Goal: Task Accomplishment & Management: Use online tool/utility

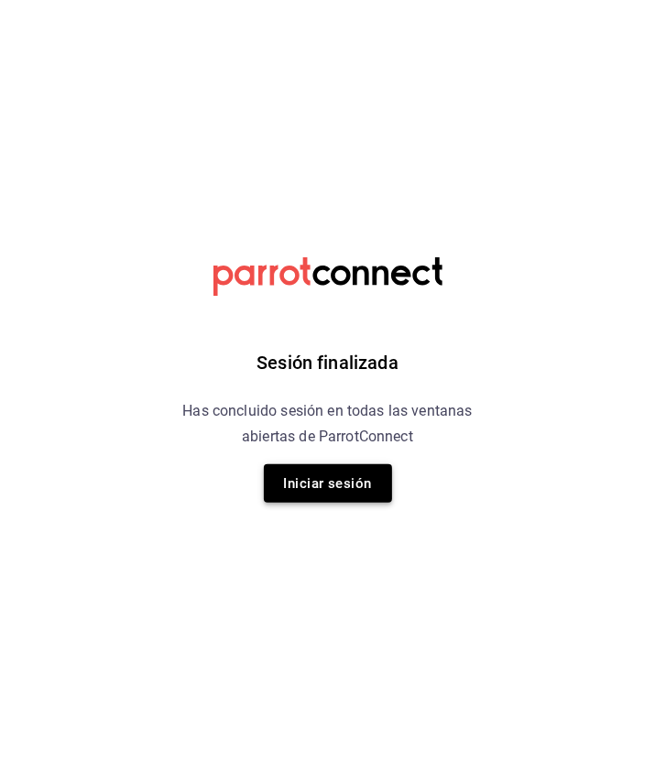
click at [334, 475] on button "Iniciar sesión" at bounding box center [328, 483] width 128 height 38
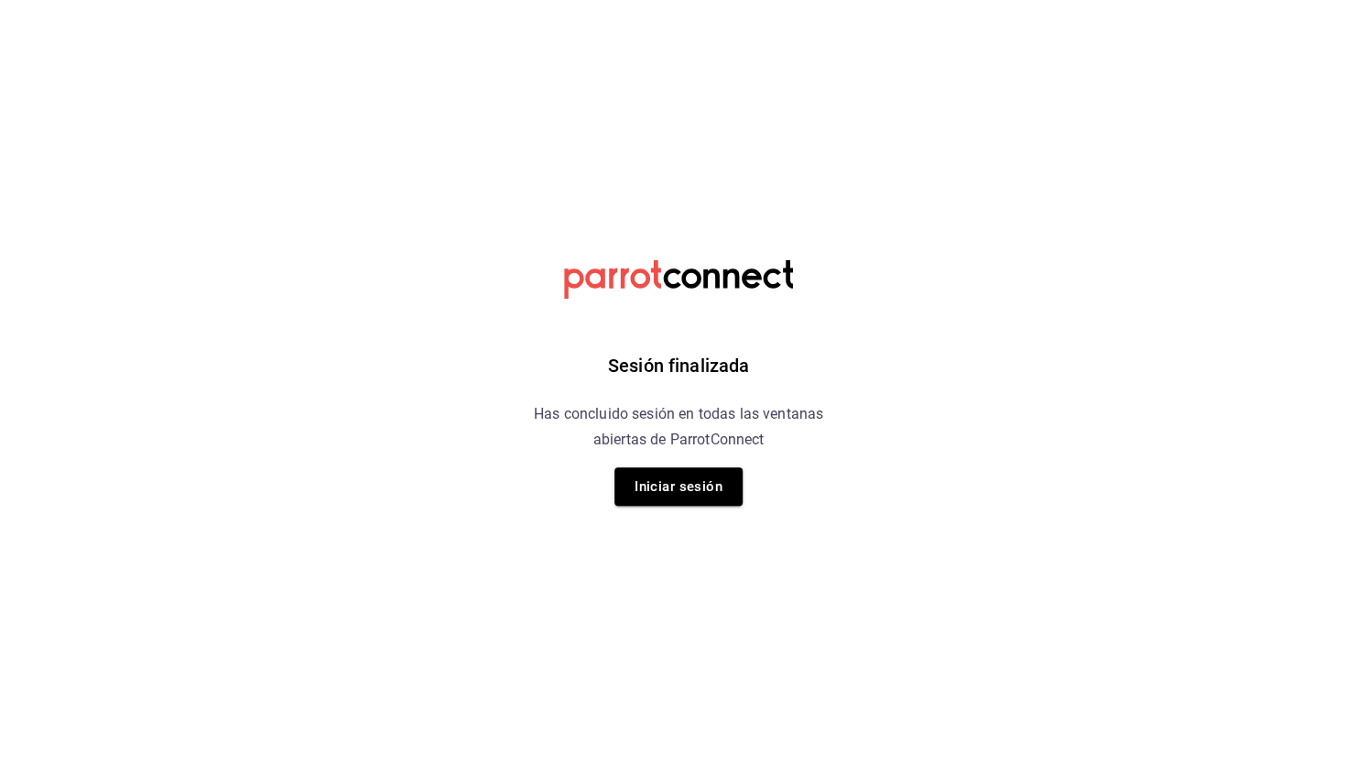
click at [654, 505] on div "Sesión finalizada Has concluido sesión en todas las ventanas abiertas de Parrot…" at bounding box center [679, 383] width 462 height 766
click at [654, 485] on button "Iniciar sesión" at bounding box center [678, 486] width 128 height 38
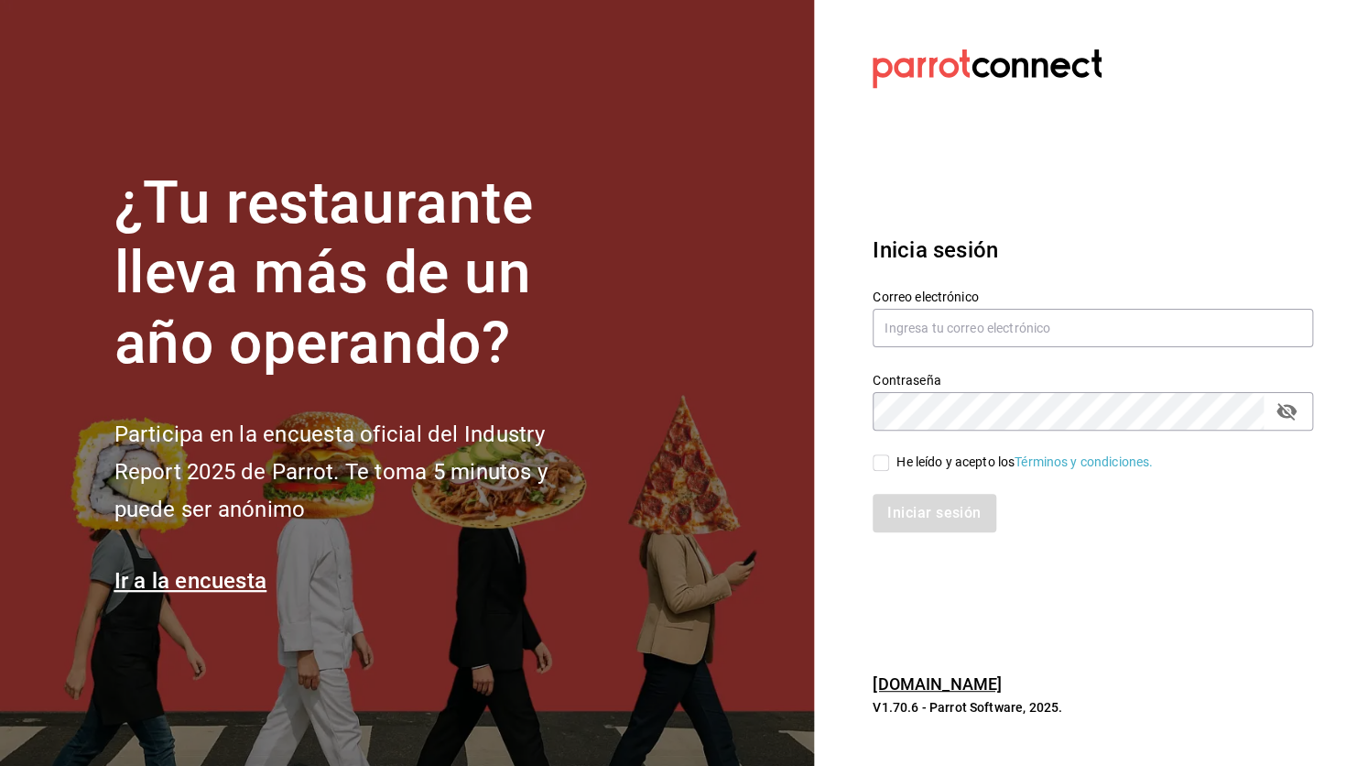
click at [654, 460] on input "He leído y acepto los Términos y condiciones." at bounding box center [881, 462] width 16 height 16
checkbox input "true"
click at [654, 516] on button "Iniciar sesión" at bounding box center [935, 513] width 125 height 38
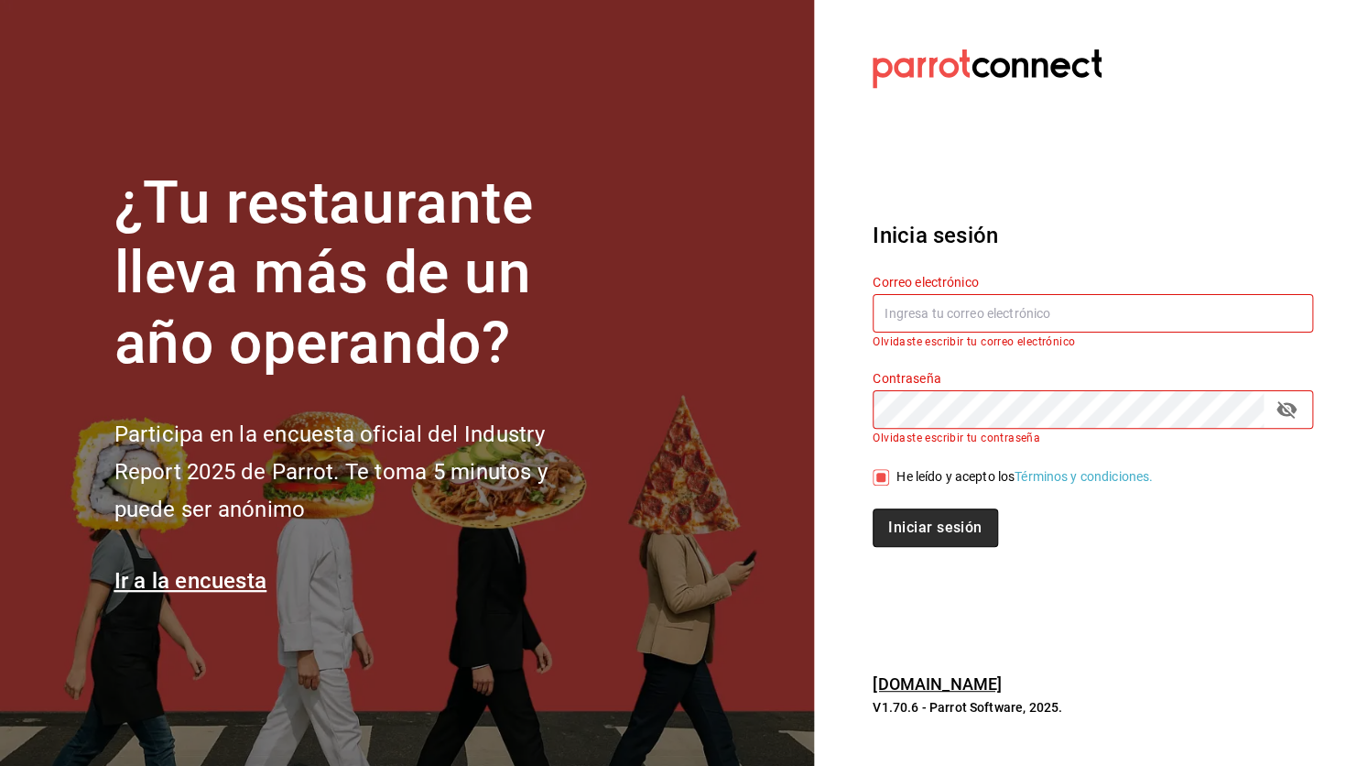
click at [654, 516] on button "Iniciar sesión" at bounding box center [935, 527] width 125 height 38
click at [654, 323] on input "botica" at bounding box center [1093, 313] width 440 height 38
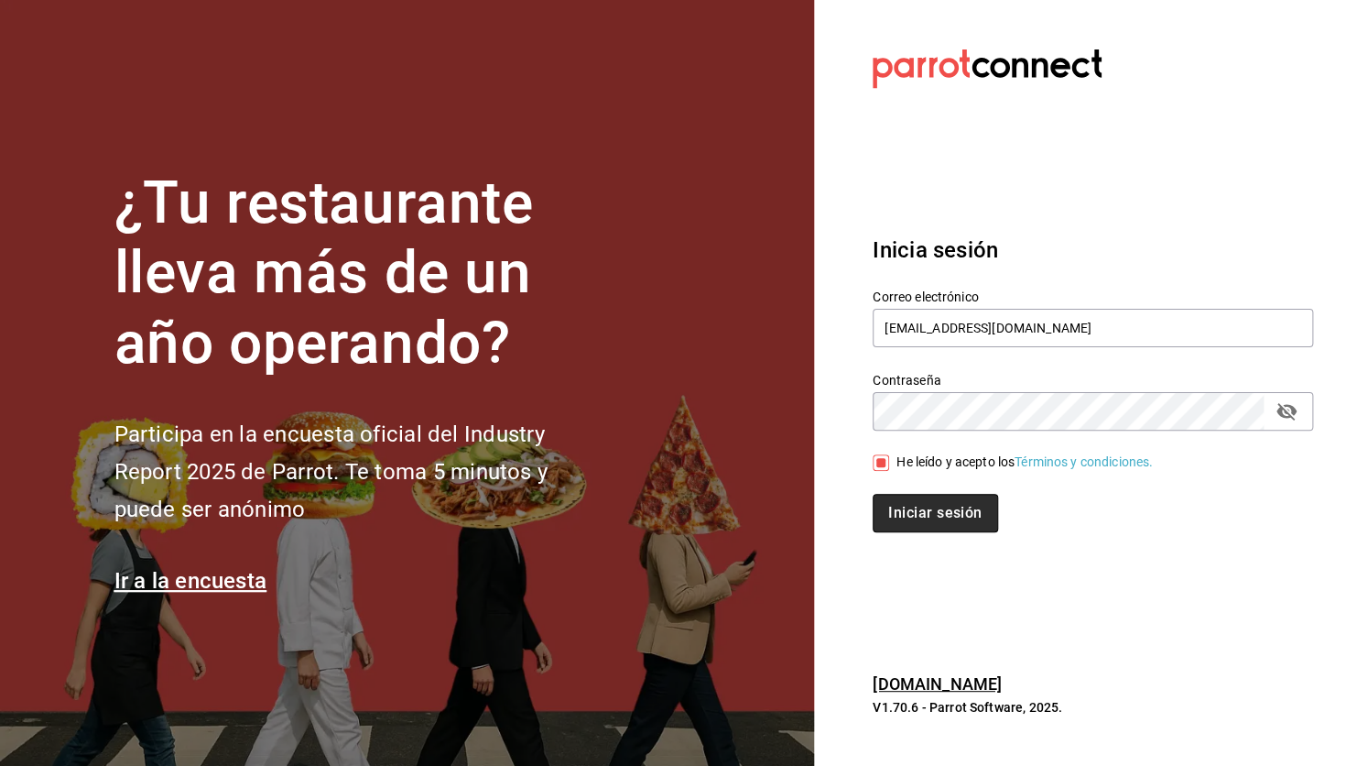
click at [654, 508] on button "Iniciar sesión" at bounding box center [935, 513] width 125 height 38
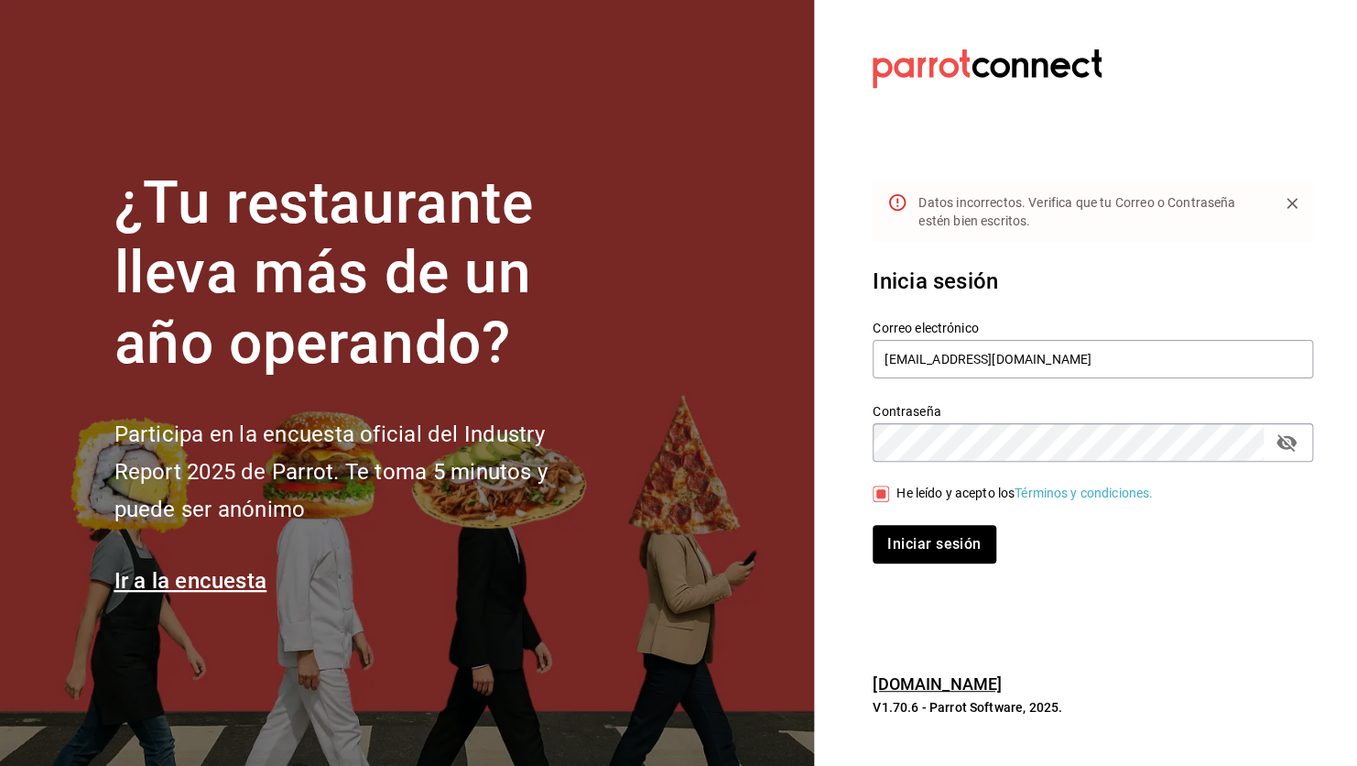
click at [654, 440] on icon "passwordField" at bounding box center [1286, 442] width 20 height 17
click at [654, 552] on button "Iniciar sesión" at bounding box center [935, 544] width 125 height 38
click at [654, 540] on button "Iniciar sesión" at bounding box center [935, 544] width 125 height 38
click at [654, 363] on input "botica@grupocosteno.com" at bounding box center [1093, 359] width 440 height 38
click at [654, 359] on input "cristiannadal@grupocosteno.com" at bounding box center [1093, 359] width 440 height 38
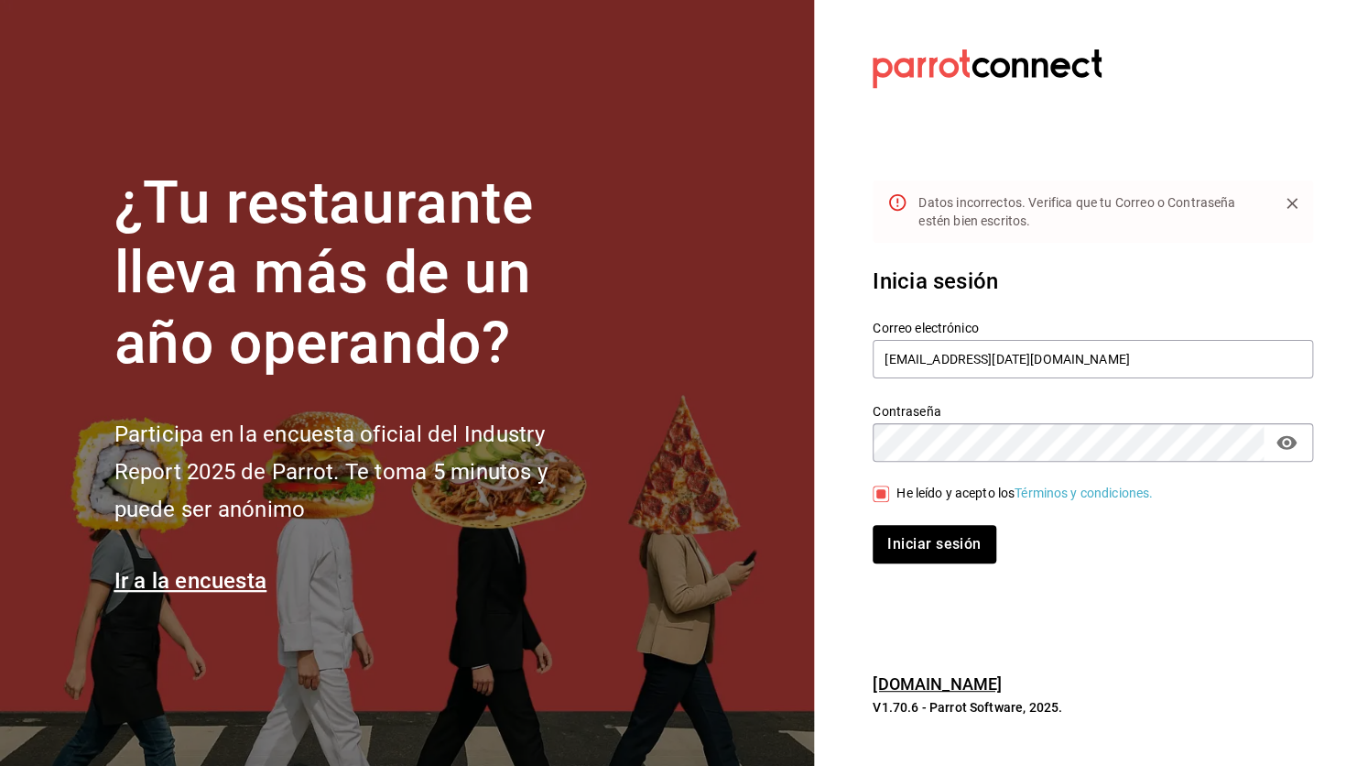
click at [654, 549] on div "Iniciar sesión" at bounding box center [1093, 544] width 440 height 38
click at [654, 531] on button "Iniciar sesión" at bounding box center [935, 544] width 125 height 38
click at [654, 359] on input "cristian.nadal@grupocosteno.com" at bounding box center [1093, 359] width 440 height 38
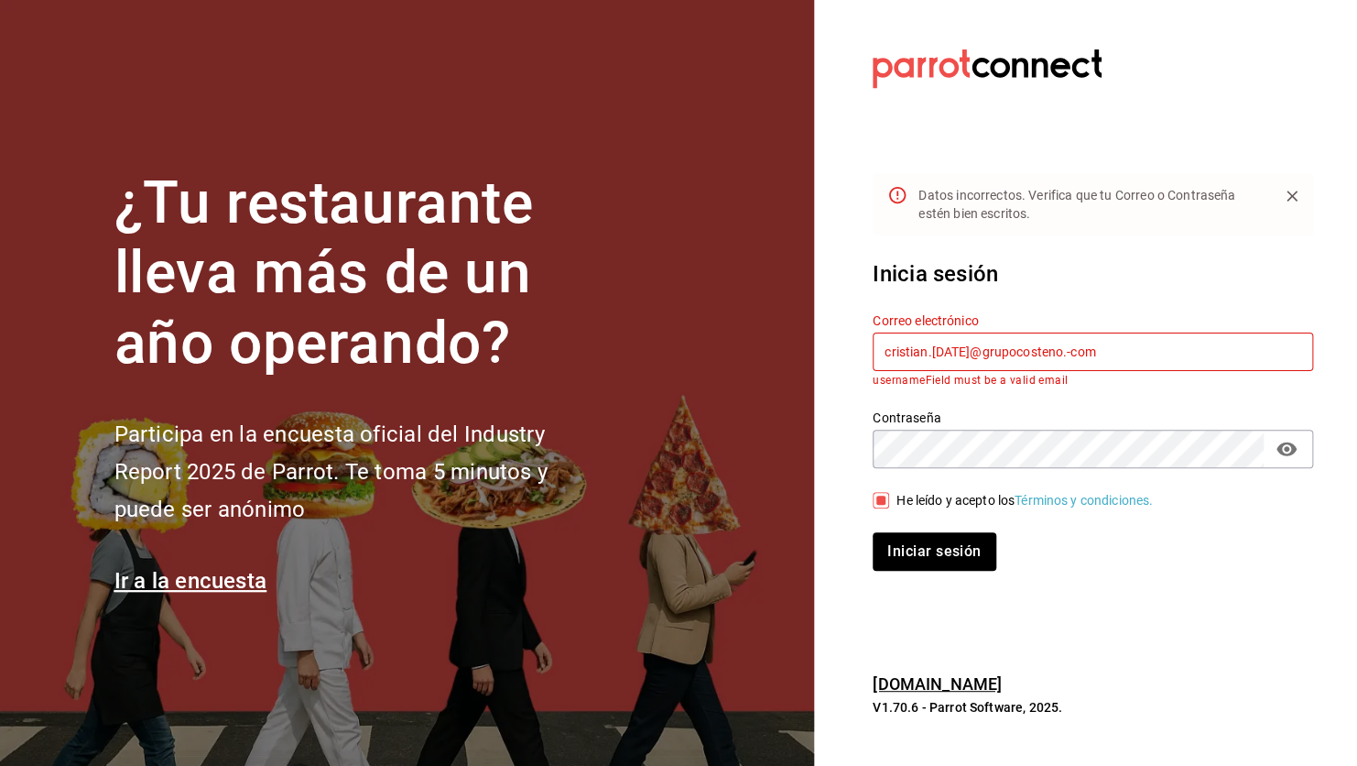
click at [654, 392] on div "Contraseña Contraseña" at bounding box center [1082, 427] width 462 height 81
drag, startPoint x: 1059, startPoint y: 596, endPoint x: 942, endPoint y: 785, distance: 221.6
click at [654, 759] on html "¿Tu restaurante lleva más de un año operando? Participa en la encuesta oficial …" at bounding box center [678, 383] width 1357 height 766
drag, startPoint x: 942, startPoint y: 785, endPoint x: 1203, endPoint y: 620, distance: 308.7
click at [654, 620] on section "Datos incorrectos. Verifica que tu Correo o Contraseña estén bien escritos. Ini…" at bounding box center [1085, 383] width 543 height 766
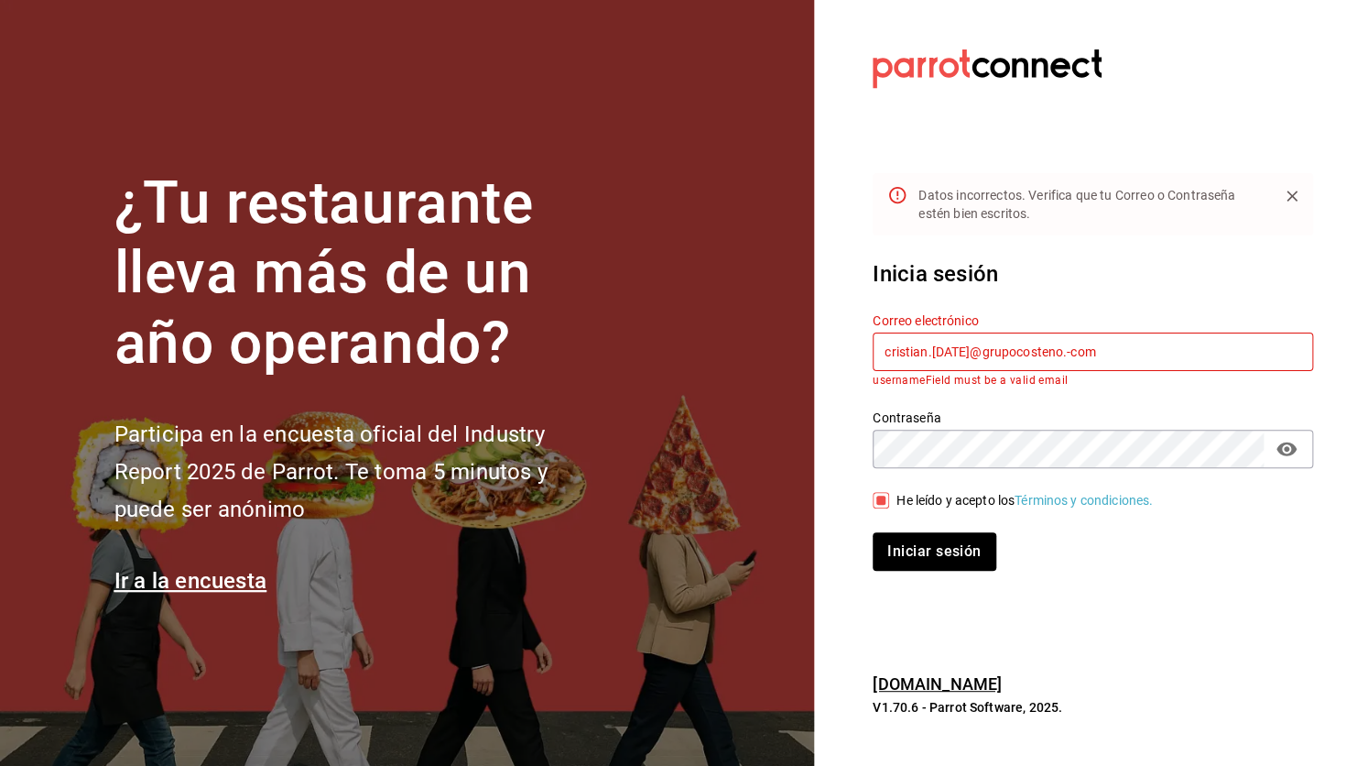
click at [654, 353] on input "cristian.nadal@grupocosteno.-com" at bounding box center [1093, 351] width 440 height 38
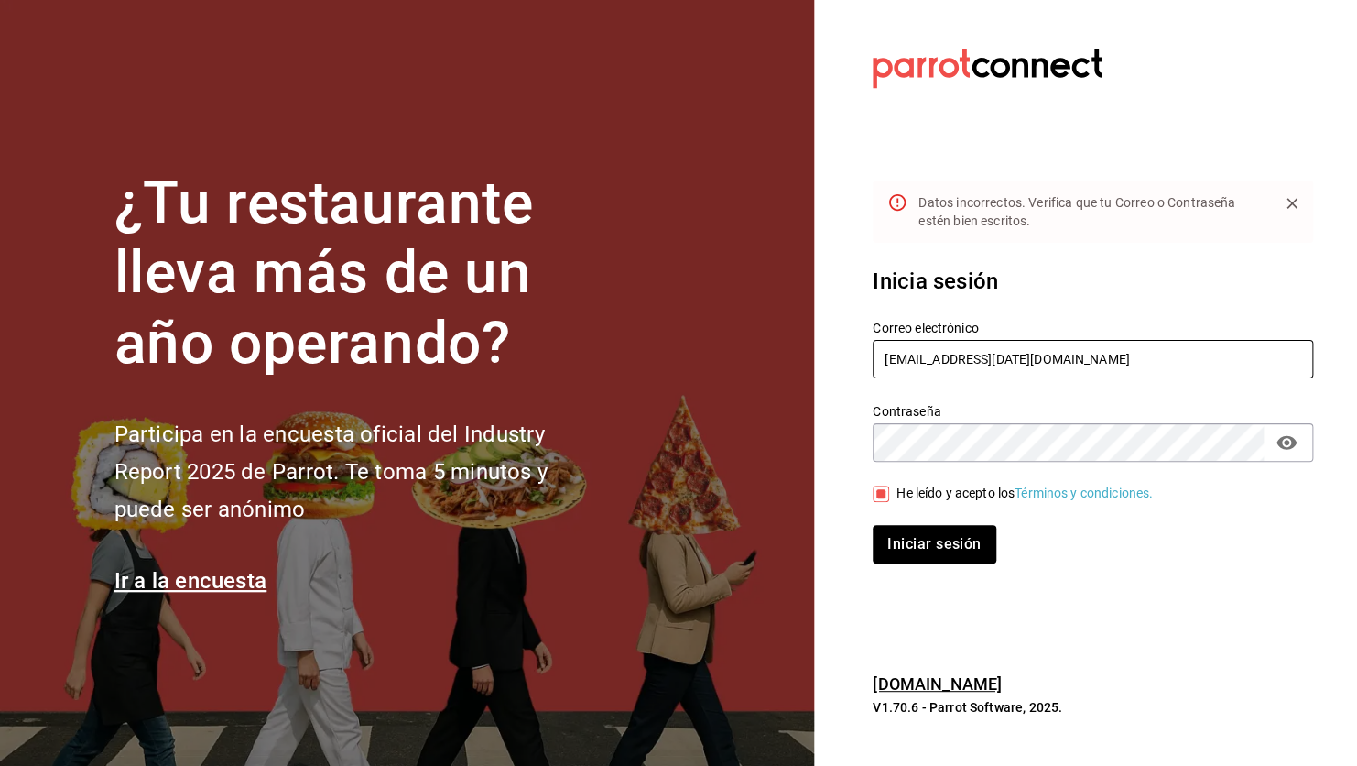
click at [654, 357] on input "cristian.nadal@grupocosteno.com" at bounding box center [1093, 359] width 440 height 38
type input "christian.nadal@grupocosteno.com"
click at [654, 554] on button "Iniciar sesión" at bounding box center [935, 544] width 125 height 38
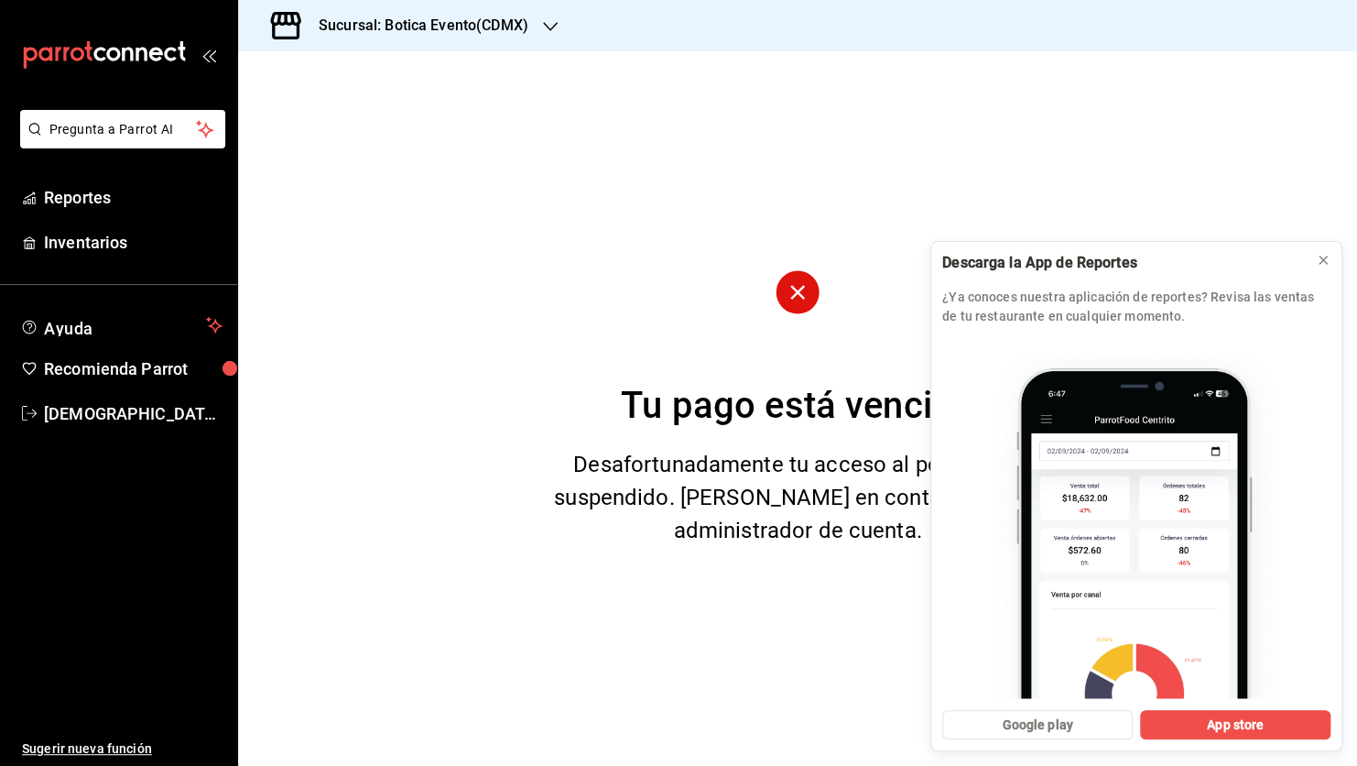
click at [549, 23] on icon "button" at bounding box center [550, 26] width 15 height 15
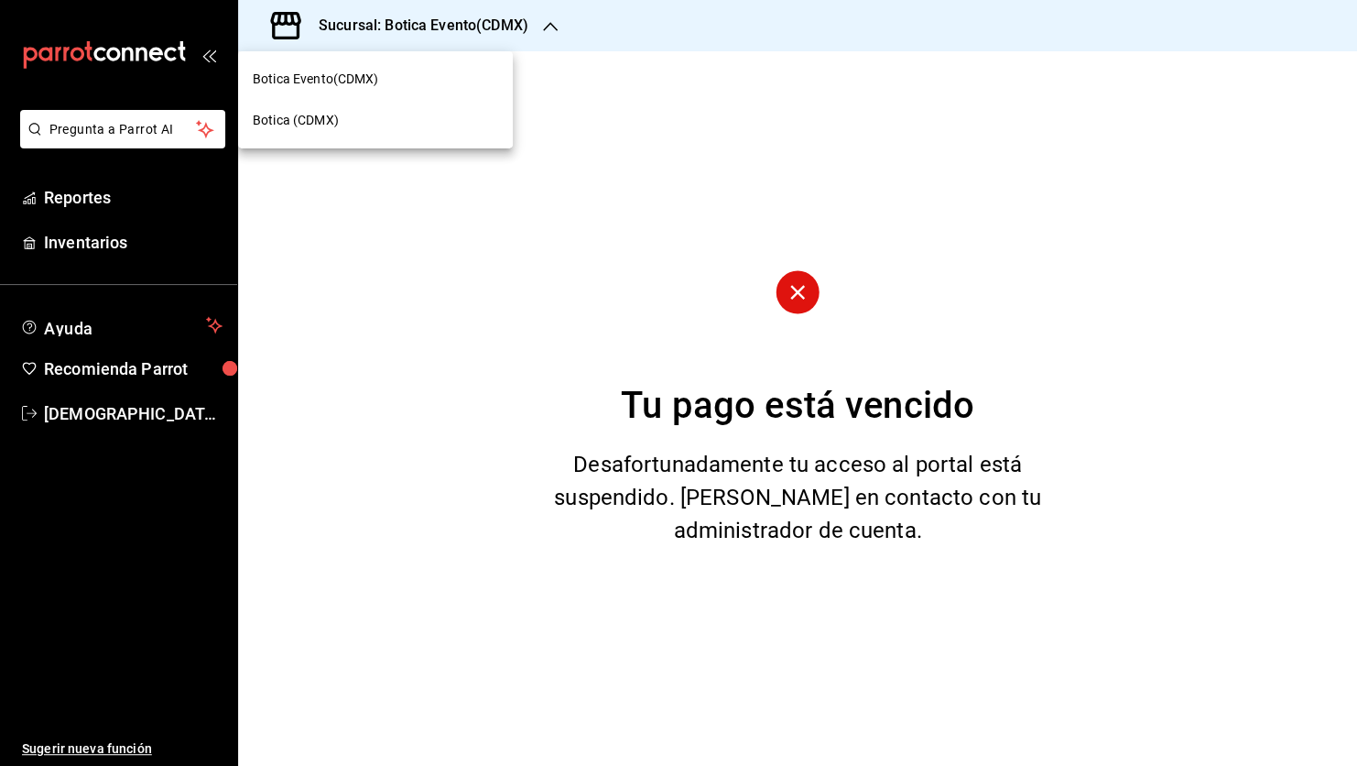
click at [315, 123] on span "Botica (CDMX)" at bounding box center [296, 120] width 86 height 19
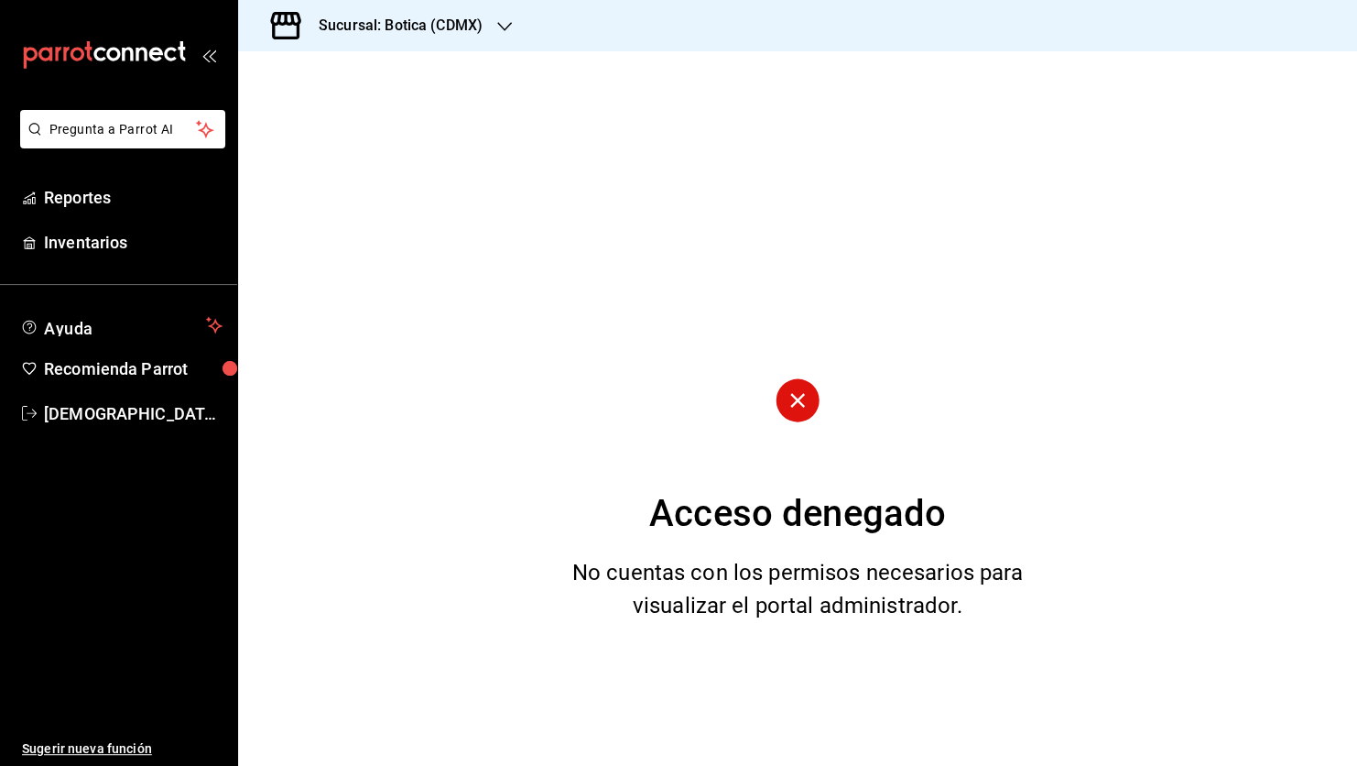
click at [509, 26] on icon "button" at bounding box center [504, 26] width 15 height 9
click at [320, 120] on span "Botica (CDMX)" at bounding box center [296, 120] width 86 height 19
click at [320, 120] on div "Botica Evento(CDMX) Botica (CDMX)" at bounding box center [678, 383] width 1357 height 766
click at [114, 199] on span "Reportes" at bounding box center [133, 197] width 179 height 25
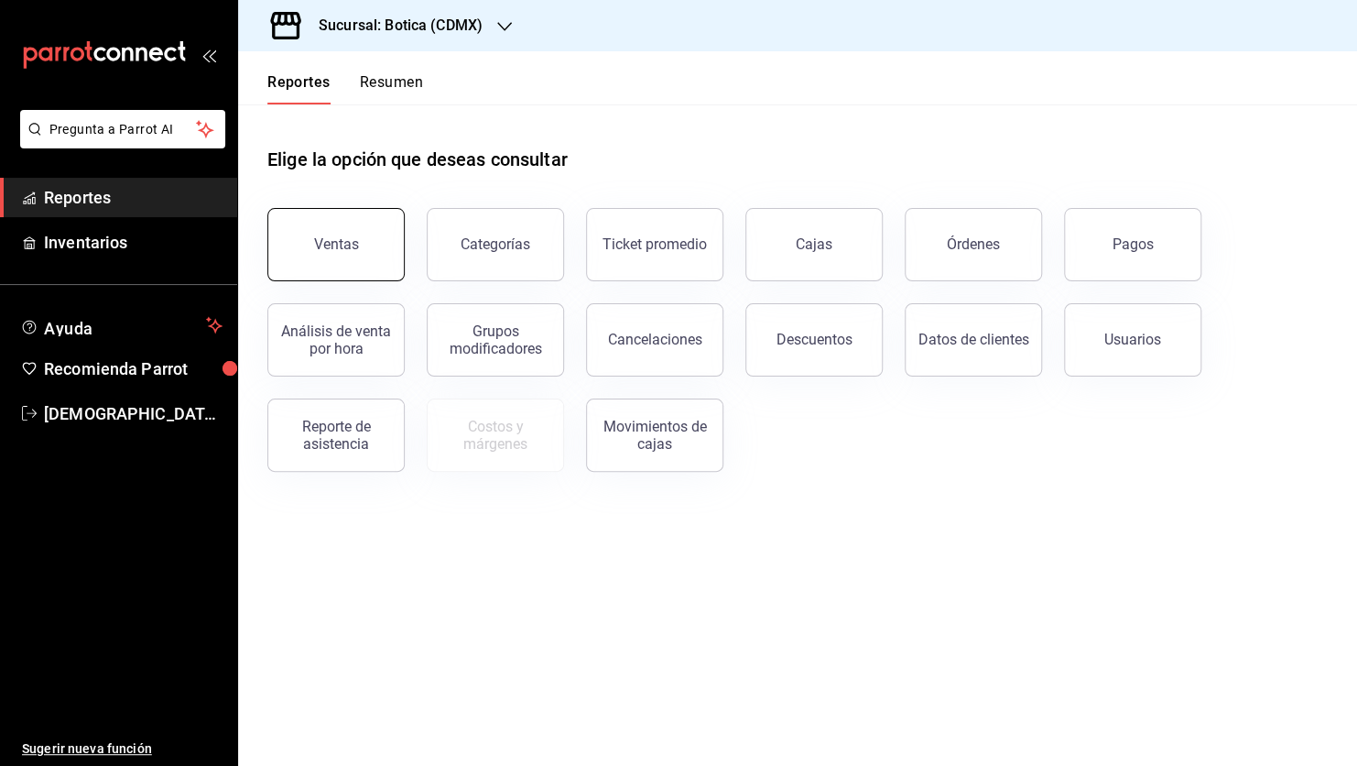
click at [334, 259] on button "Ventas" at bounding box center [335, 244] width 137 height 73
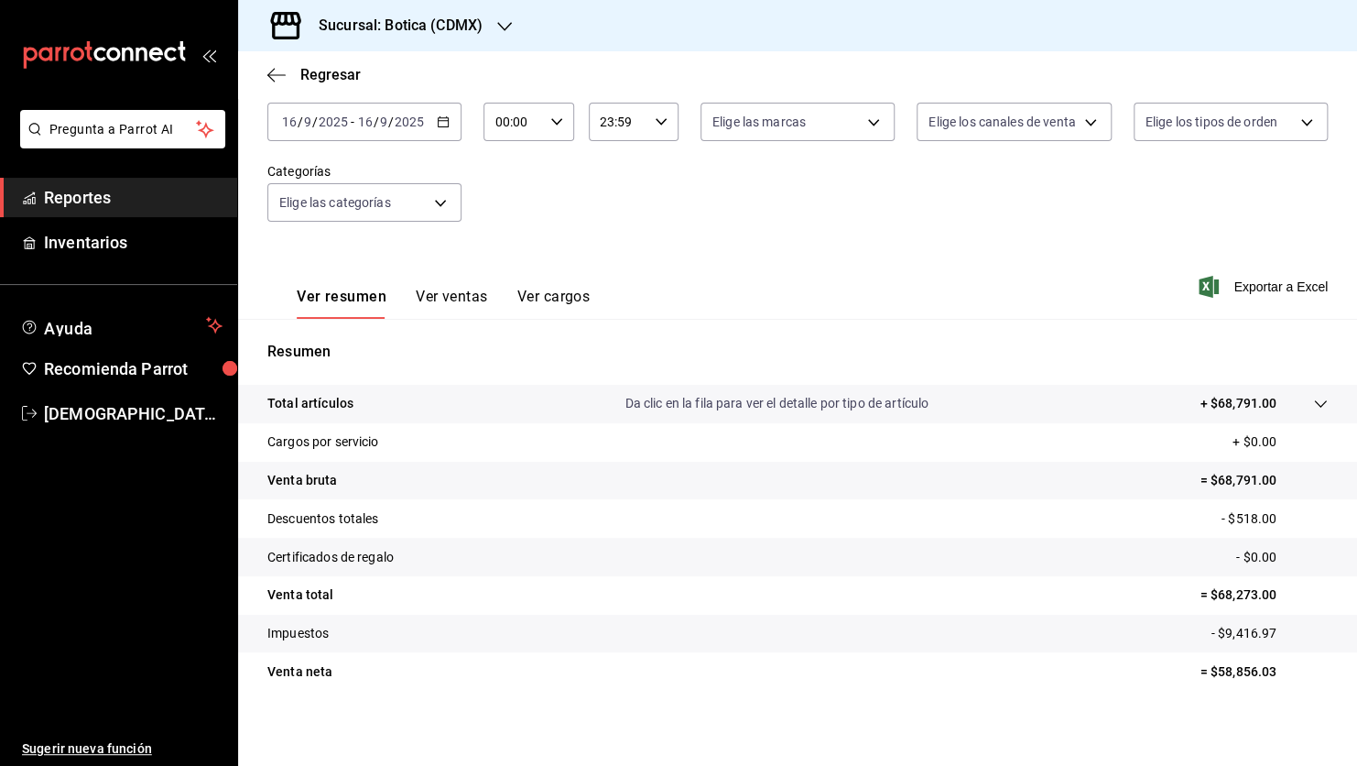
scroll to position [112, 0]
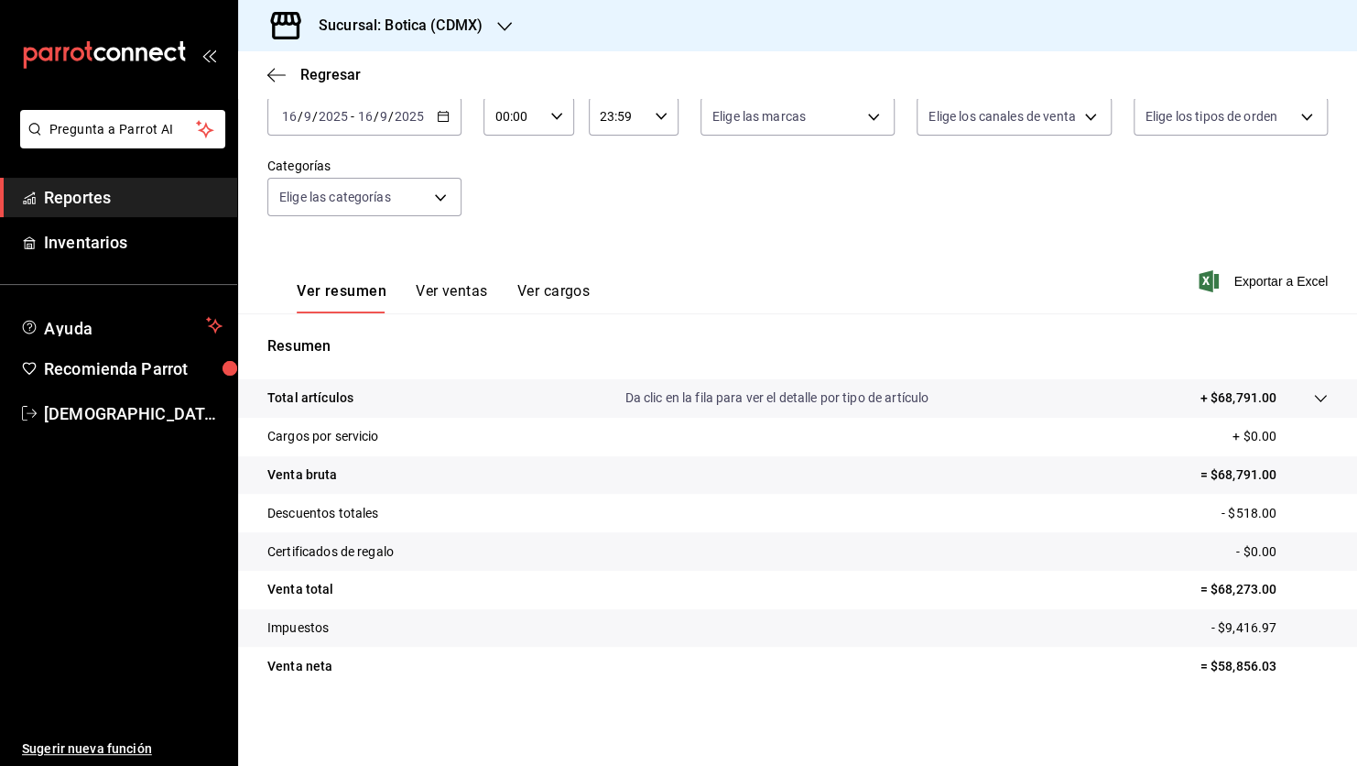
click at [1313, 397] on icon at bounding box center [1320, 398] width 15 height 15
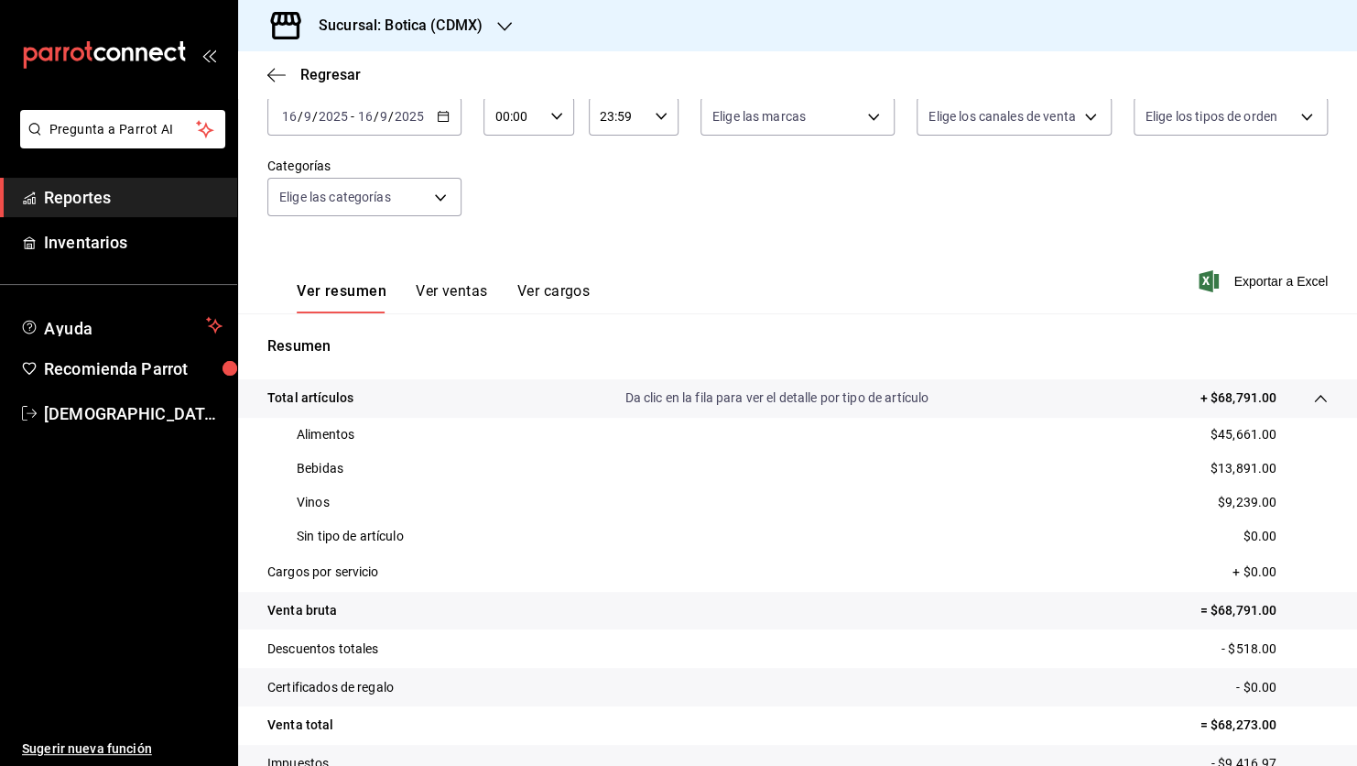
click at [1313, 397] on icon at bounding box center [1320, 398] width 15 height 15
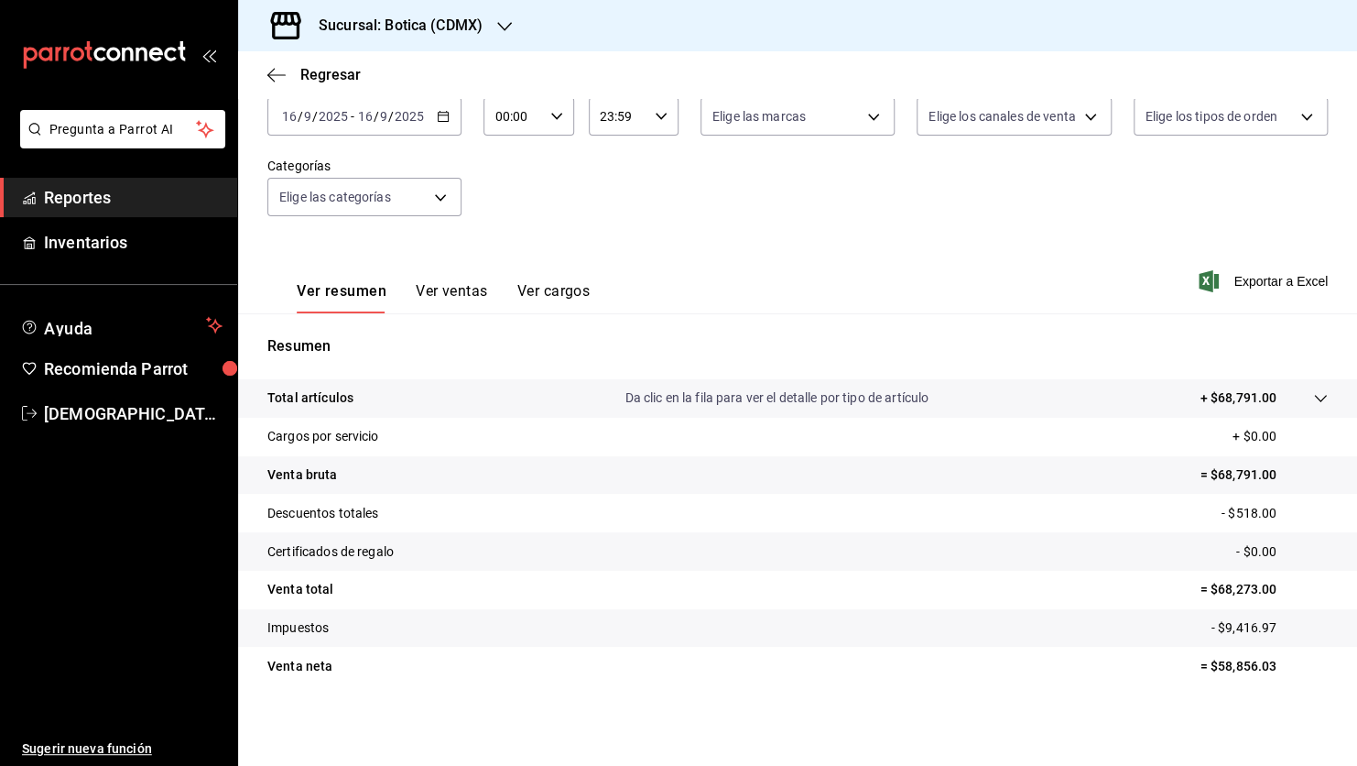
click at [1222, 513] on p "- $518.00" at bounding box center [1275, 513] width 106 height 19
click at [1212, 671] on p "= $58,856.03" at bounding box center [1264, 666] width 128 height 19
click at [1206, 663] on p "= $58,856.03" at bounding box center [1264, 666] width 128 height 19
copy p "58,856.03"
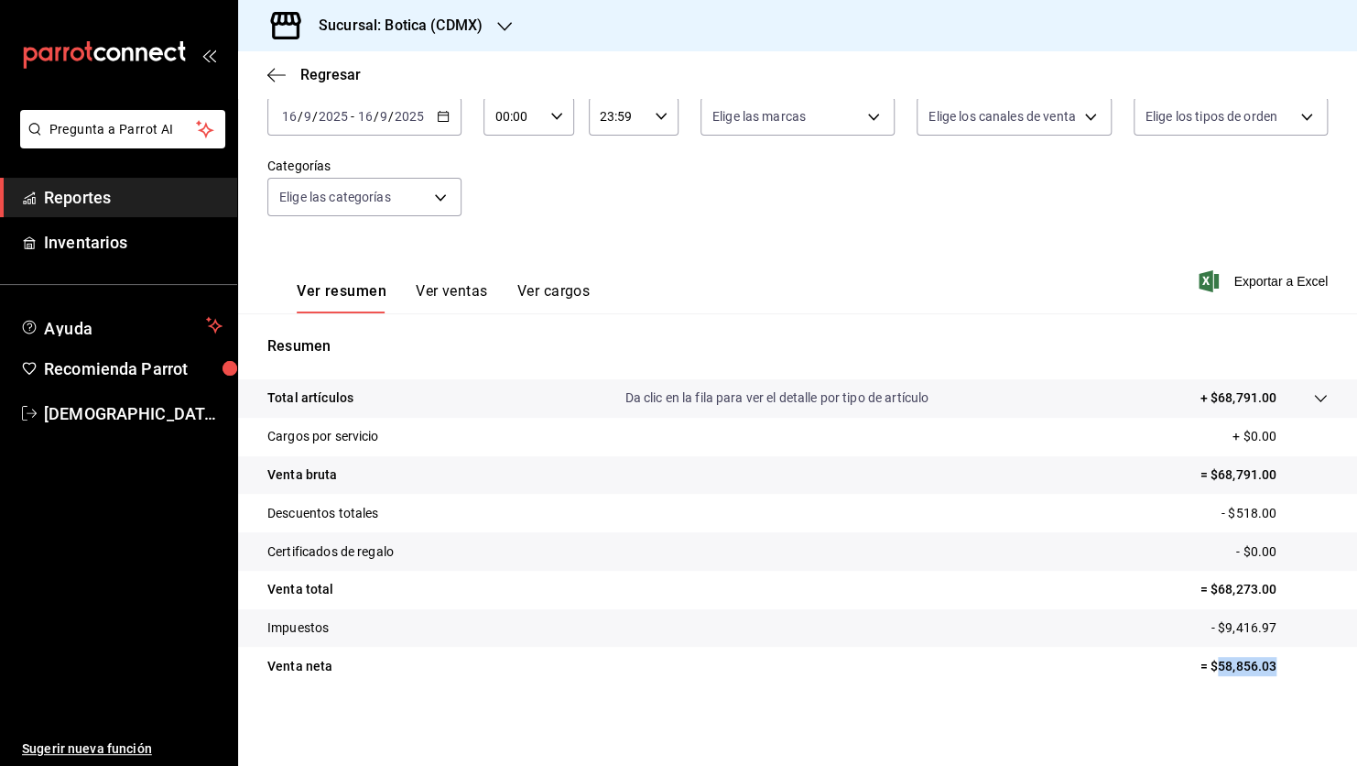
click at [151, 183] on link "Reportes" at bounding box center [118, 197] width 237 height 39
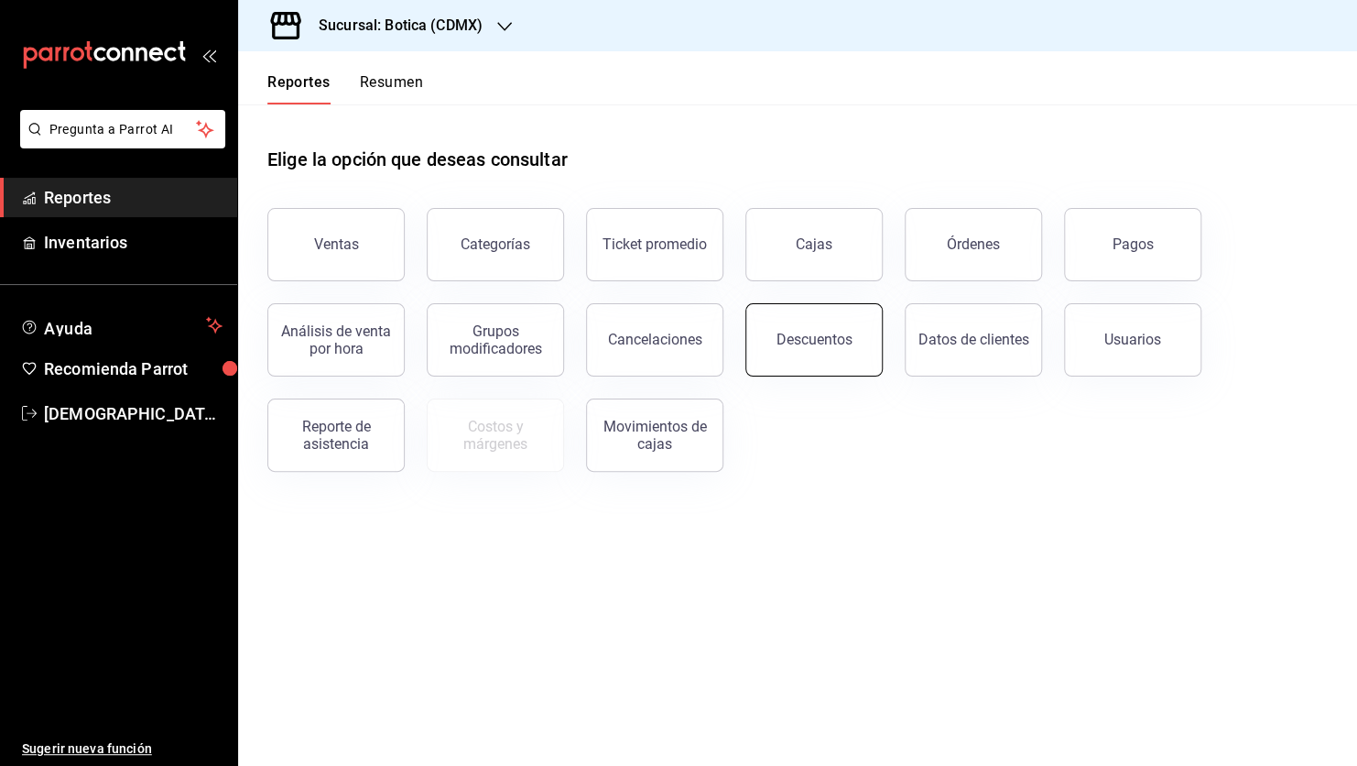
click at [819, 331] on button "Descuentos" at bounding box center [813, 339] width 137 height 73
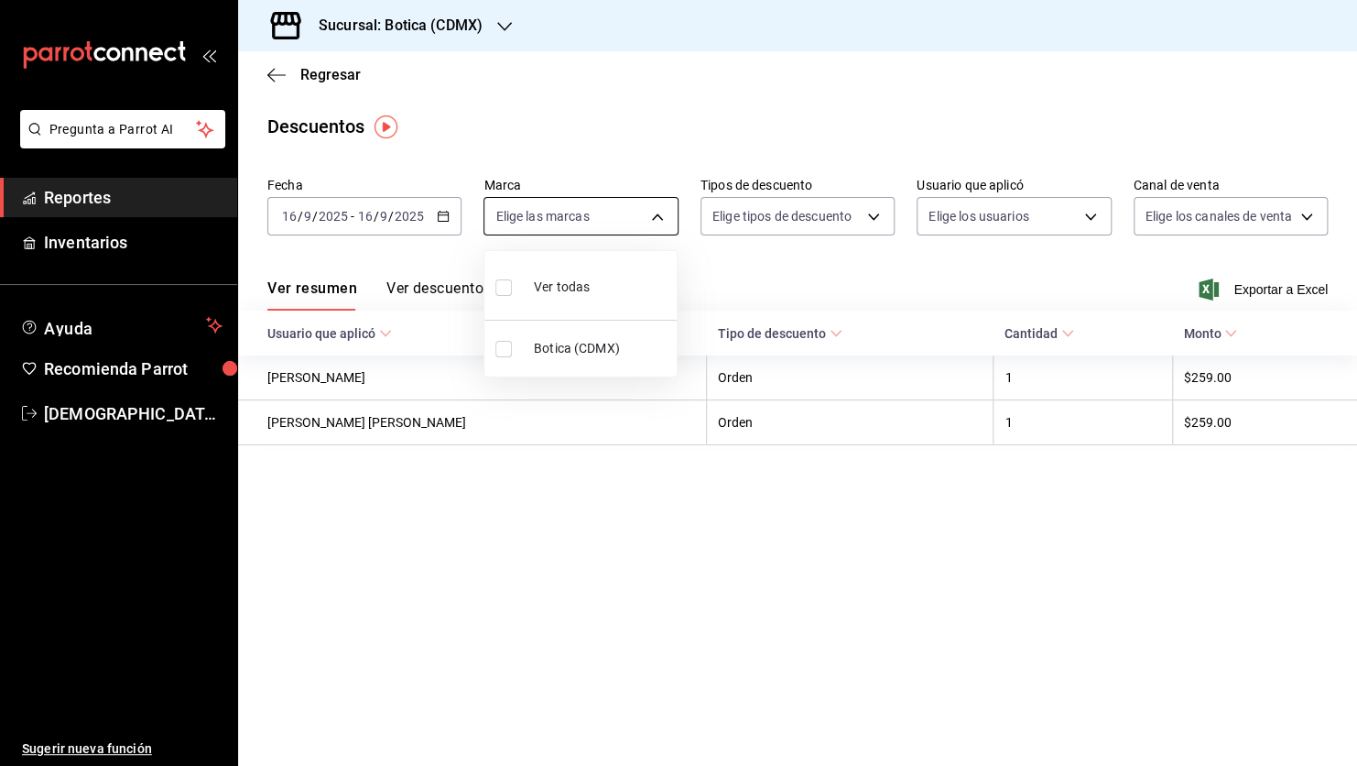
click at [653, 220] on body "Pregunta a Parrot AI Reportes Inventarios Ayuda Recomienda Parrot [PERSON_NAME]…" at bounding box center [678, 383] width 1357 height 766
click at [503, 282] on input "checkbox" at bounding box center [503, 287] width 16 height 16
checkbox input "true"
type input "d5352a43-907b-4cea-af89-ed5f283426a2"
checkbox input "true"
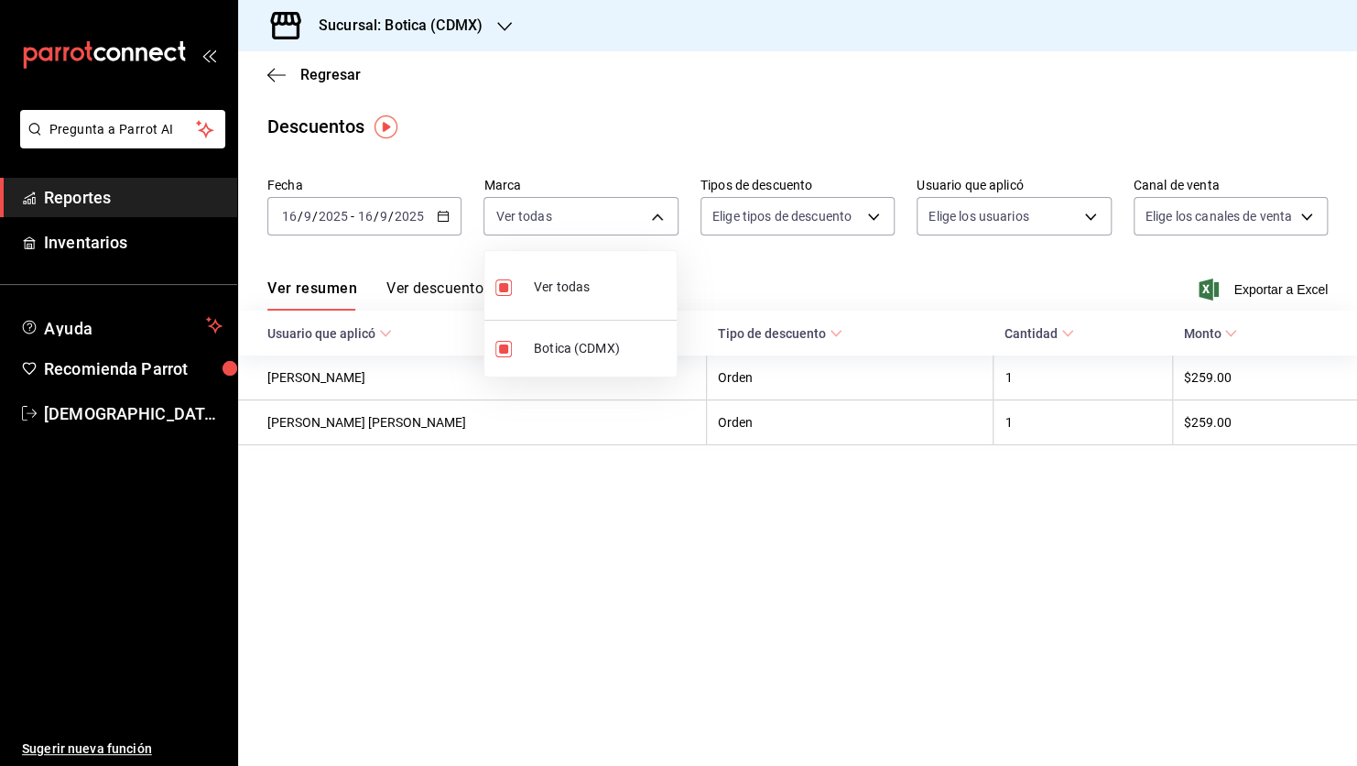
click at [572, 584] on div at bounding box center [678, 383] width 1357 height 766
click at [448, 213] on \(Stroke\) "button" at bounding box center [443, 217] width 11 height 10
click at [583, 286] on div "Ver resumen Ver descuentos Exportar a Excel" at bounding box center [797, 283] width 1119 height 53
click at [434, 295] on button "Ver descuentos" at bounding box center [438, 294] width 104 height 31
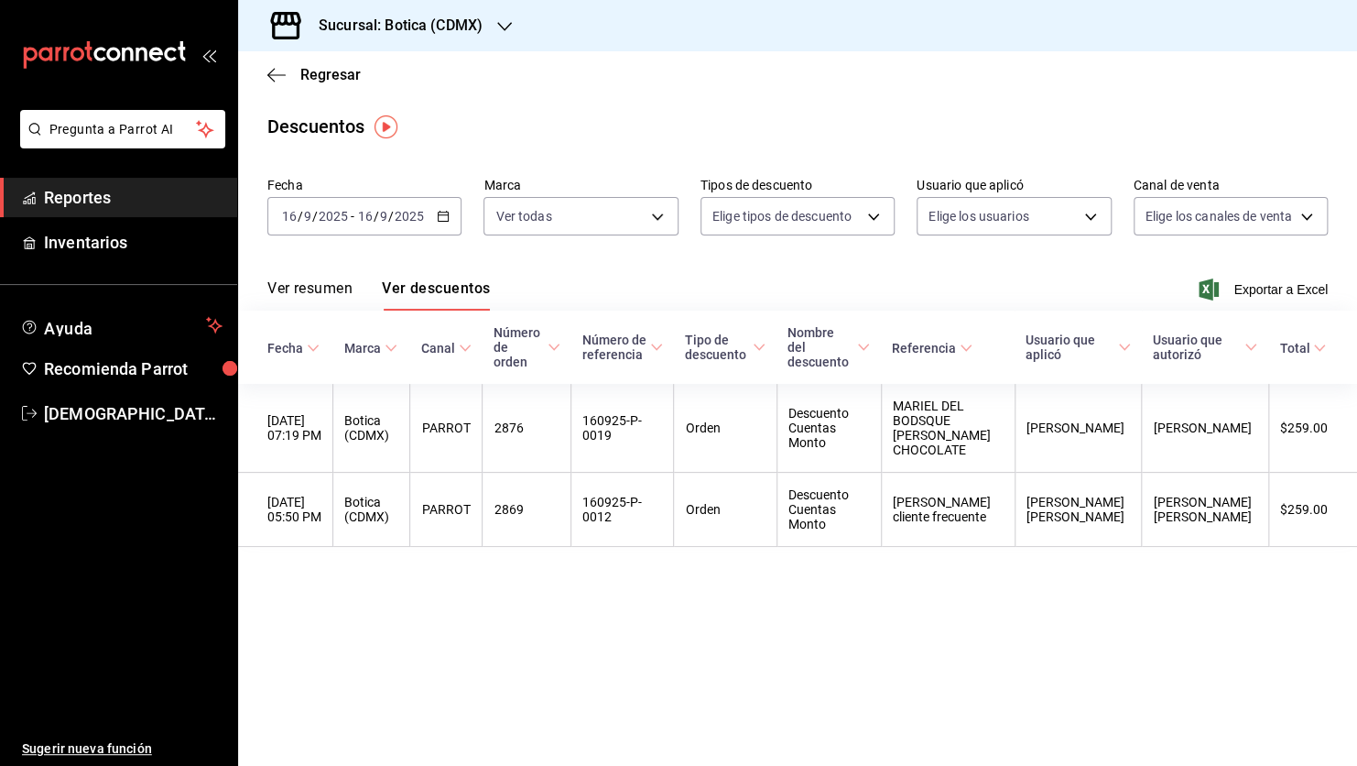
click at [116, 212] on link "Reportes" at bounding box center [118, 197] width 237 height 39
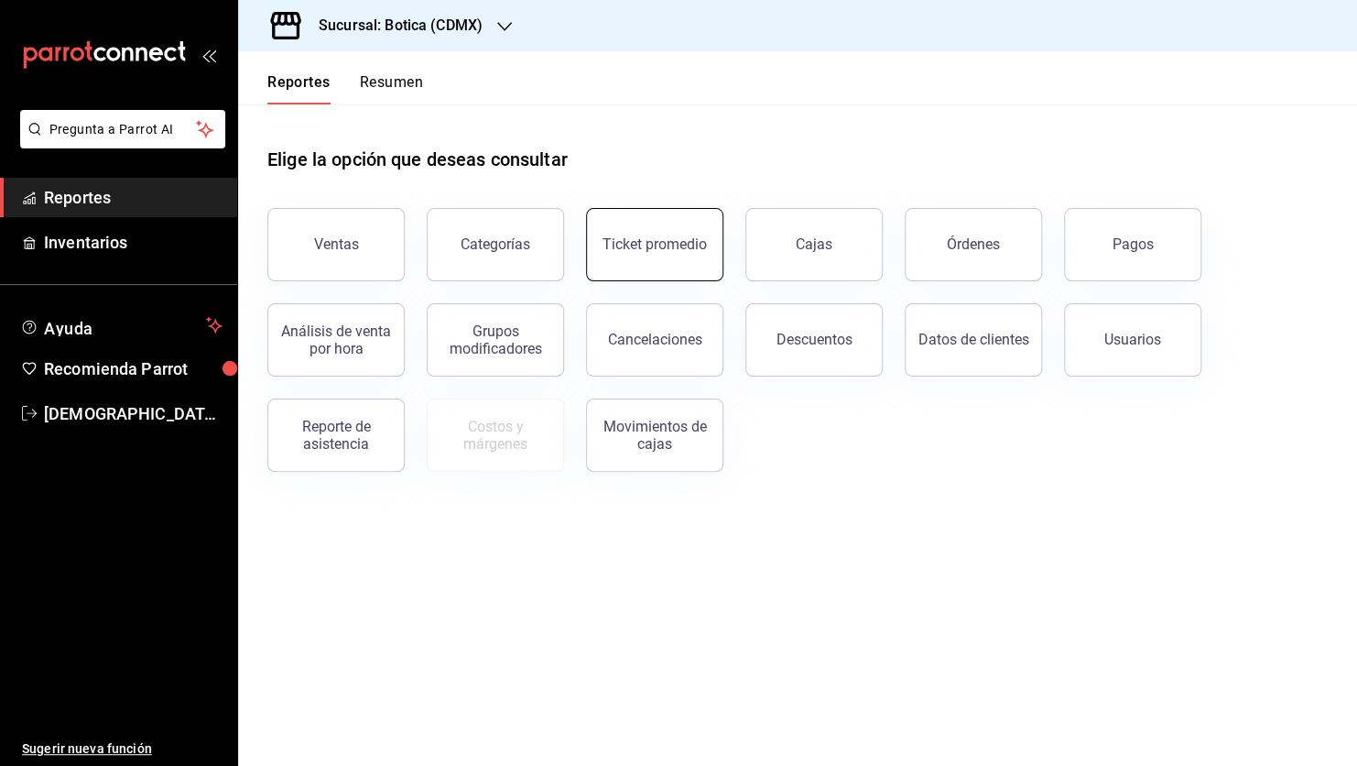
click at [636, 238] on div "Ticket promedio" at bounding box center [655, 243] width 104 height 17
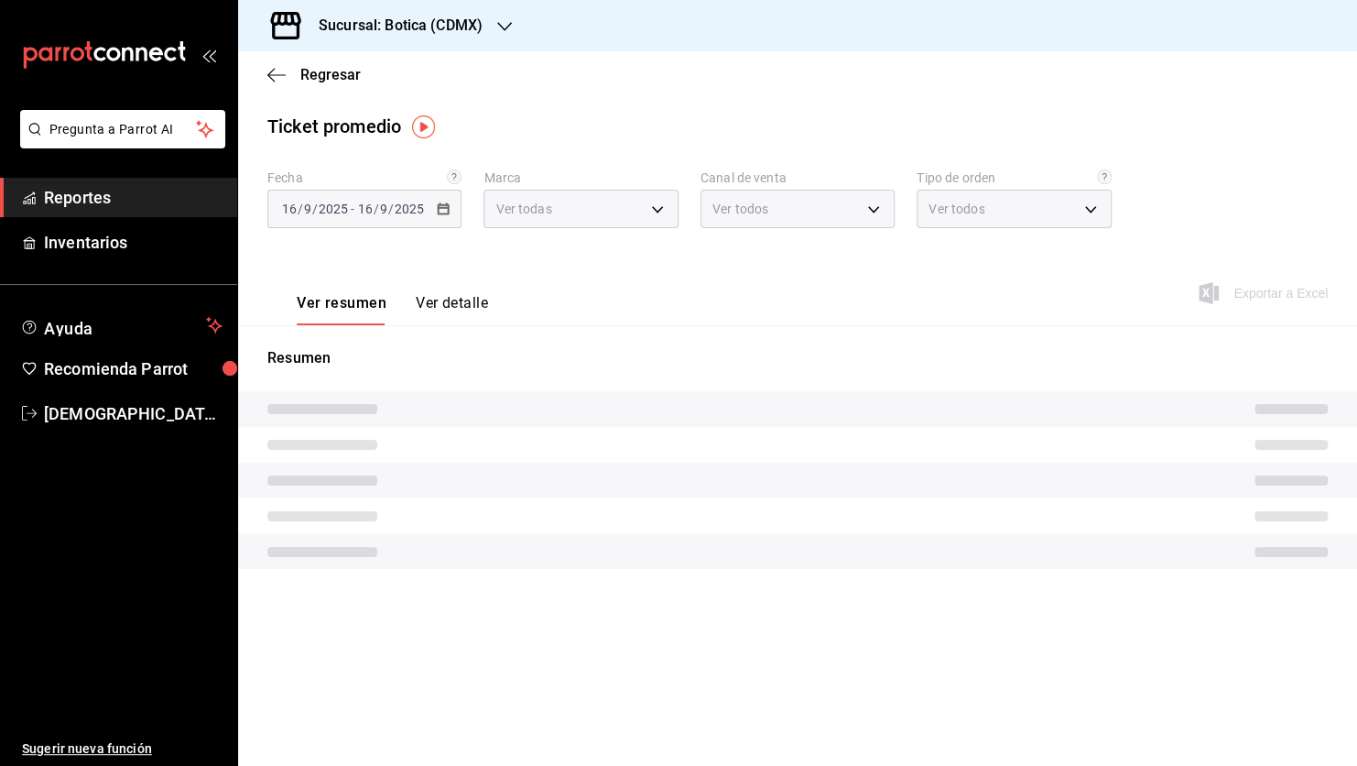
type input "d5352a43-907b-4cea-af89-ed5f283426a2"
type input "PARROT,UBER_EATS,RAPPI,DIDI_FOOD,ONLINE"
type input "68b56432-bc7c-4df1-8cc3-4eafb59ca3cc,EXTERNAL"
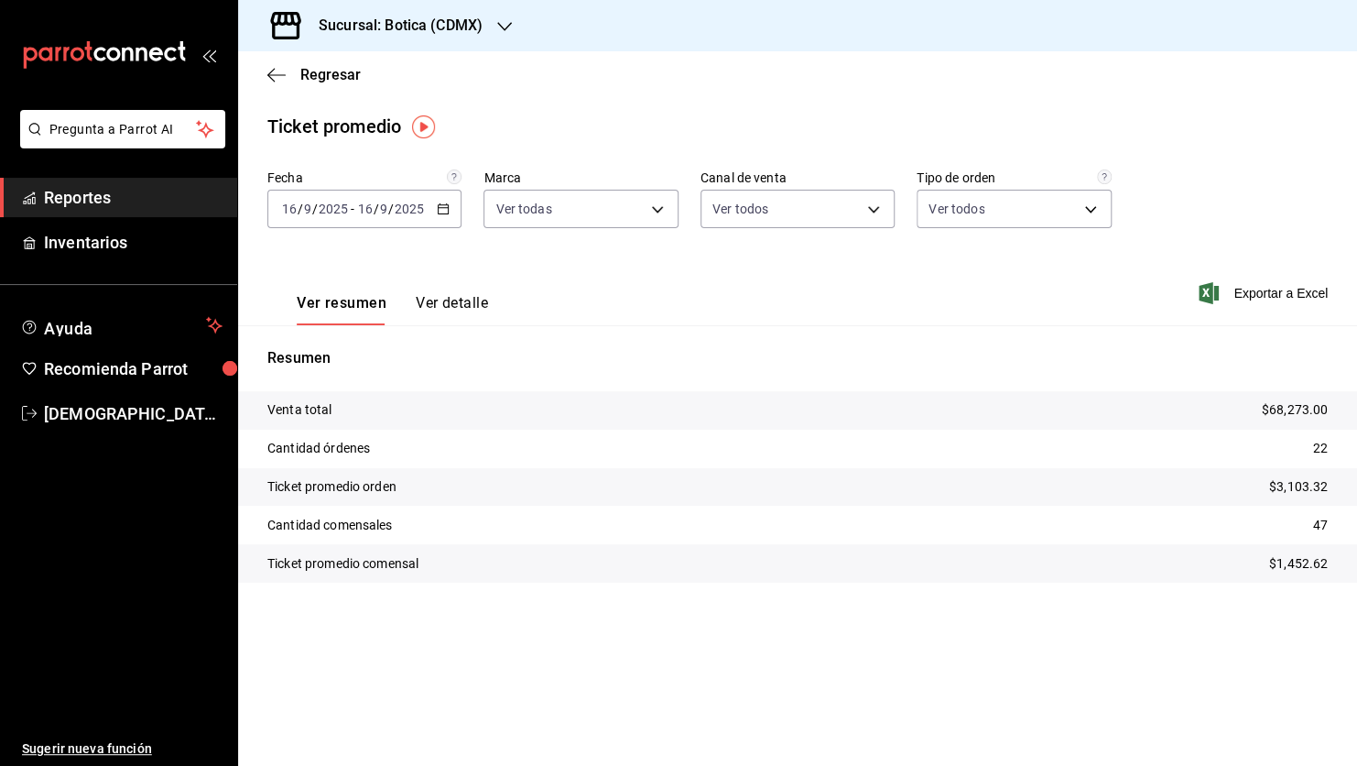
click at [103, 205] on span "Reportes" at bounding box center [133, 197] width 179 height 25
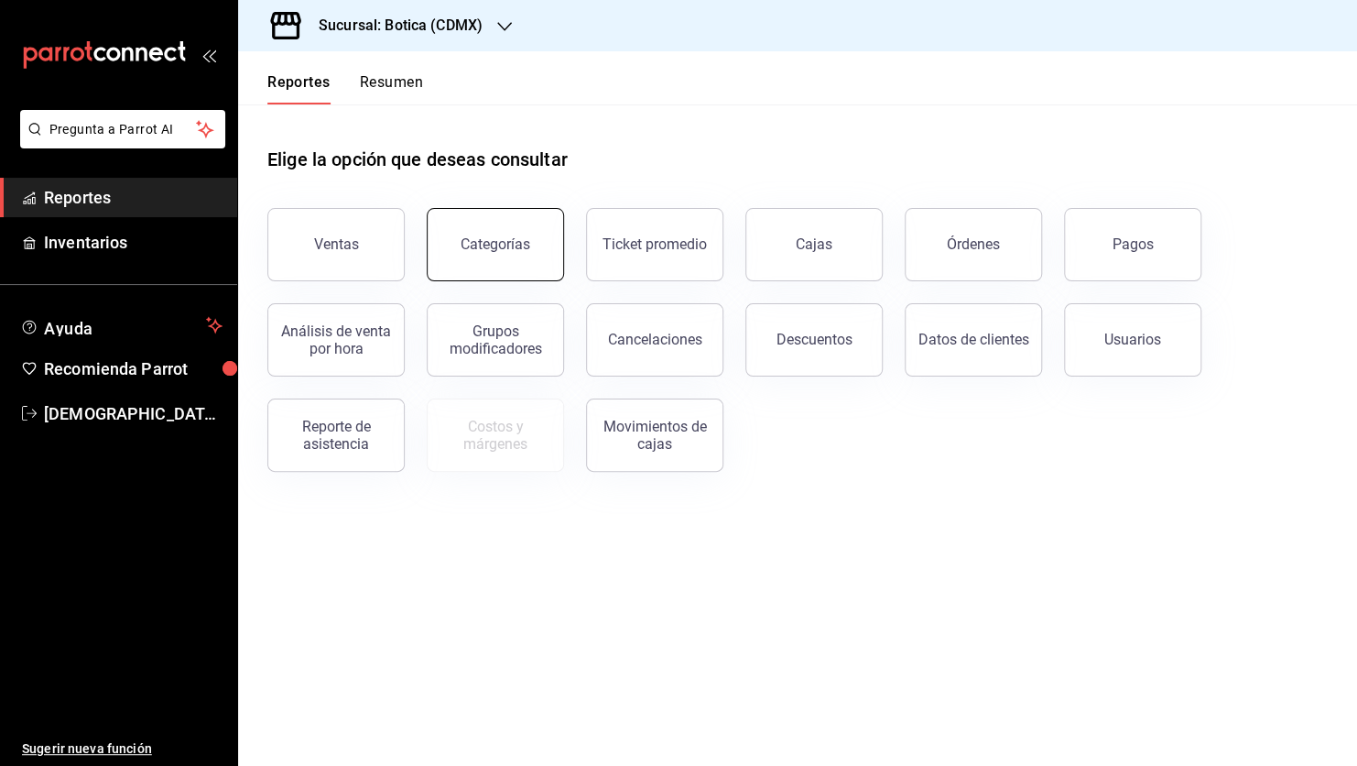
click at [521, 232] on button "Categorías" at bounding box center [495, 244] width 137 height 73
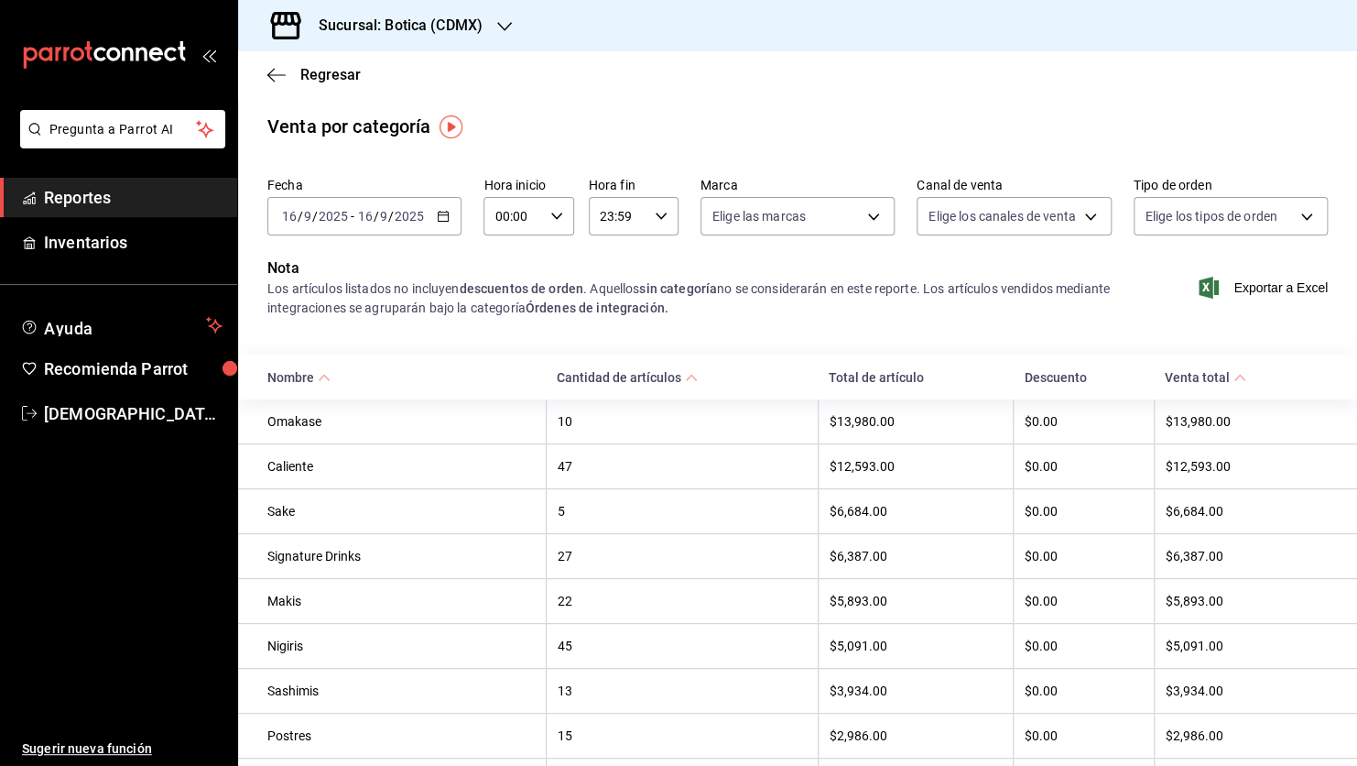
click at [916, 513] on div "$6,684.00" at bounding box center [916, 511] width 173 height 15
click at [843, 510] on div "$6,684.00" at bounding box center [916, 511] width 173 height 15
click at [382, 668] on th "Nigiris" at bounding box center [392, 646] width 308 height 45
click at [423, 648] on div "Nigiris" at bounding box center [400, 645] width 267 height 15
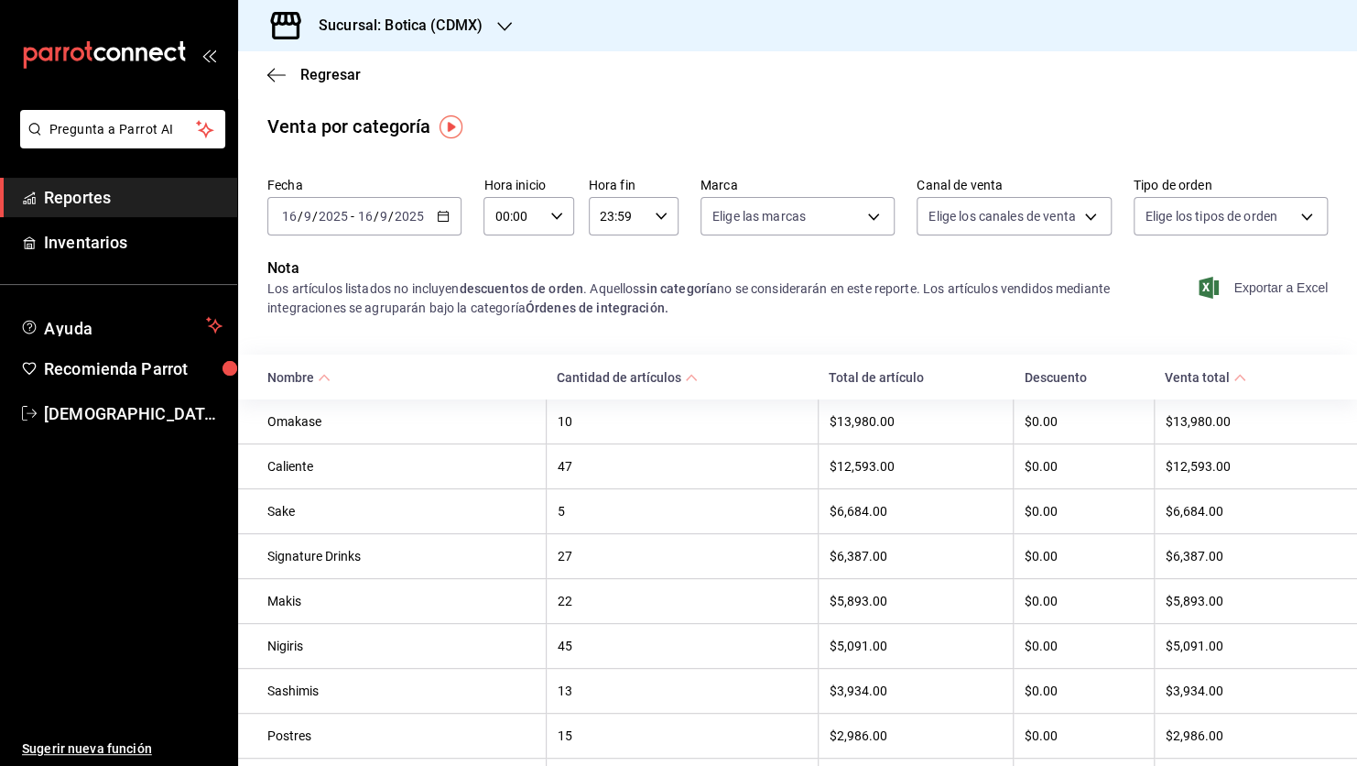
click at [1270, 285] on span "Exportar a Excel" at bounding box center [1264, 288] width 125 height 22
click at [137, 198] on span "Reportes" at bounding box center [133, 197] width 179 height 25
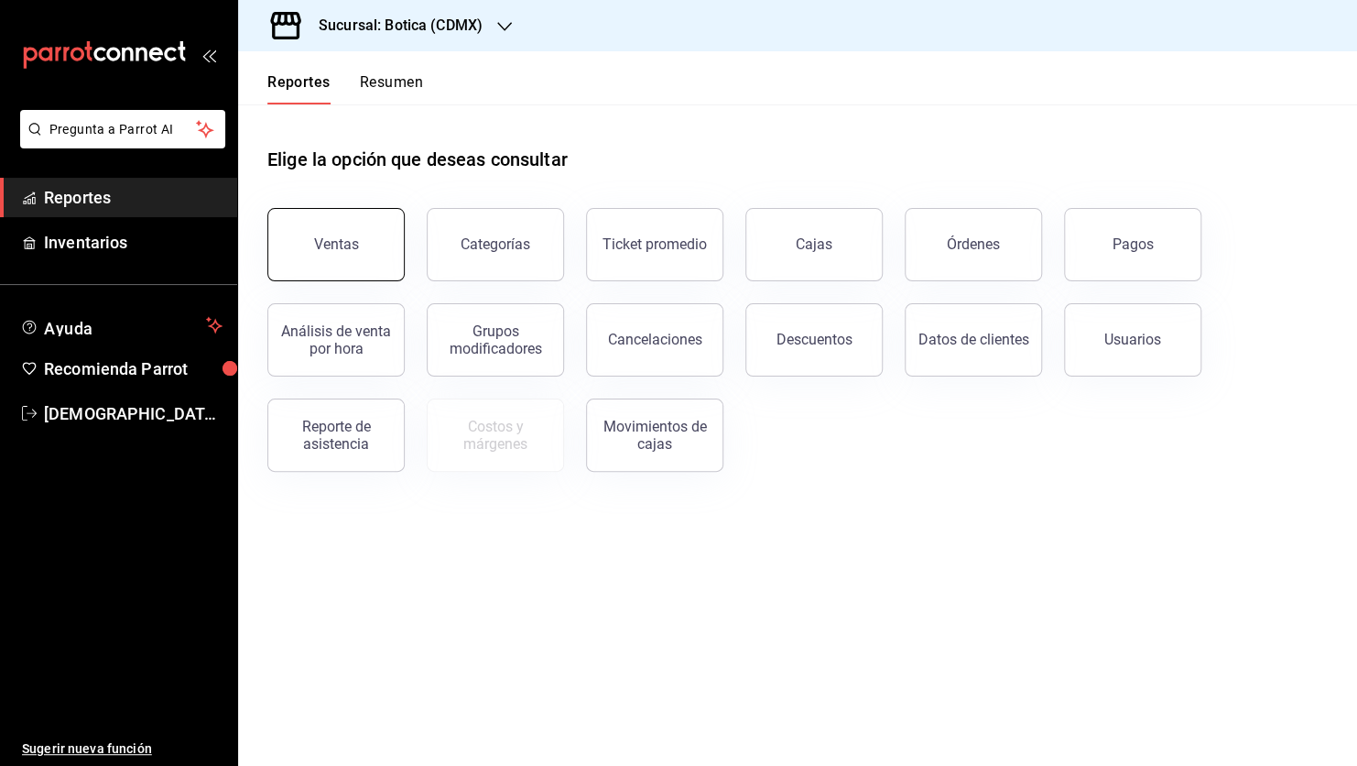
click at [334, 227] on button "Ventas" at bounding box center [335, 244] width 137 height 73
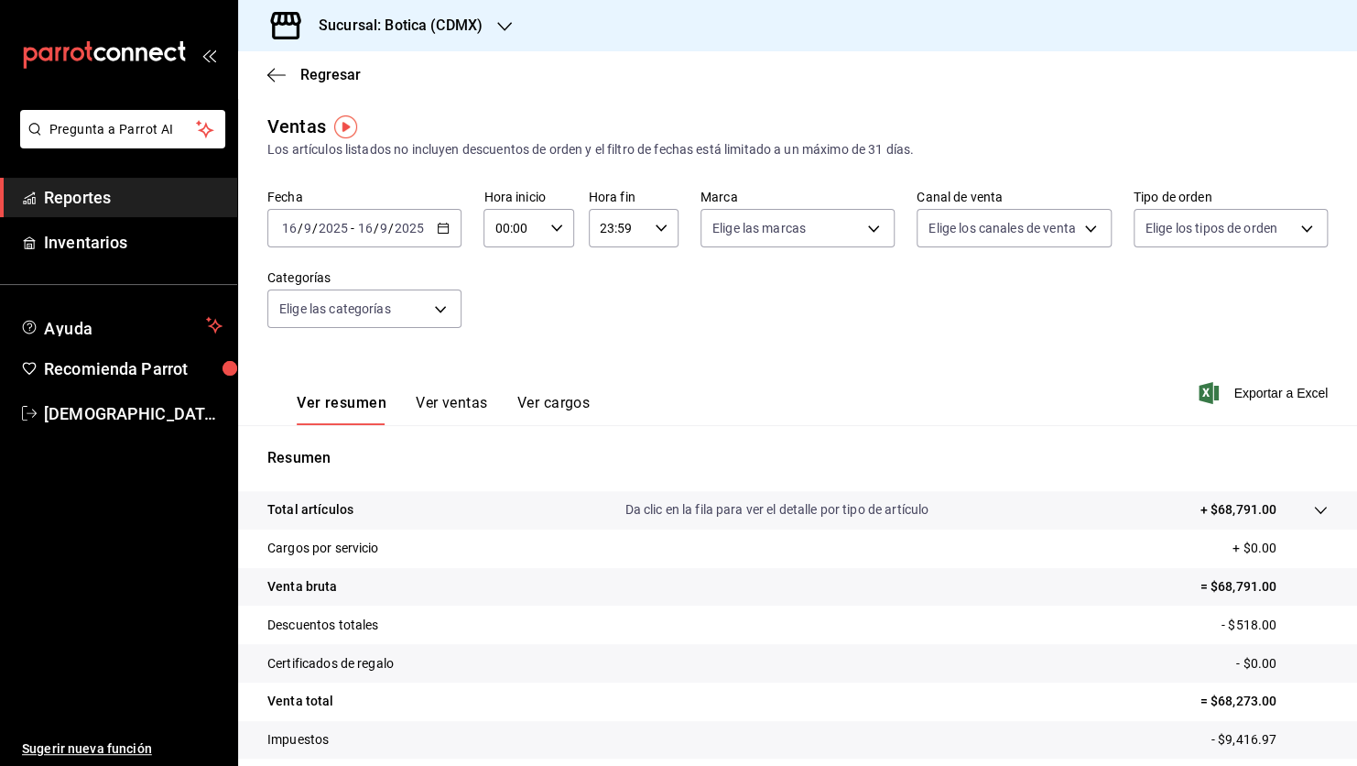
click at [158, 183] on link "Reportes" at bounding box center [118, 197] width 237 height 39
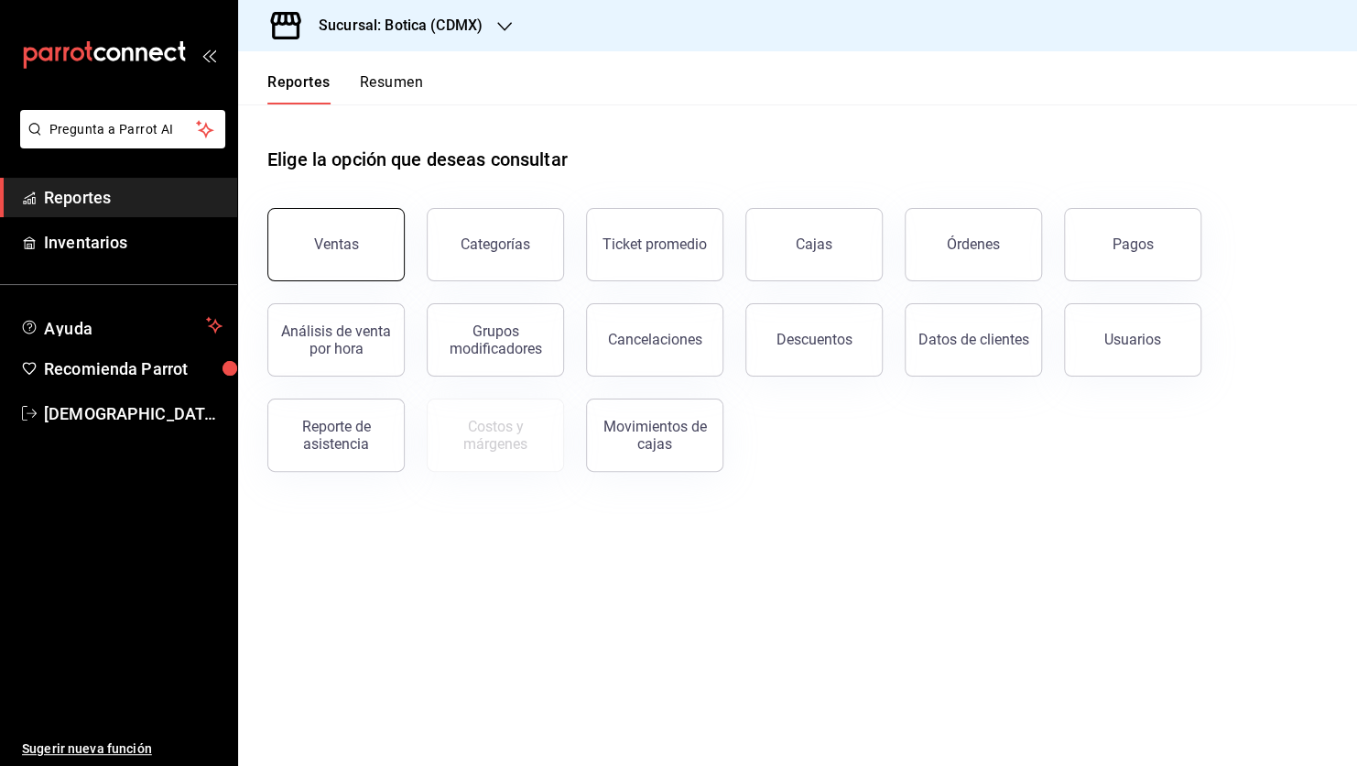
click at [310, 244] on button "Ventas" at bounding box center [335, 244] width 137 height 73
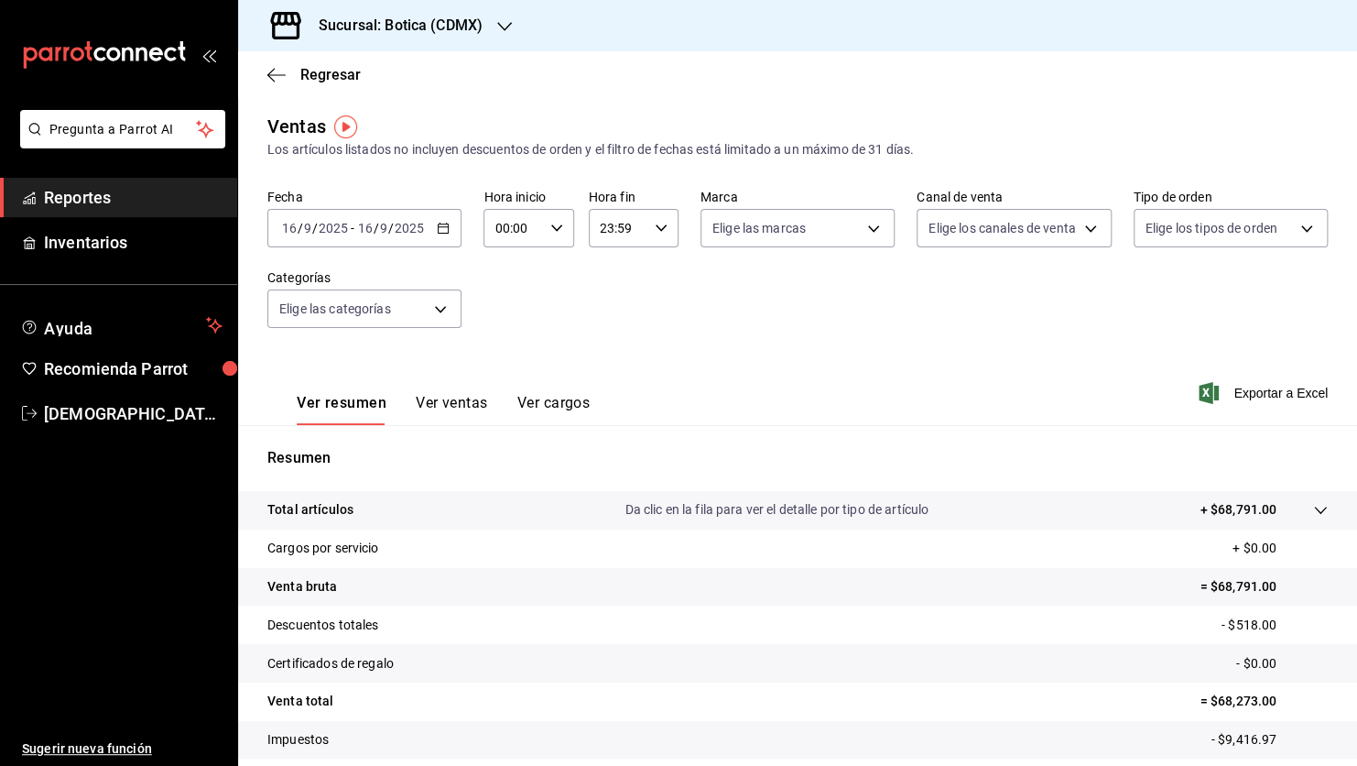
click at [1313, 510] on icon at bounding box center [1320, 510] width 15 height 15
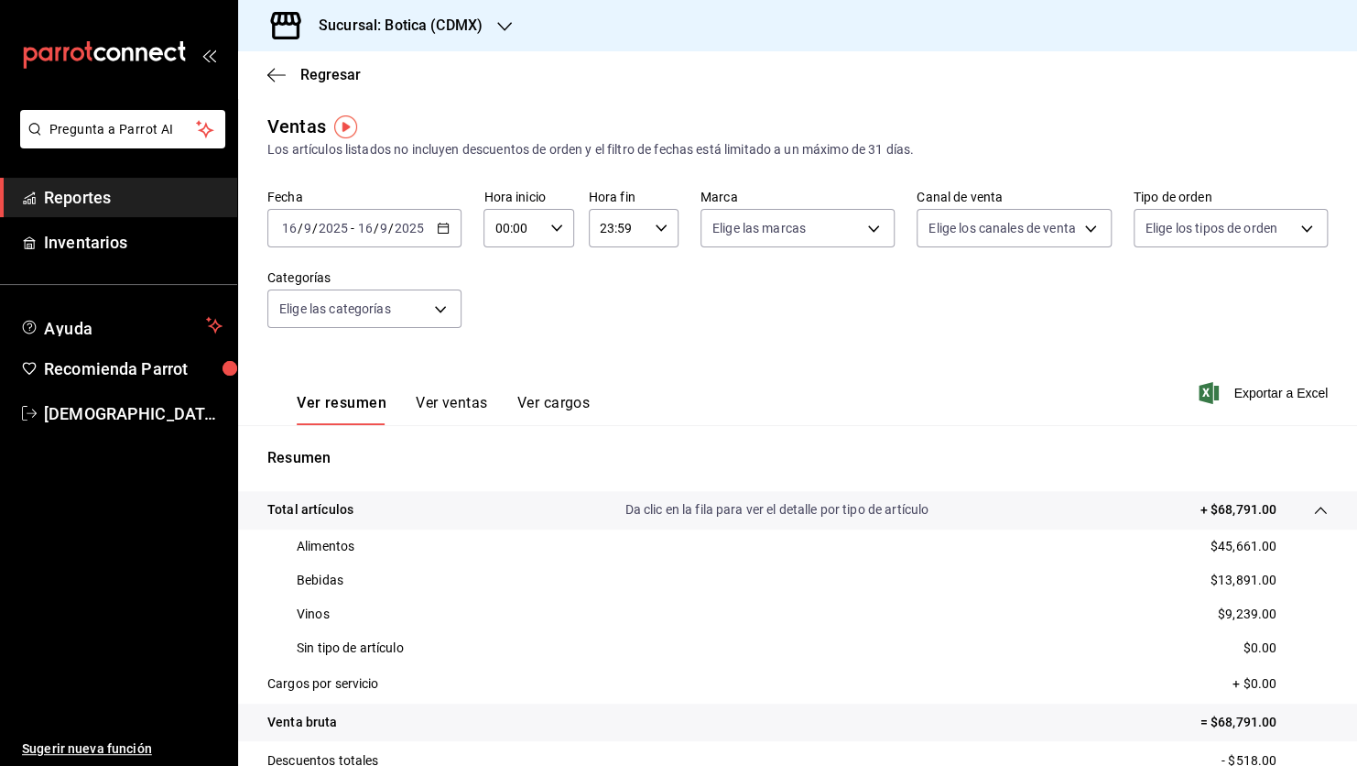
click at [1211, 546] on p "$45,661.00" at bounding box center [1244, 546] width 66 height 19
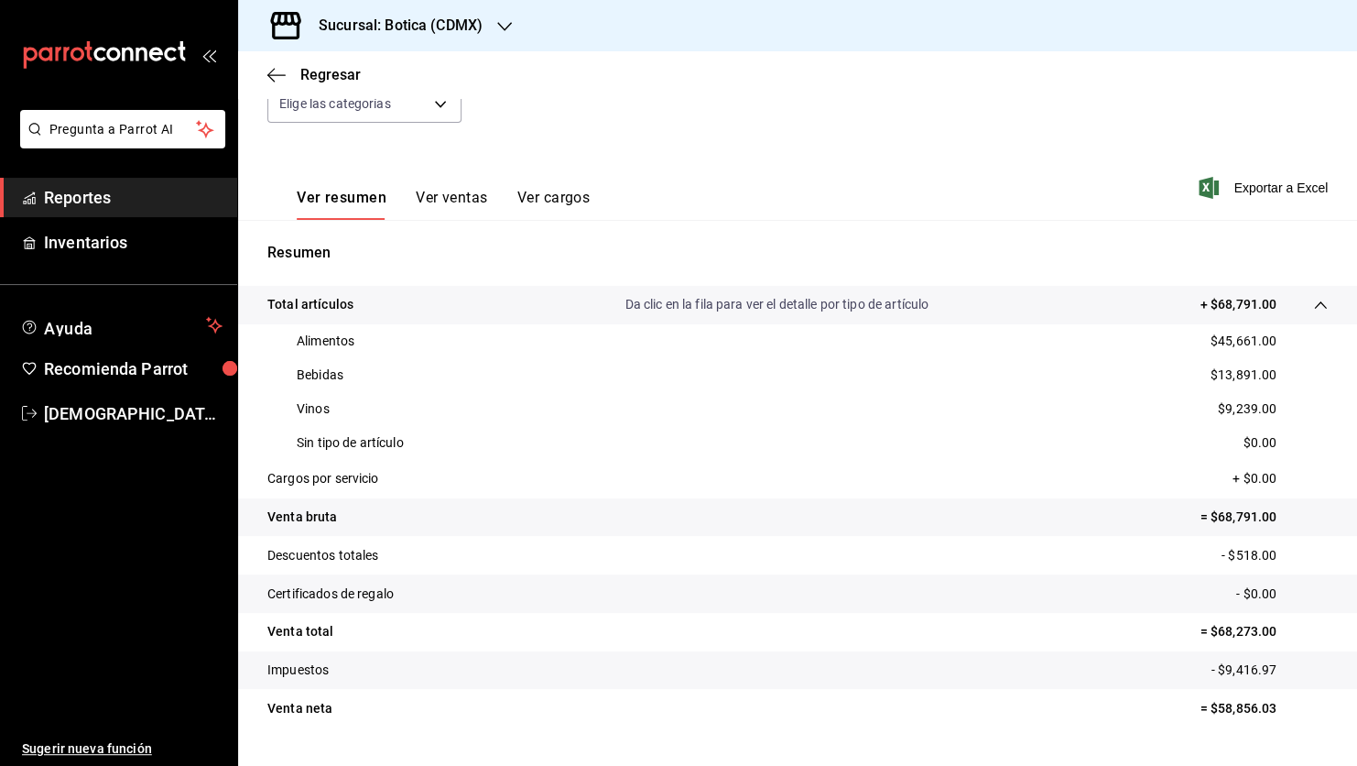
scroll to position [207, 0]
click at [147, 204] on span "Reportes" at bounding box center [133, 197] width 179 height 25
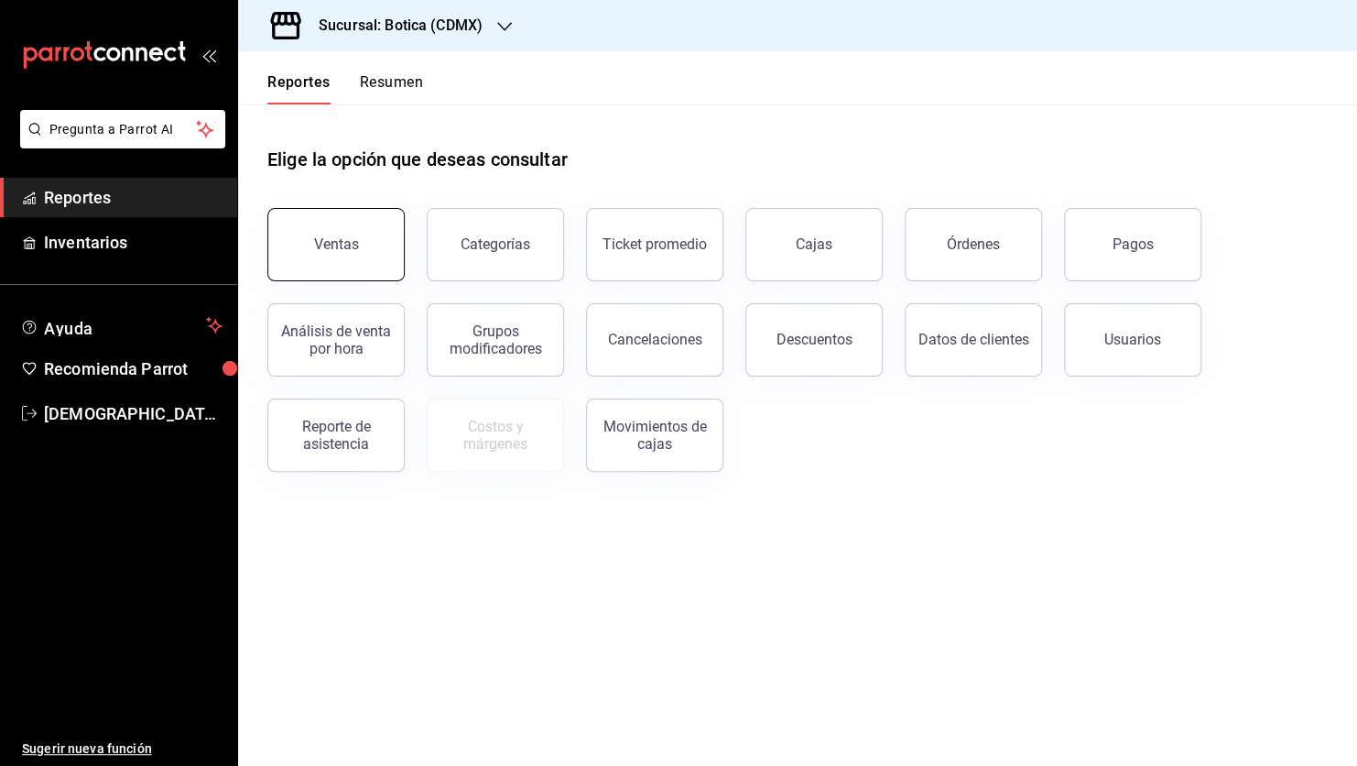
click at [380, 234] on button "Ventas" at bounding box center [335, 244] width 137 height 73
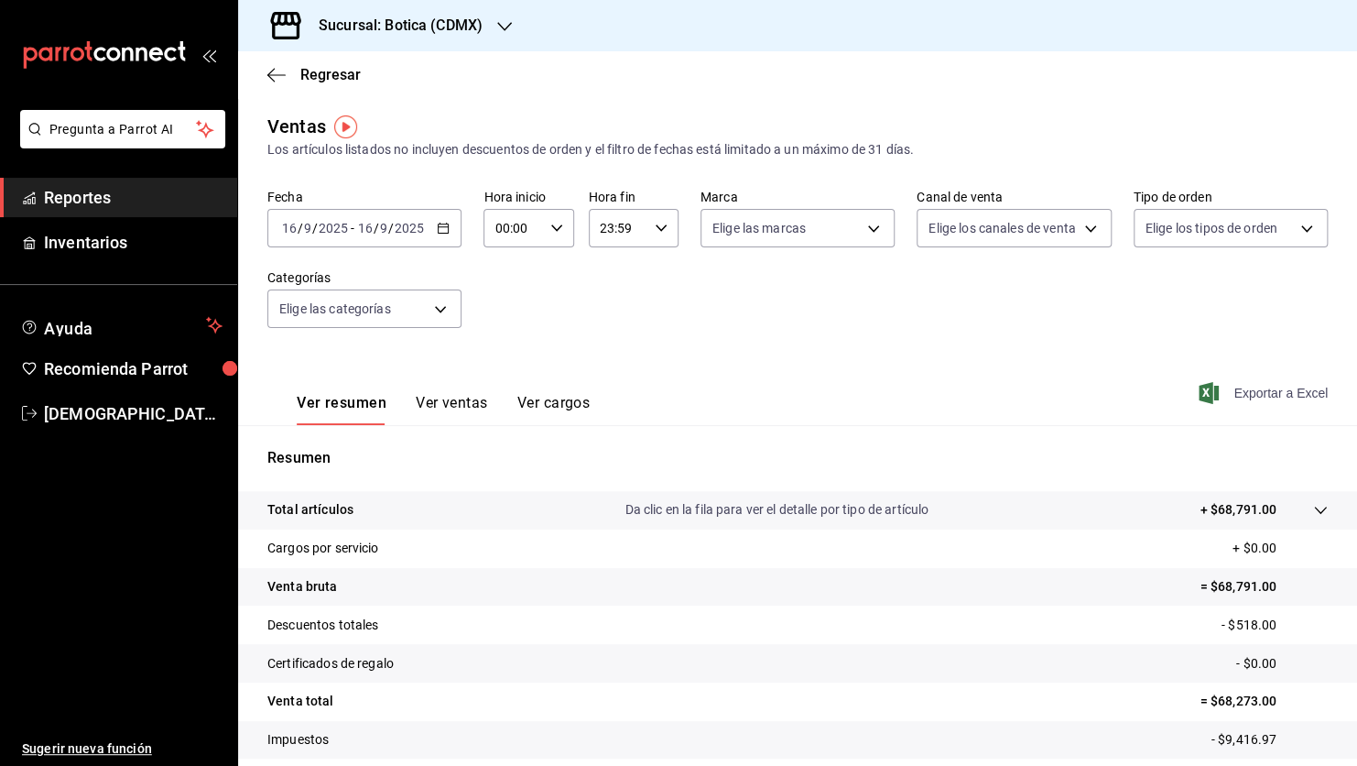
click at [1235, 392] on span "Exportar a Excel" at bounding box center [1264, 393] width 125 height 22
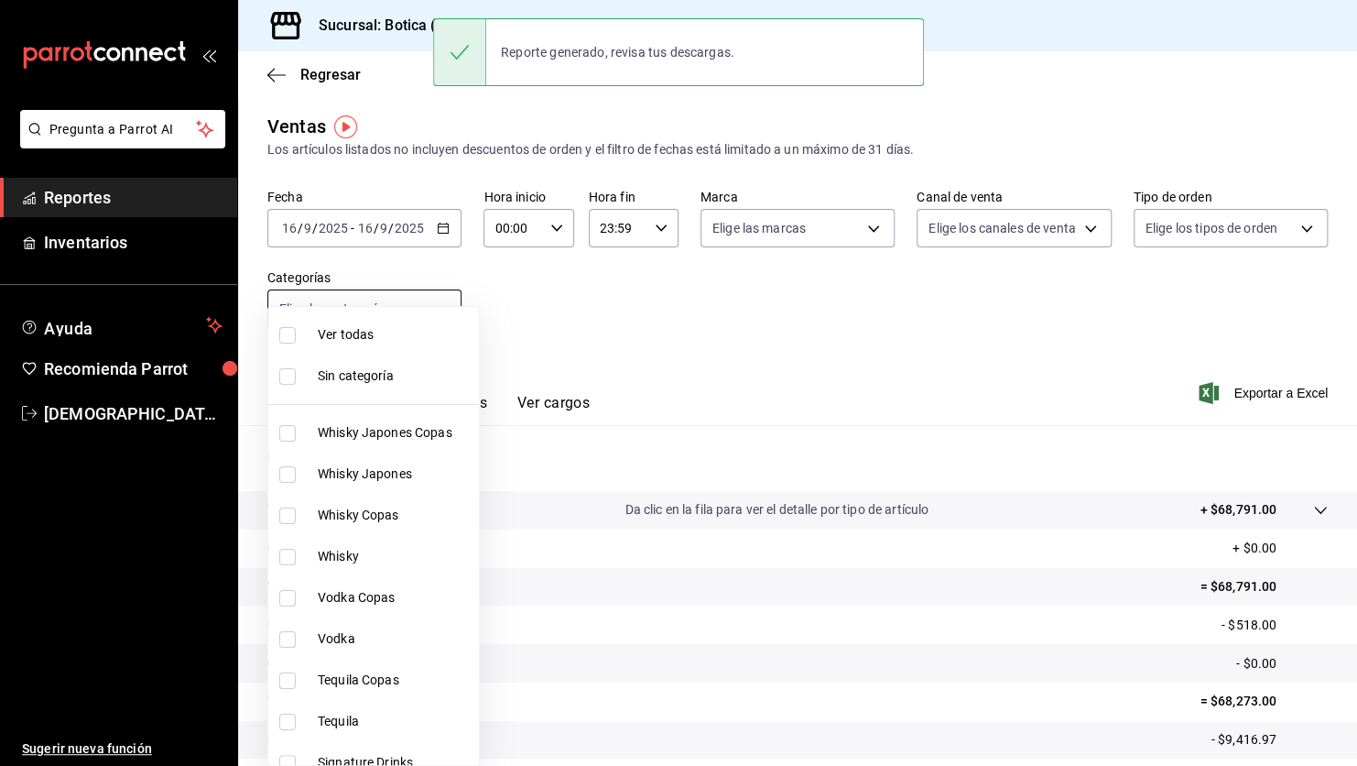
click at [437, 313] on body "Pregunta a Parrot AI Reportes Inventarios Ayuda Recomienda Parrot [PERSON_NAME]…" at bounding box center [678, 383] width 1357 height 766
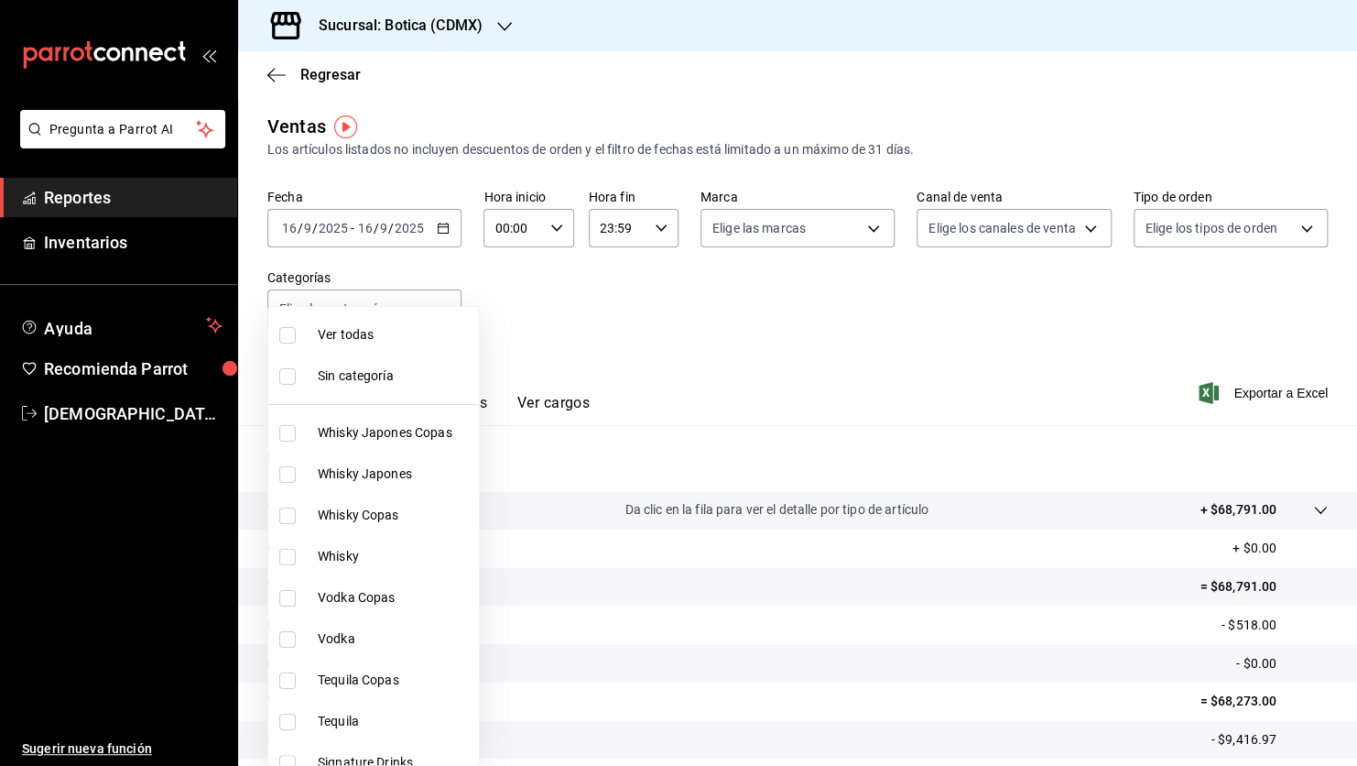
click at [397, 335] on span "Ver todas" at bounding box center [395, 334] width 154 height 19
type input "52039608-d3af-43d8-978b-7351115fcd58,48c160c6-e58b-40fc-ab83-08e030ab785e,3b989…"
checkbox input "true"
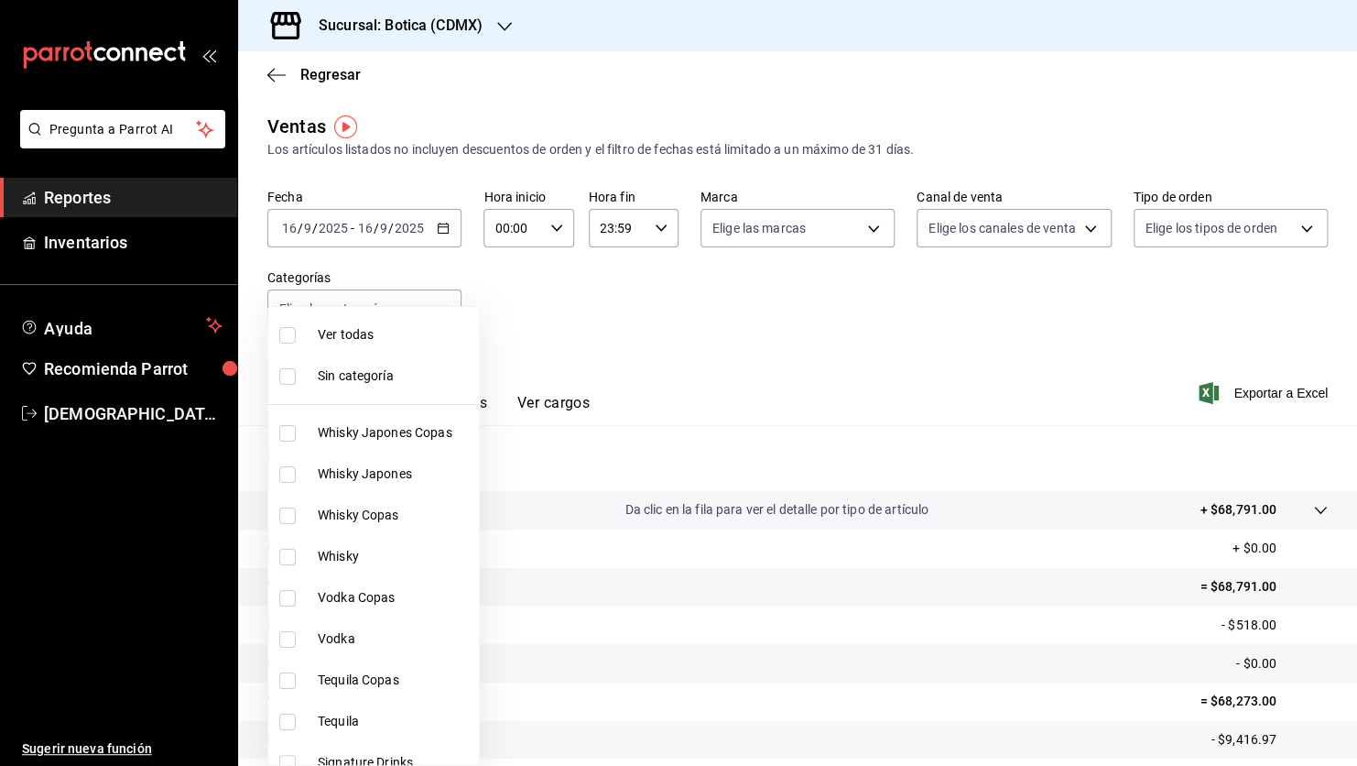
checkbox input "true"
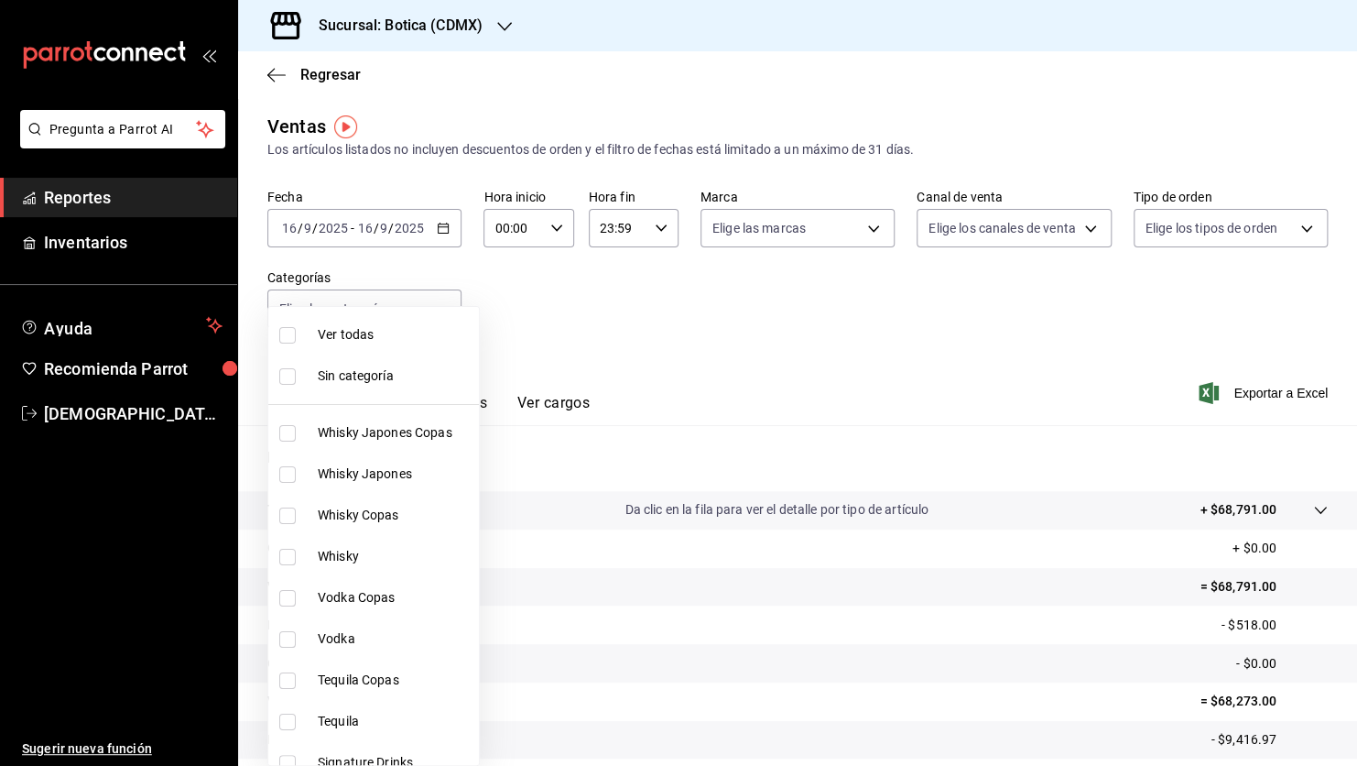
checkbox input "true"
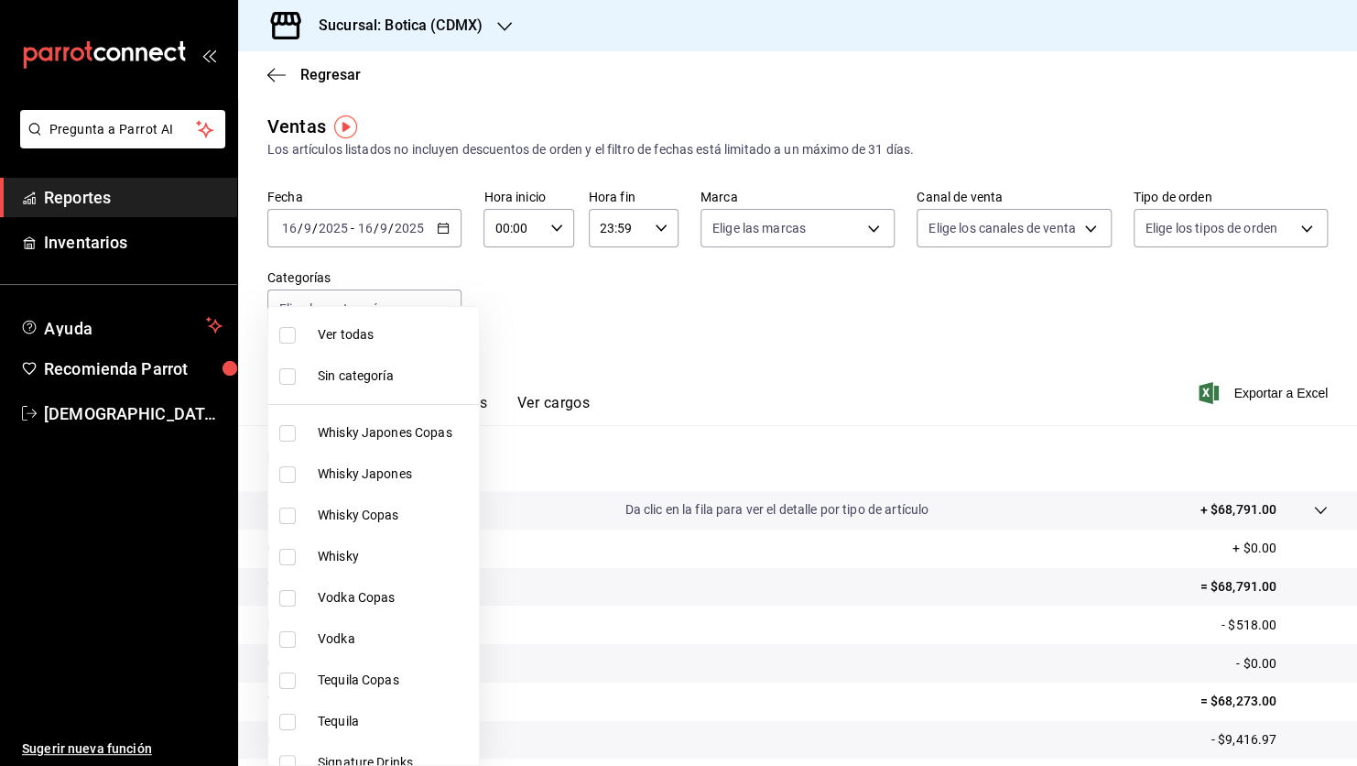
checkbox input "true"
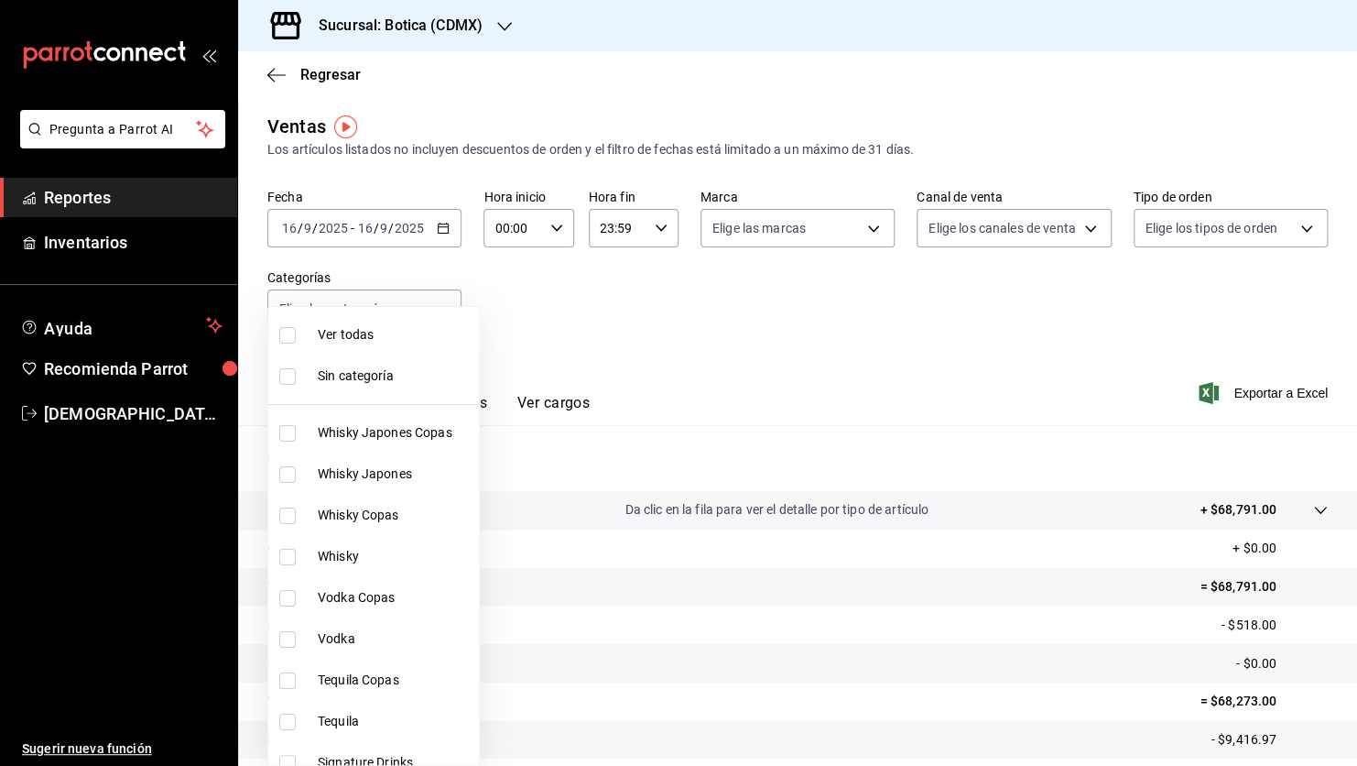
checkbox input "true"
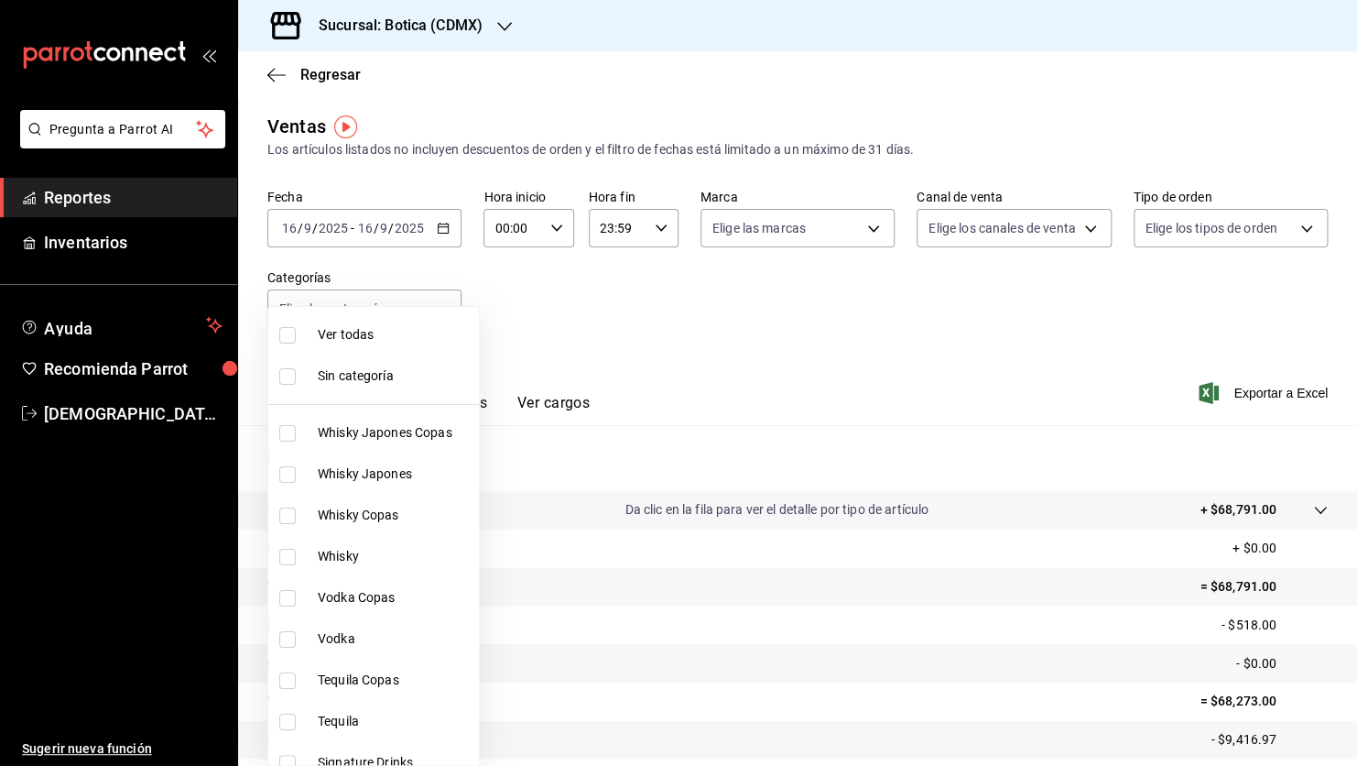
checkbox input "true"
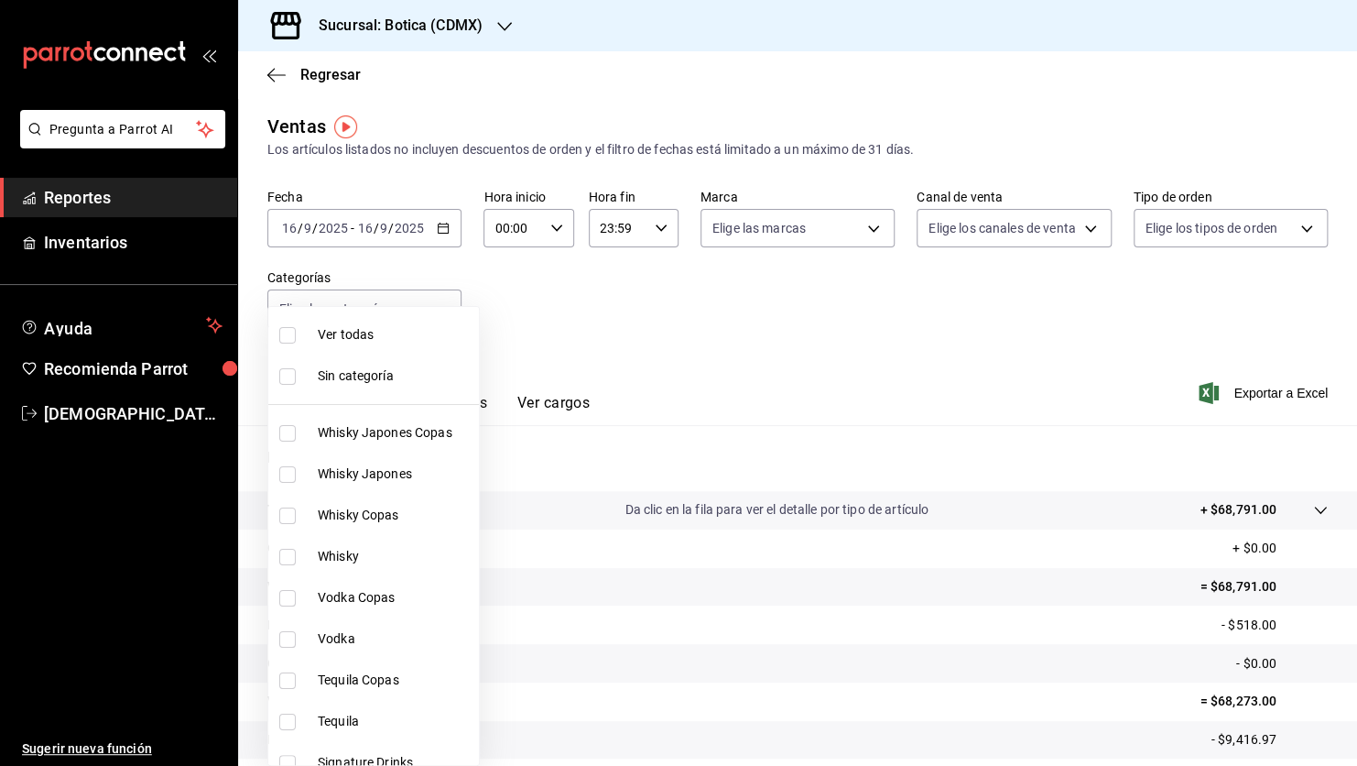
checkbox input "true"
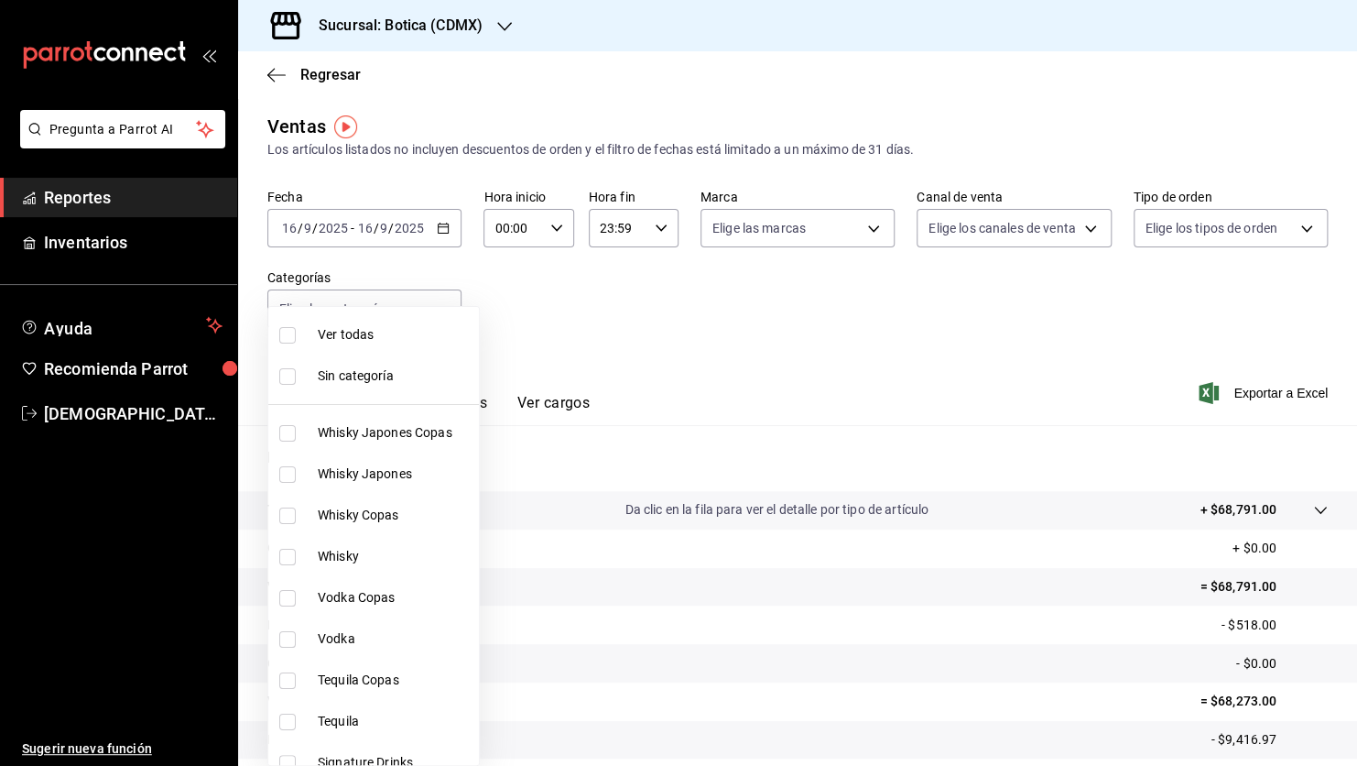
checkbox input "true"
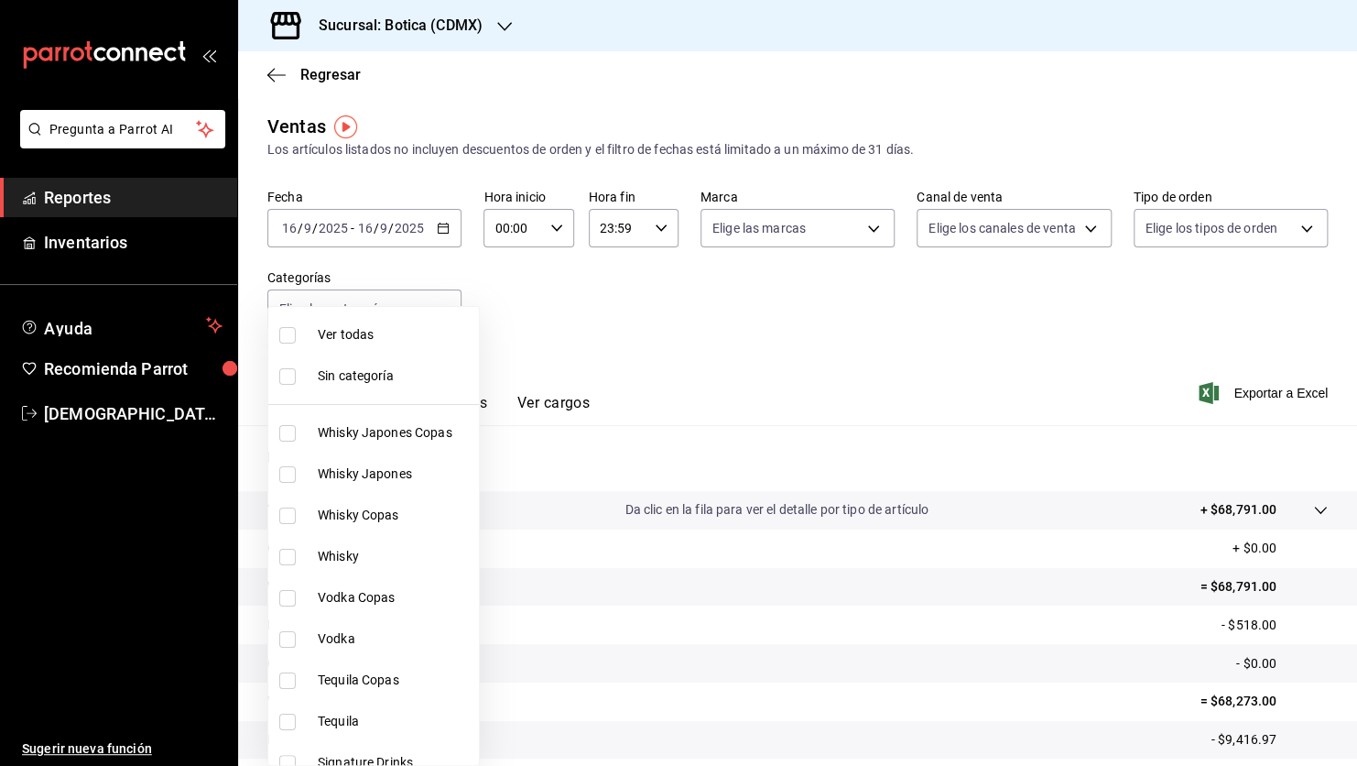
checkbox input "true"
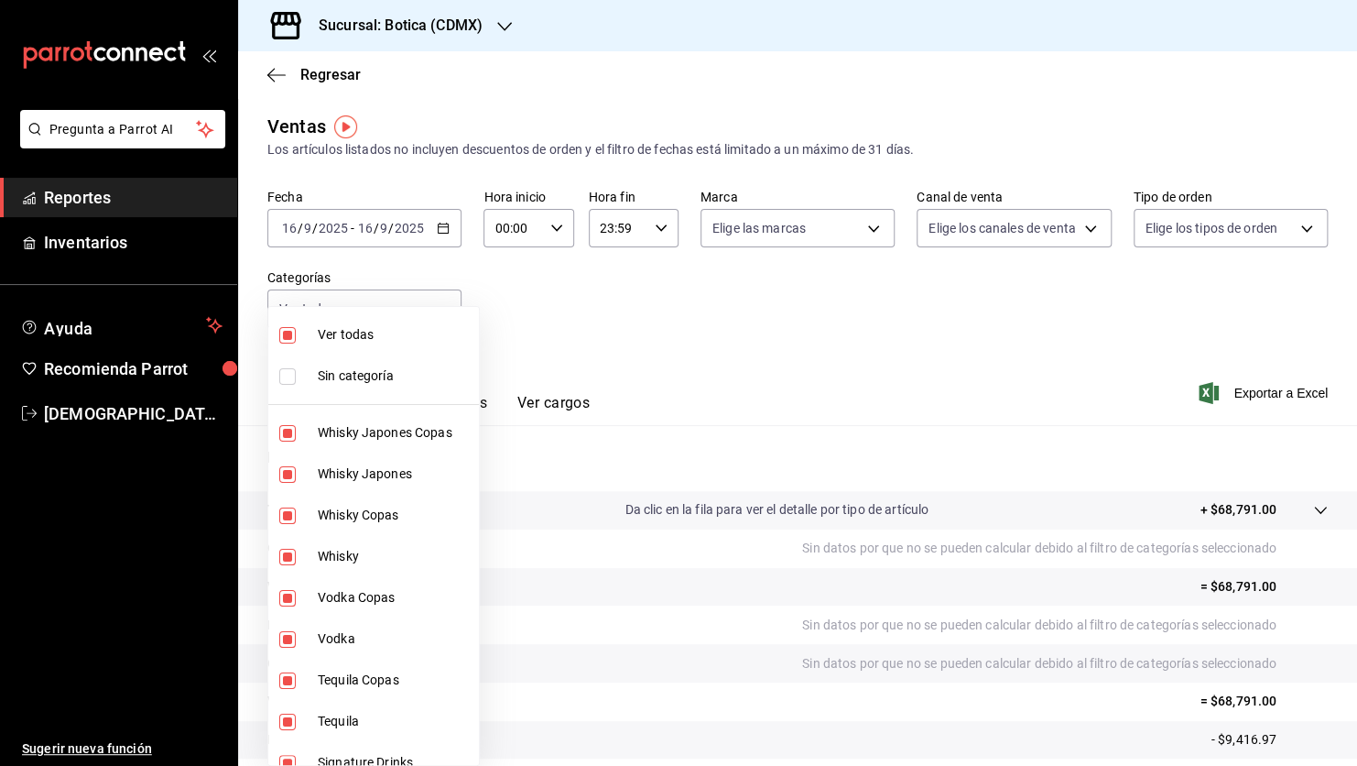
click at [1234, 400] on div at bounding box center [678, 383] width 1357 height 766
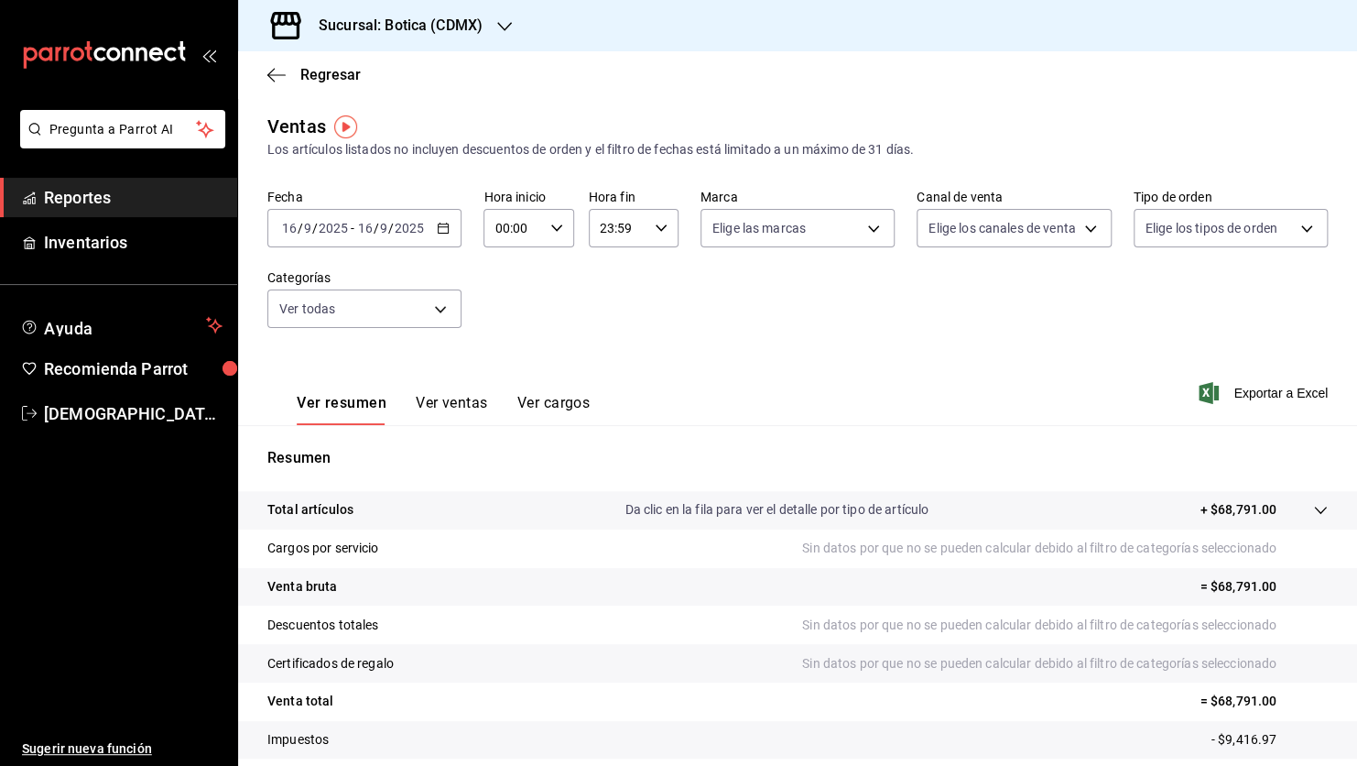
click at [453, 397] on button "Ver ventas" at bounding box center [452, 409] width 72 height 31
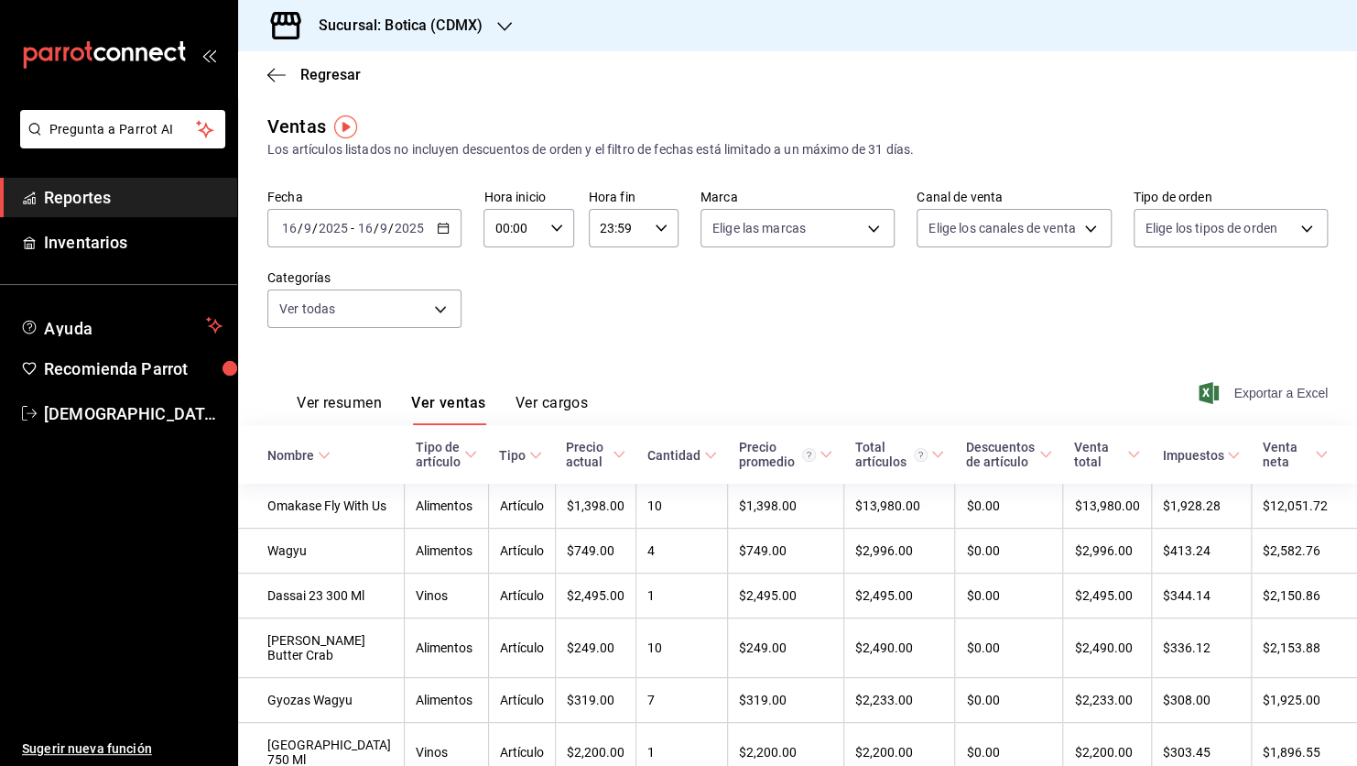
click at [1254, 394] on span "Exportar a Excel" at bounding box center [1264, 393] width 125 height 22
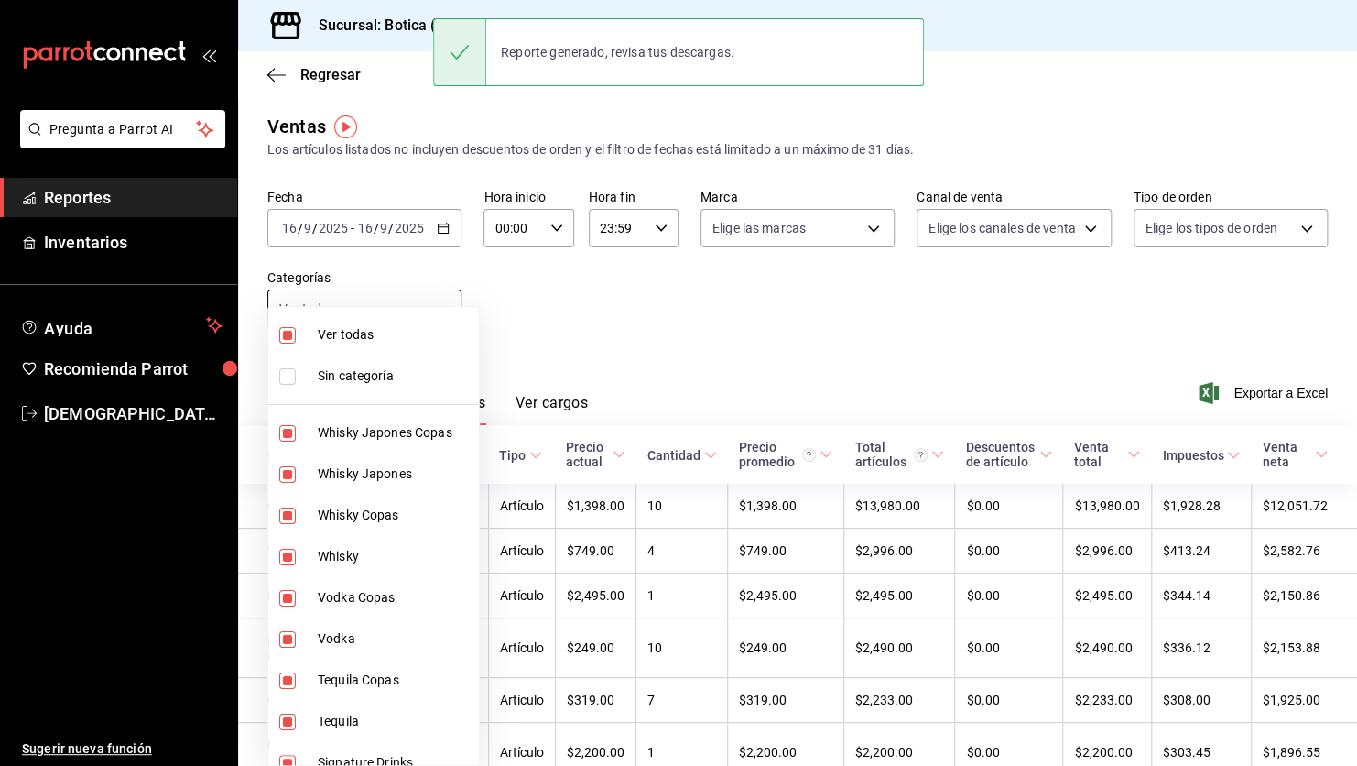
click at [439, 300] on body "Pregunta a Parrot AI Reportes Inventarios Ayuda Recomienda Parrot [PERSON_NAME]…" at bounding box center [678, 383] width 1357 height 766
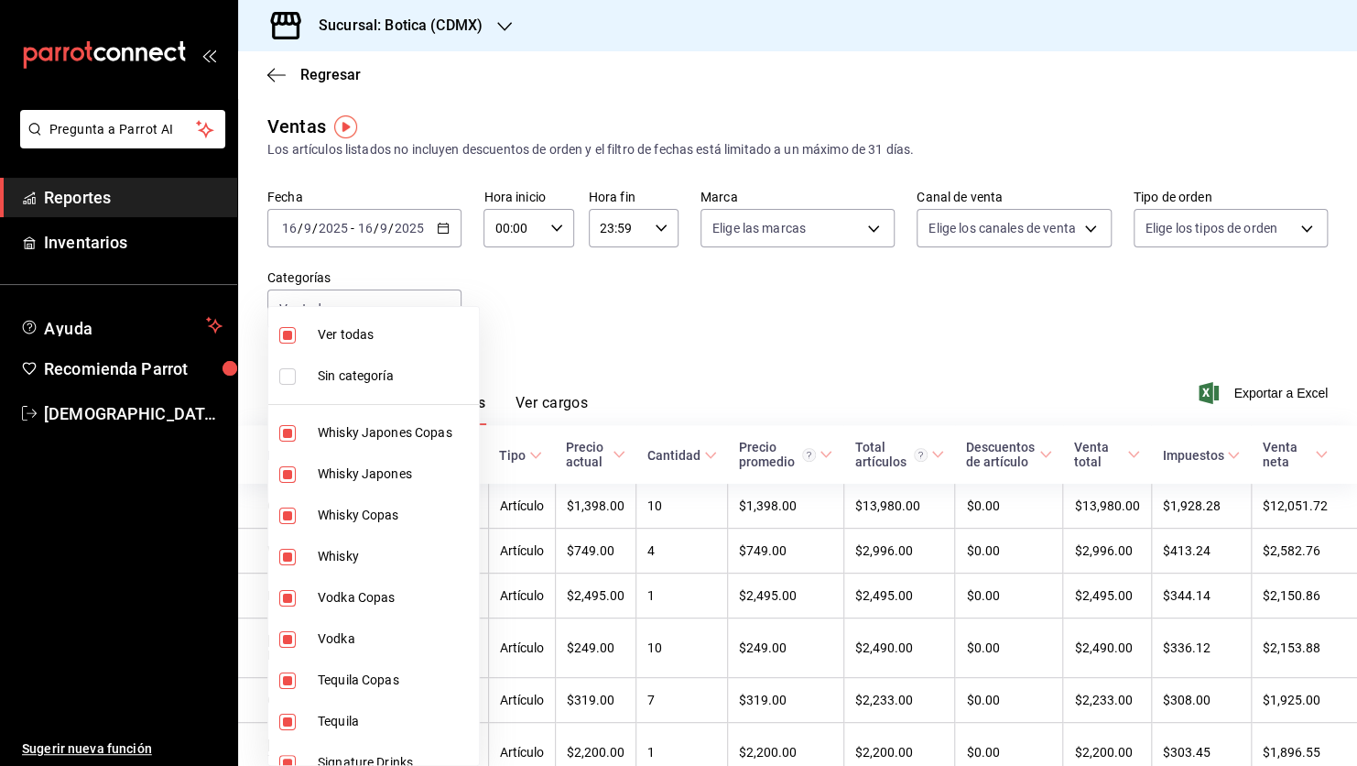
click at [394, 432] on span "Whisky Japones Copas" at bounding box center [395, 432] width 154 height 19
type input "48c160c6-e58b-40fc-ab83-08e030ab785e,3b9890c8-d7b1-48c6-93eb-6ec38048415c,bd4e0…"
checkbox input "false"
click at [291, 374] on input "checkbox" at bounding box center [287, 376] width 16 height 16
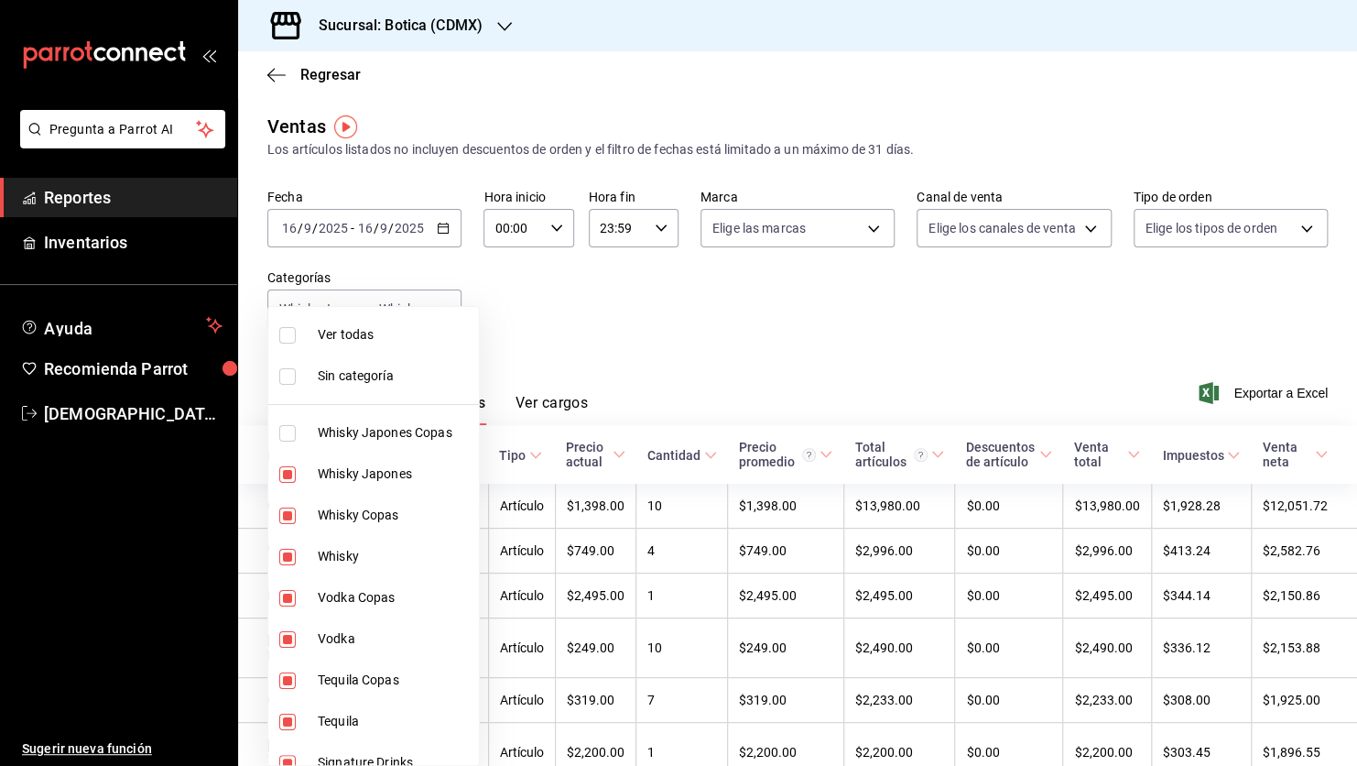
checkbox input "true"
click at [289, 469] on input "checkbox" at bounding box center [287, 474] width 16 height 16
checkbox input "false"
type input "3b9890c8-d7b1-48c6-93eb-6ec38048415c,bd4e0cc3-bccd-4994-a80d-3f89ed614130,86441…"
click at [288, 335] on input "checkbox" at bounding box center [287, 335] width 16 height 16
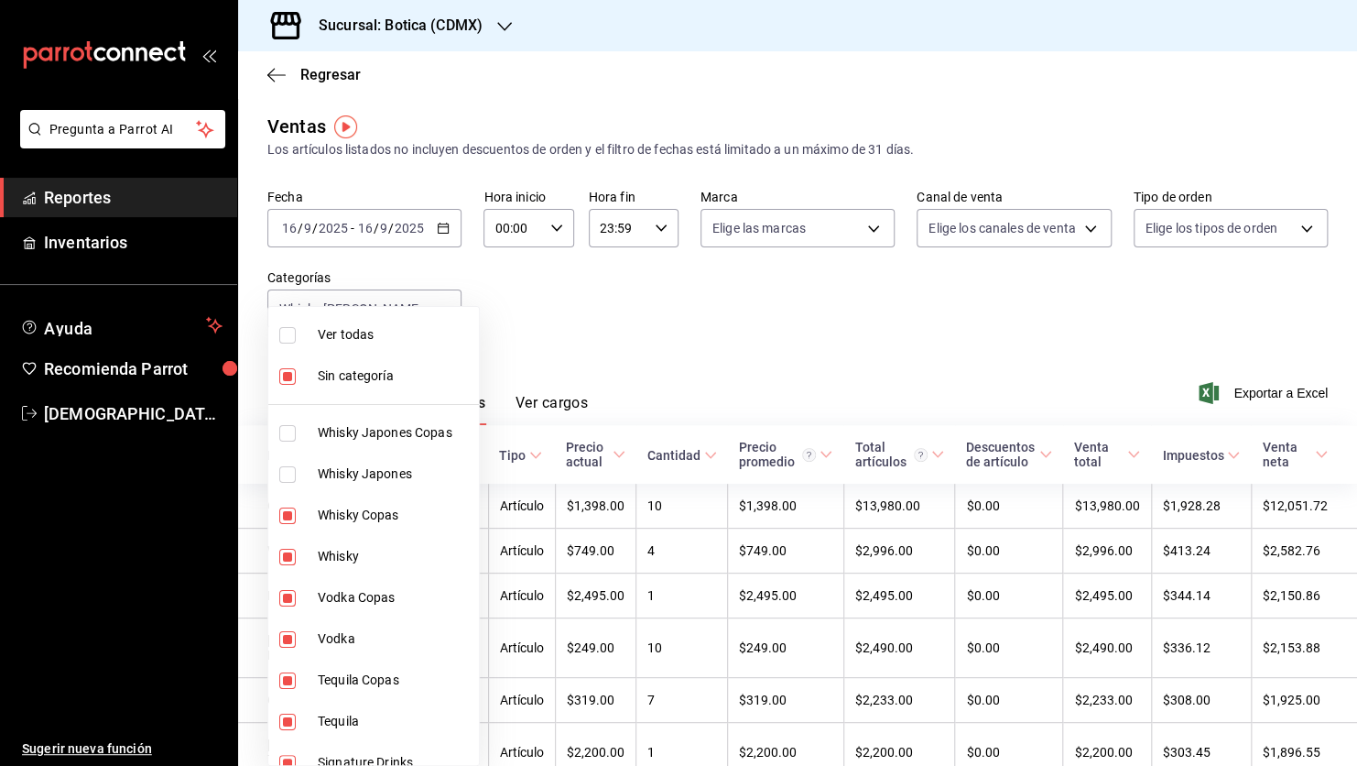
checkbox input "true"
type input "52039608-d3af-43d8-978b-7351115fcd58,48c160c6-e58b-40fc-ab83-08e030ab785e,3b989…"
checkbox input "true"
click at [287, 375] on input "checkbox" at bounding box center [287, 376] width 16 height 16
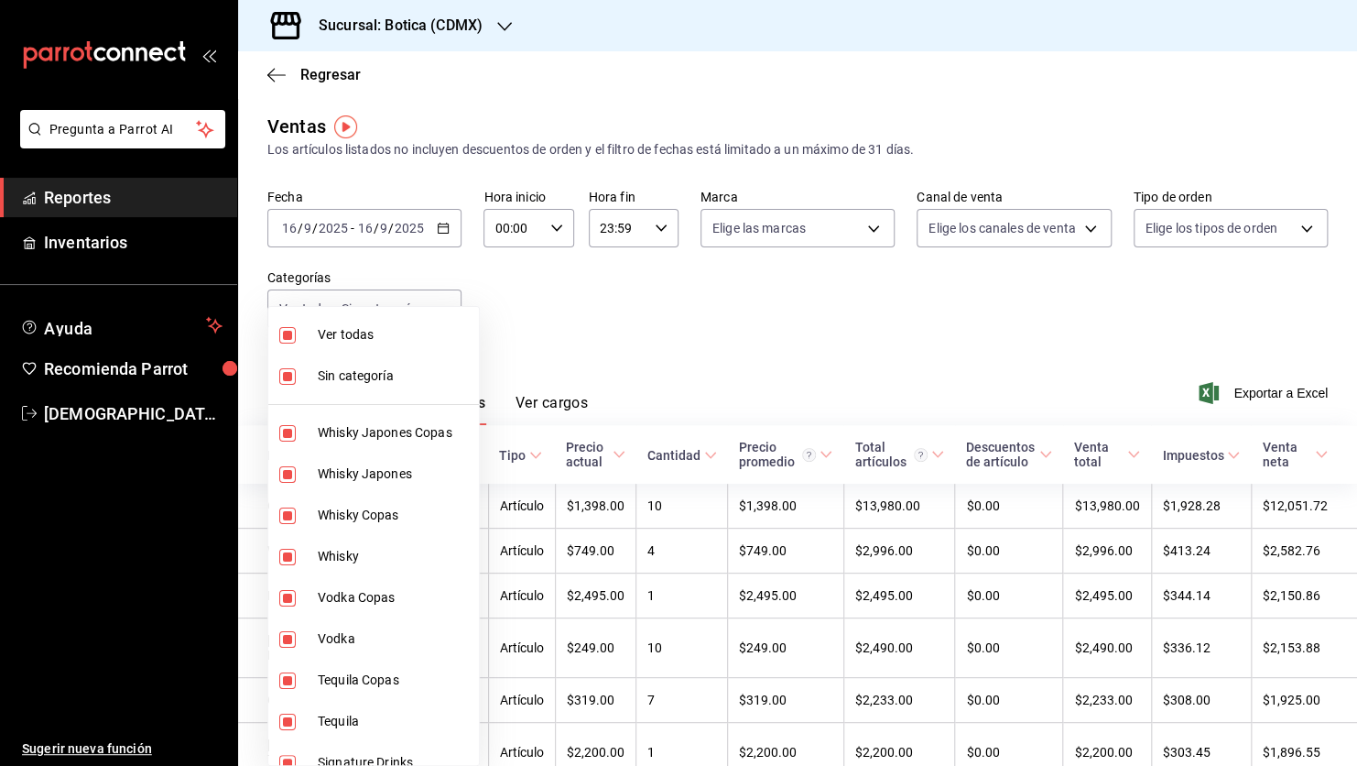
checkbox input "false"
click at [290, 434] on input "checkbox" at bounding box center [287, 433] width 16 height 16
checkbox input "false"
type input "48c160c6-e58b-40fc-ab83-08e030ab785e,3b9890c8-d7b1-48c6-93eb-6ec38048415c,bd4e0…"
checkbox input "false"
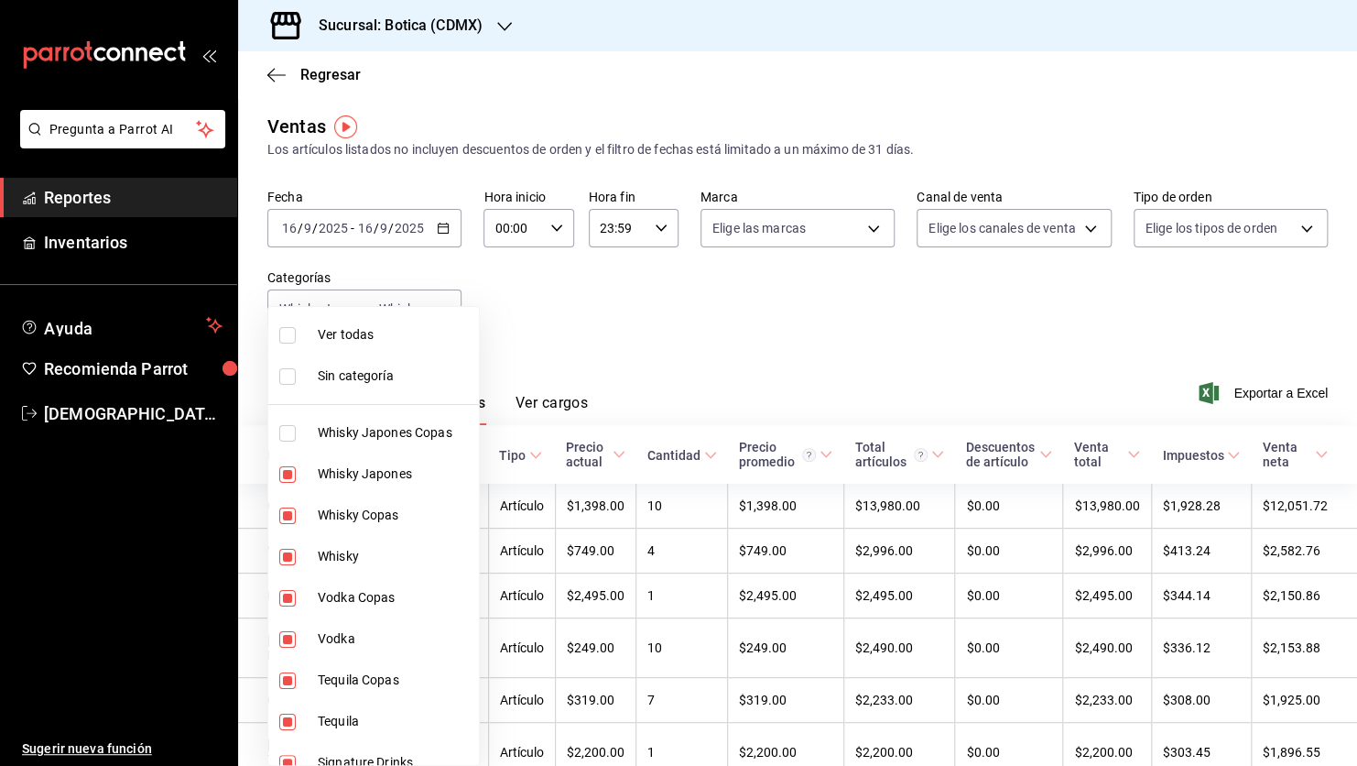
click at [287, 471] on input "checkbox" at bounding box center [287, 474] width 16 height 16
checkbox input "false"
type input "3b9890c8-d7b1-48c6-93eb-6ec38048415c,bd4e0cc3-bccd-4994-a80d-3f89ed614130,86441…"
click at [287, 516] on input "checkbox" at bounding box center [287, 515] width 16 height 16
checkbox input "false"
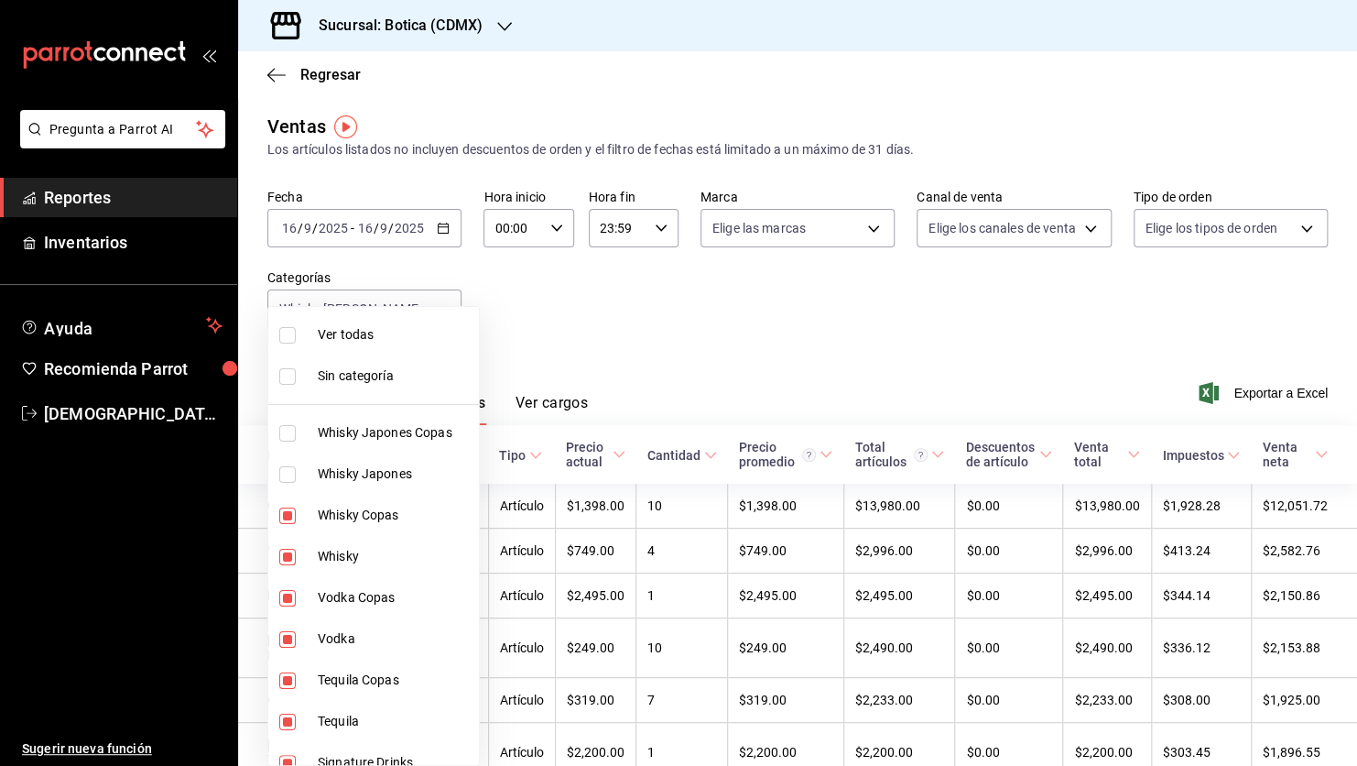
type input "bd4e0cc3-bccd-4994-a80d-3f89ed614130,86441a32-0ed8-4587-b177-177694d93006,c37fc…"
click at [286, 555] on input "checkbox" at bounding box center [287, 557] width 16 height 16
checkbox input "false"
type input "86441a32-0ed8-4587-b177-177694d93006,c37fc684-3fda-44c7-b856-4502dc2ef6f0,55ef6…"
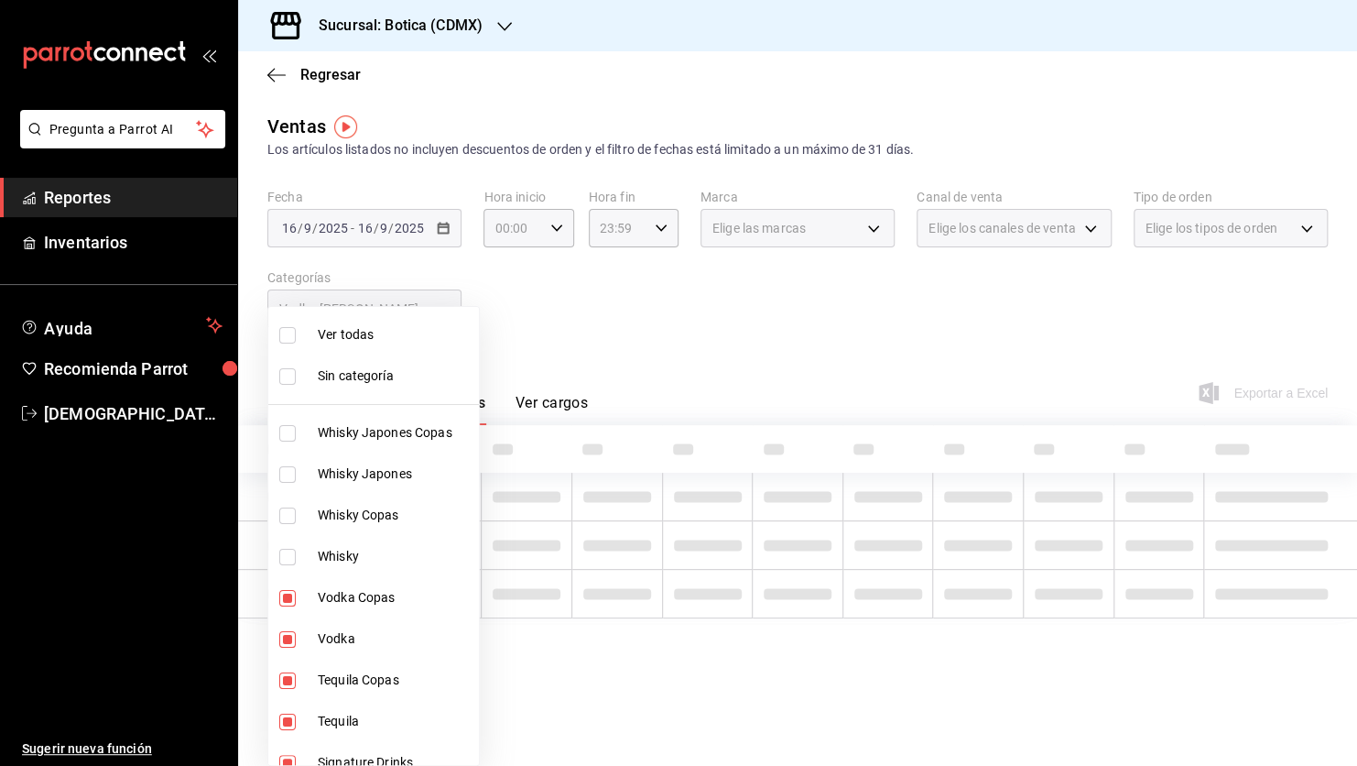
click at [287, 590] on input "checkbox" at bounding box center [287, 598] width 16 height 16
checkbox input "false"
type input "c37fc684-3fda-44c7-b856-4502dc2ef6f0,55ef6855-2a60-4d13-9b20-68f55b295efa,005d3…"
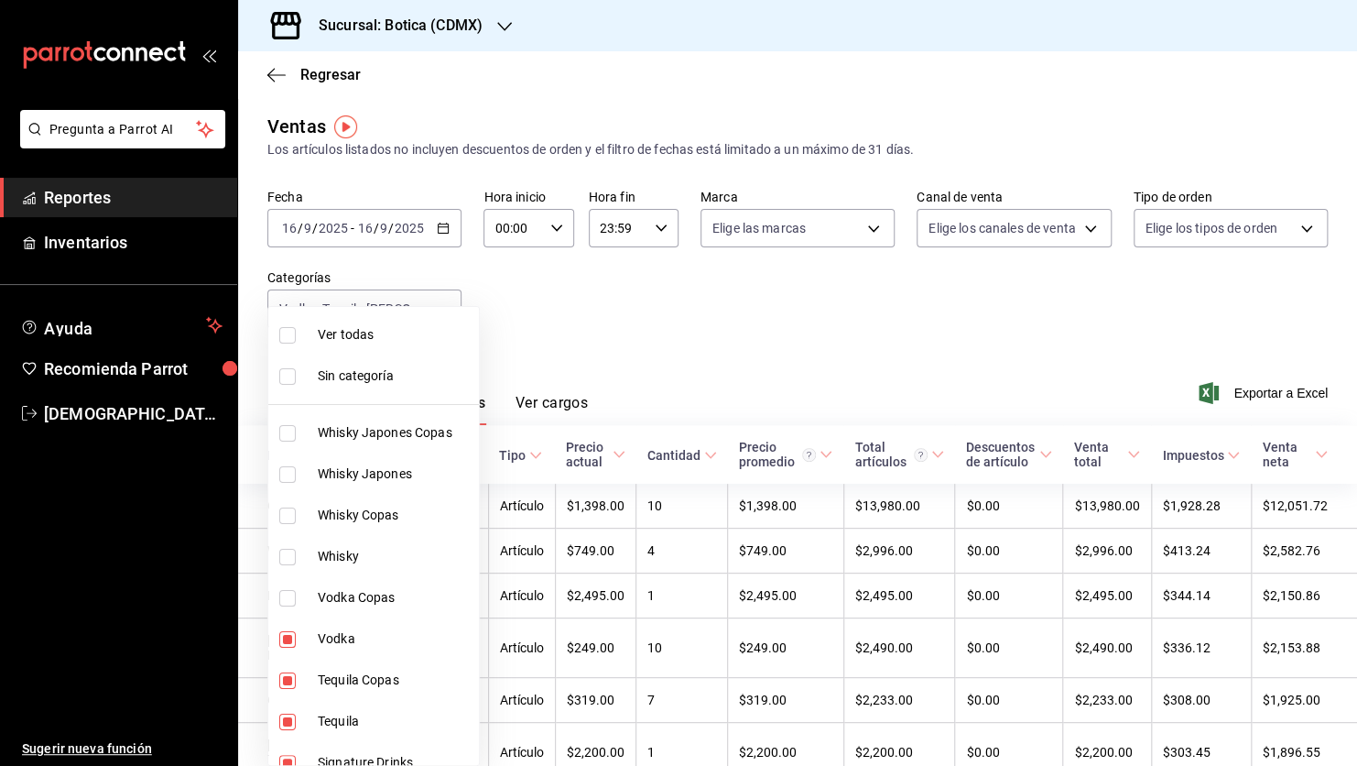
click at [289, 641] on input "checkbox" at bounding box center [287, 639] width 16 height 16
checkbox input "false"
type input "55ef6855-2a60-4d13-9b20-68f55b295efa,005d37a7-d240-4f91-99de-ee765a811b35,b0b5e…"
click at [288, 681] on input "checkbox" at bounding box center [287, 680] width 16 height 16
checkbox input "false"
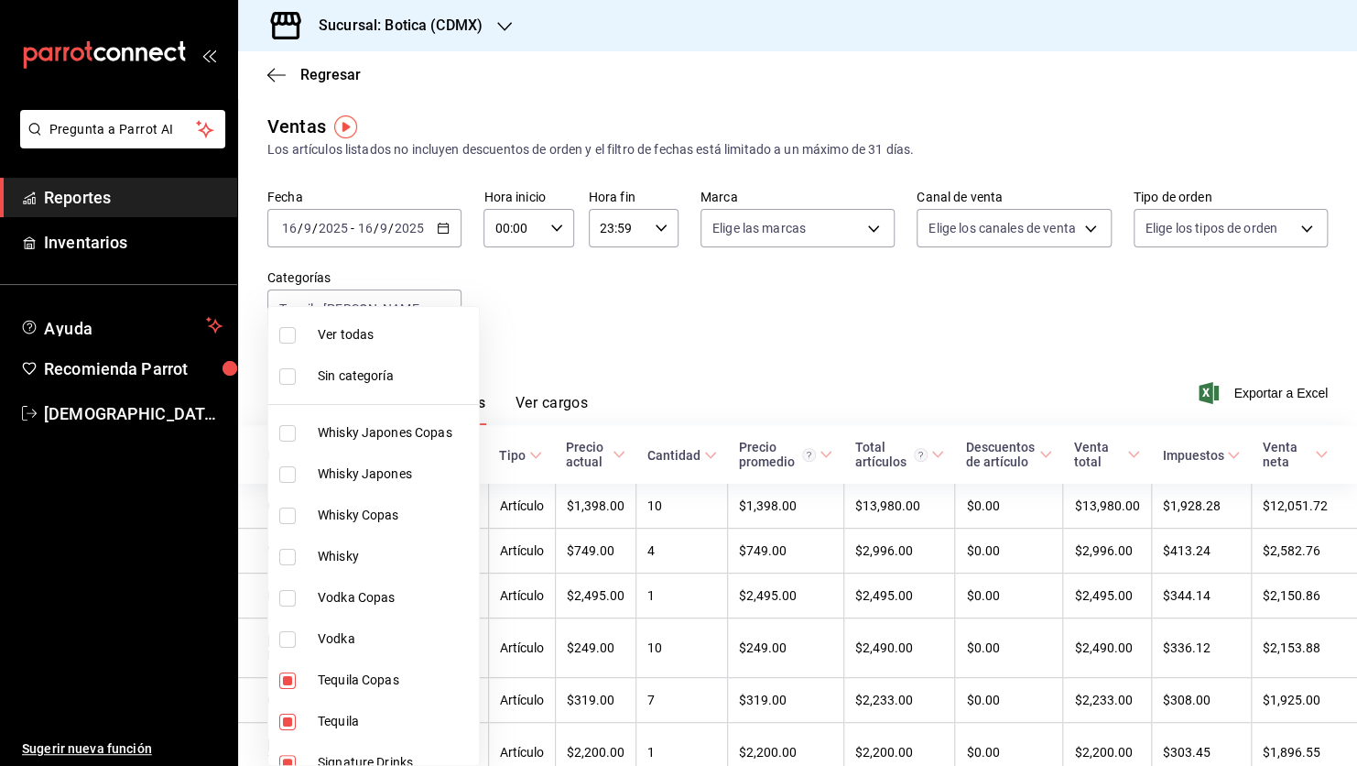
type input "005d37a7-d240-4f91-99de-ee765a811b35,b0b5e297-f2c4-4473-a6c7-99e935097a36,67439…"
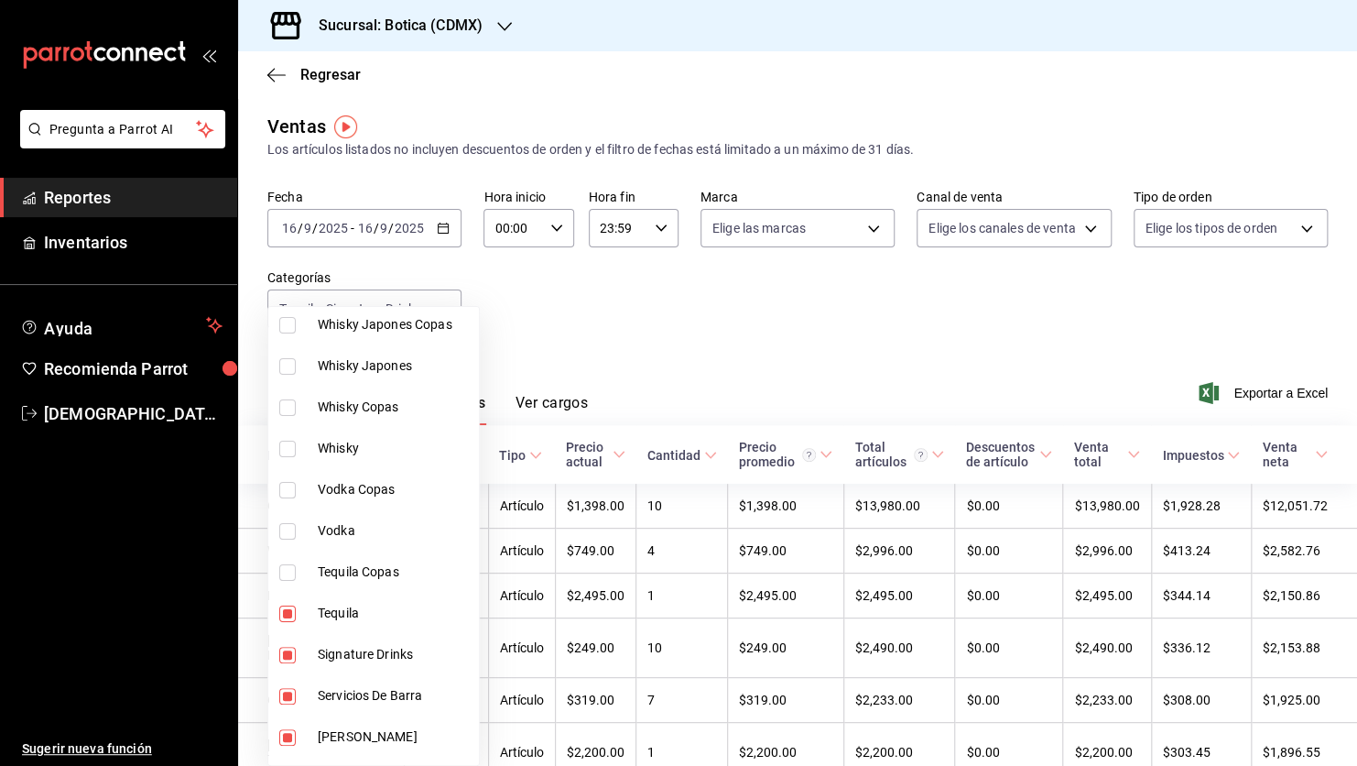
scroll to position [109, 0]
click at [289, 607] on input "checkbox" at bounding box center [287, 612] width 16 height 16
checkbox input "false"
type input "b0b5e297-f2c4-4473-a6c7-99e935097a36,674396ab-2841-4b1b-bf8d-424f391872a2,d1c68…"
click at [299, 646] on label at bounding box center [291, 654] width 24 height 16
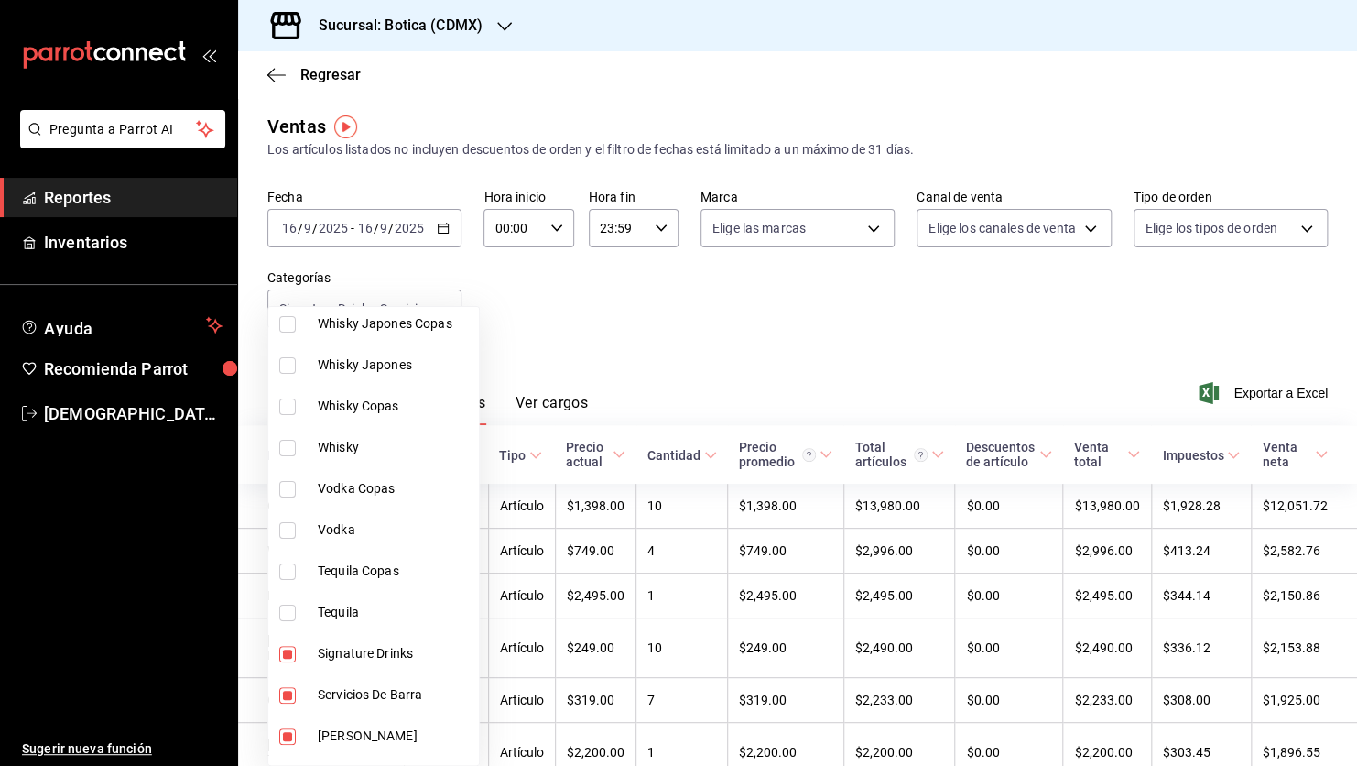
click at [296, 646] on input "checkbox" at bounding box center [287, 654] width 16 height 16
checkbox input "true"
type input "674396ab-2841-4b1b-bf8d-424f391872a2,d1c68c4b-7bb2-402e-8f71-5266b77d3c0e,8df5e…"
click at [288, 648] on input "checkbox" at bounding box center [287, 654] width 16 height 16
checkbox input "false"
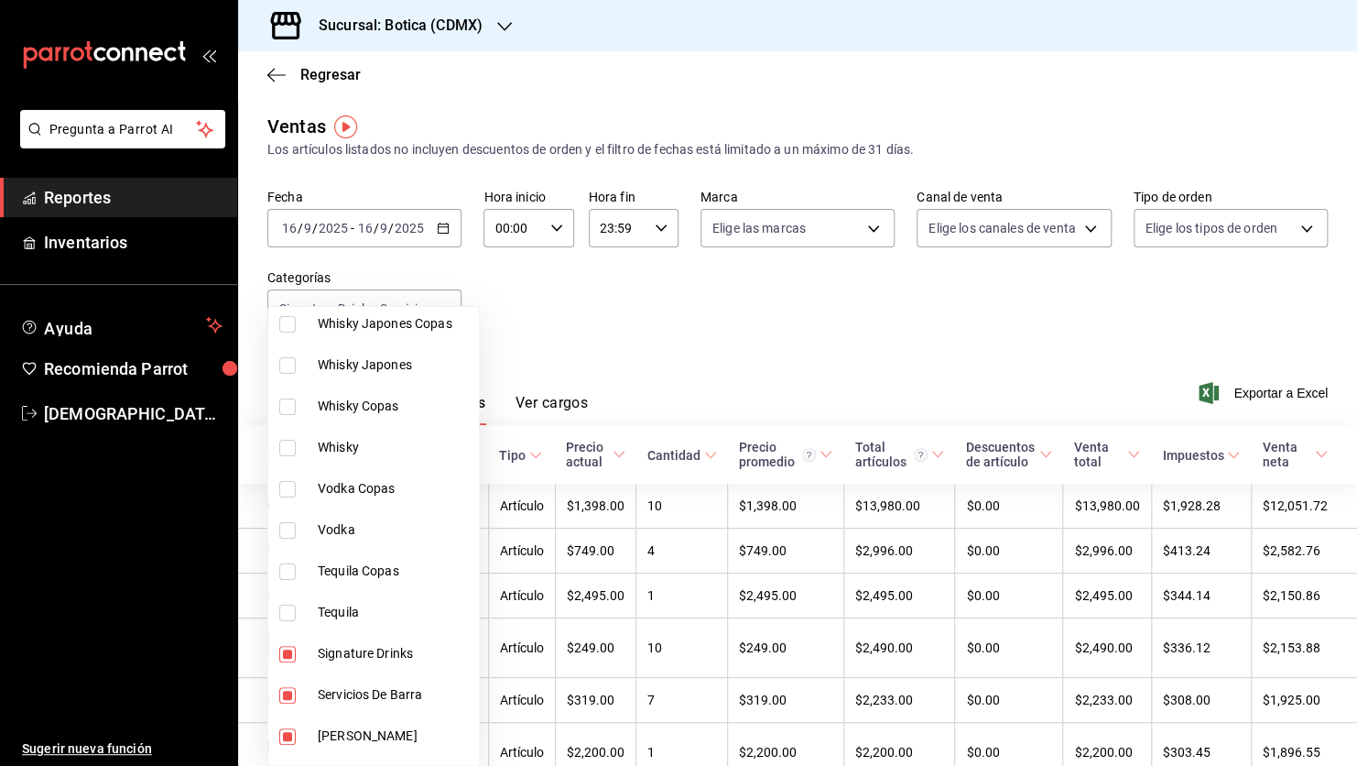
type input "674396ab-2841-4b1b-bf8d-424f391872a2,d1c68c4b-7bb2-402e-8f71-5266b77d3c0e,8df5e…"
click at [290, 695] on input "checkbox" at bounding box center [287, 695] width 16 height 16
checkbox input "false"
type input "d1c68c4b-7bb2-402e-8f71-5266b77d3c0e,8df5e7fa-38d9-4b88-8c2e-aceb6dc34bf1,15f61…"
click at [291, 733] on input "checkbox" at bounding box center [287, 736] width 16 height 16
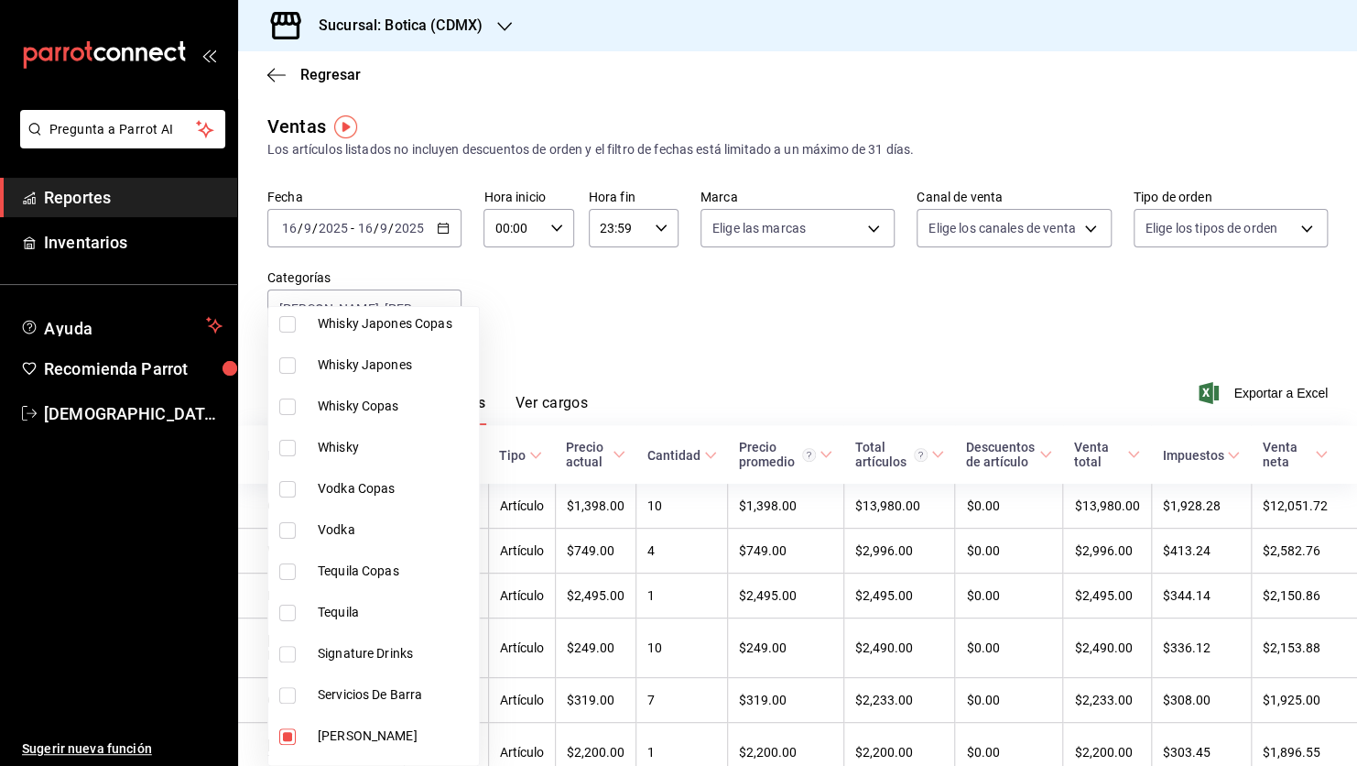
checkbox input "false"
type input "8df5e7fa-38d9-4b88-8c2e-aceb6dc34bf1,15f61d49-2440-49d8-b33a-af581982963e,468cf…"
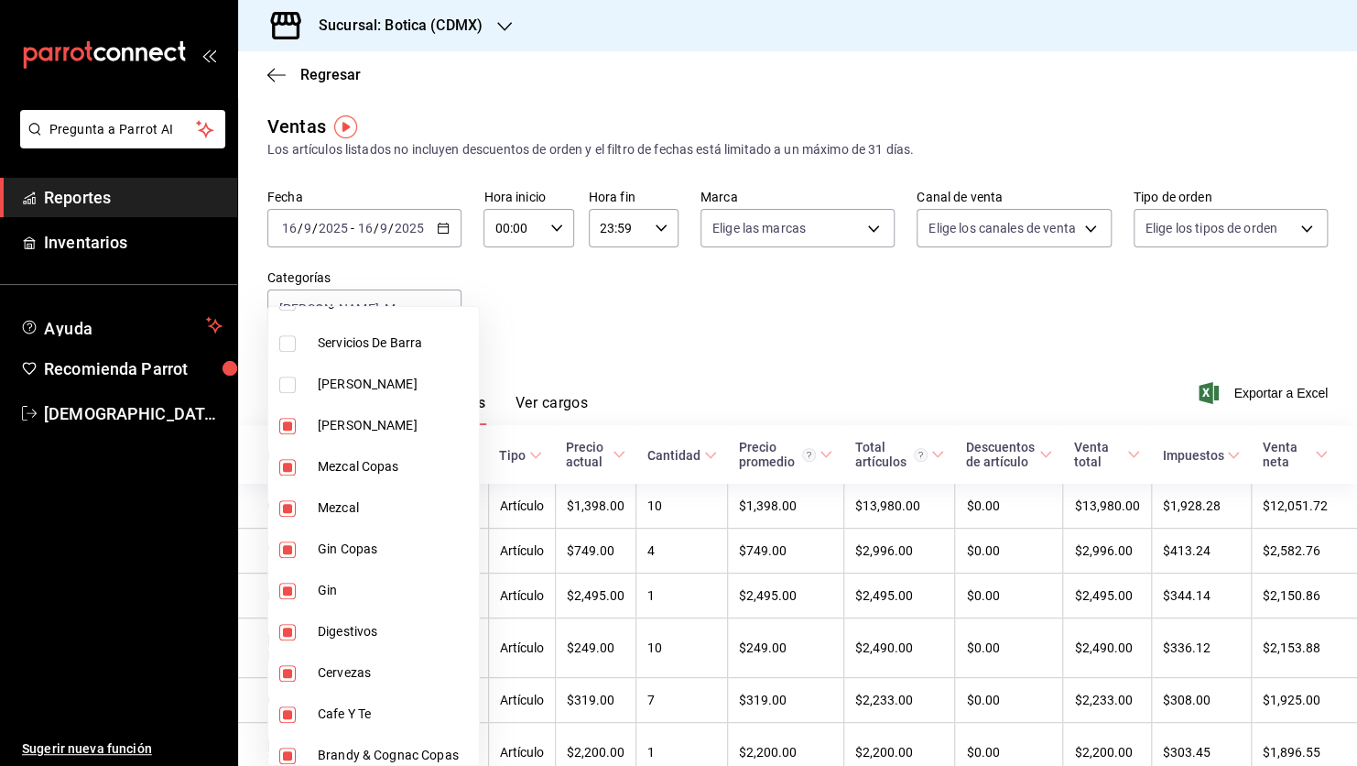
scroll to position [475, 0]
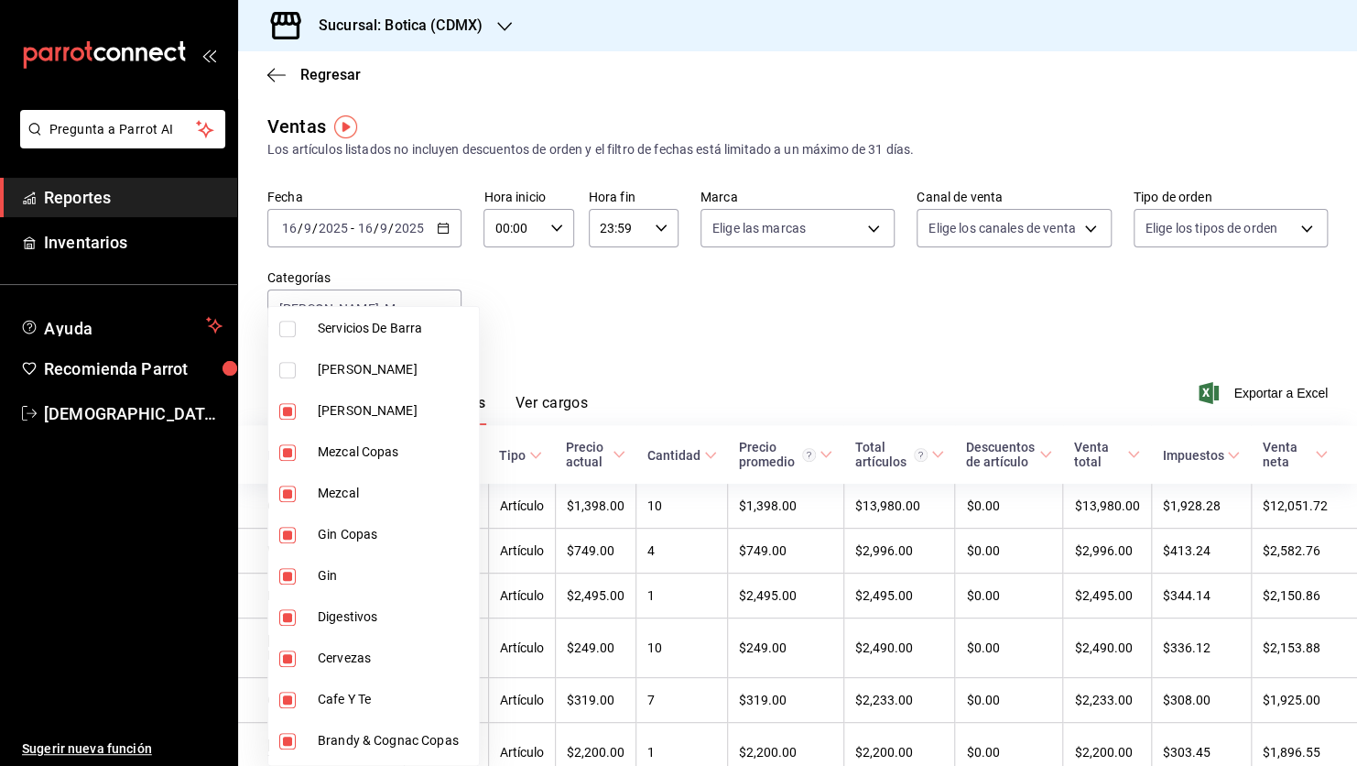
click at [288, 407] on input "checkbox" at bounding box center [287, 411] width 16 height 16
checkbox input "false"
type input "15f61d49-2440-49d8-b33a-af581982963e,468cf29f-d9a9-49a5-9d96-1d7e492d6fbb,951bc…"
click at [293, 453] on input "checkbox" at bounding box center [287, 452] width 16 height 16
checkbox input "false"
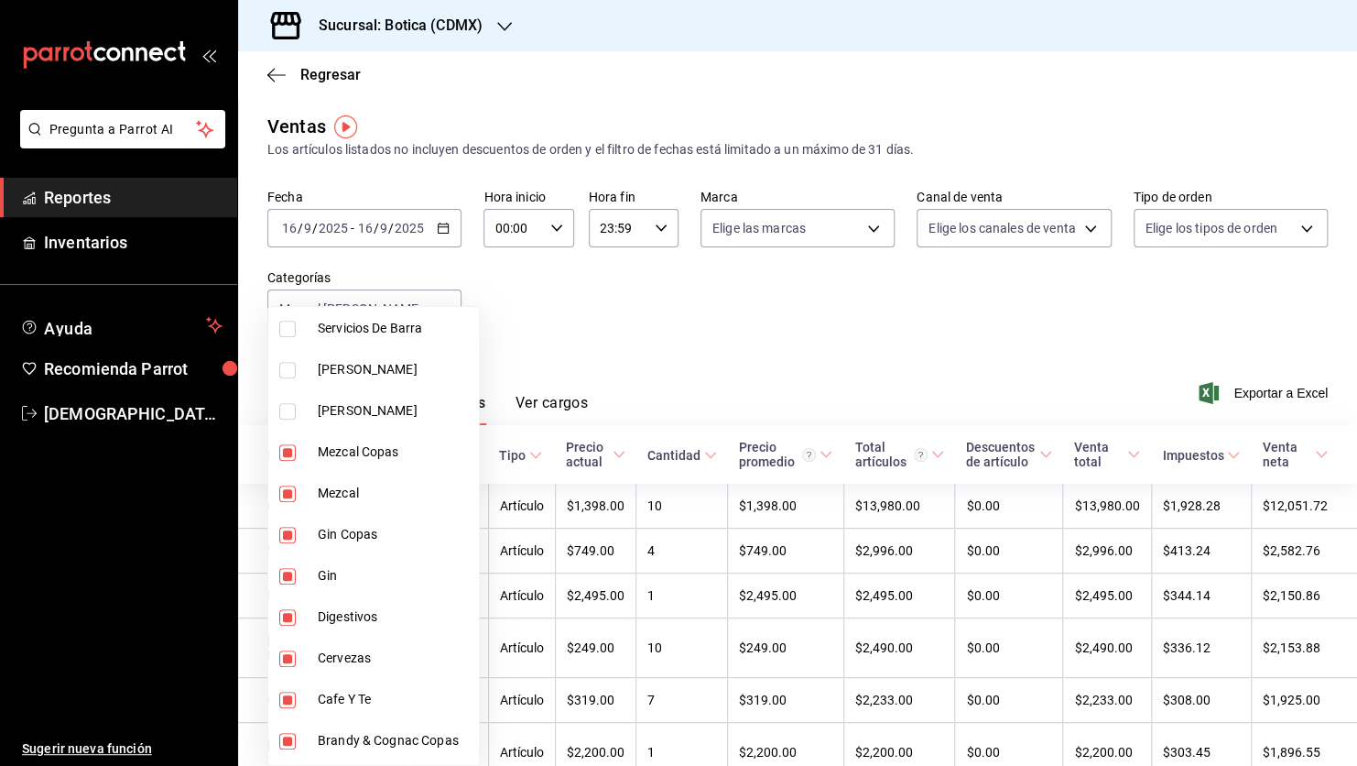
type input "468cf29f-d9a9-49a5-9d96-1d7e492d6fbb,951bc42d-3f79-413d-9286-e5e3bf9bc0fa,3a5a8…"
click at [287, 491] on input "checkbox" at bounding box center [287, 493] width 16 height 16
checkbox input "false"
type input "951bc42d-3f79-413d-9286-e5e3bf9bc0fa,3a5a8ba6-56f2-431f-a5c8-56f5c0364802,e7079…"
click at [290, 535] on input "checkbox" at bounding box center [287, 535] width 16 height 16
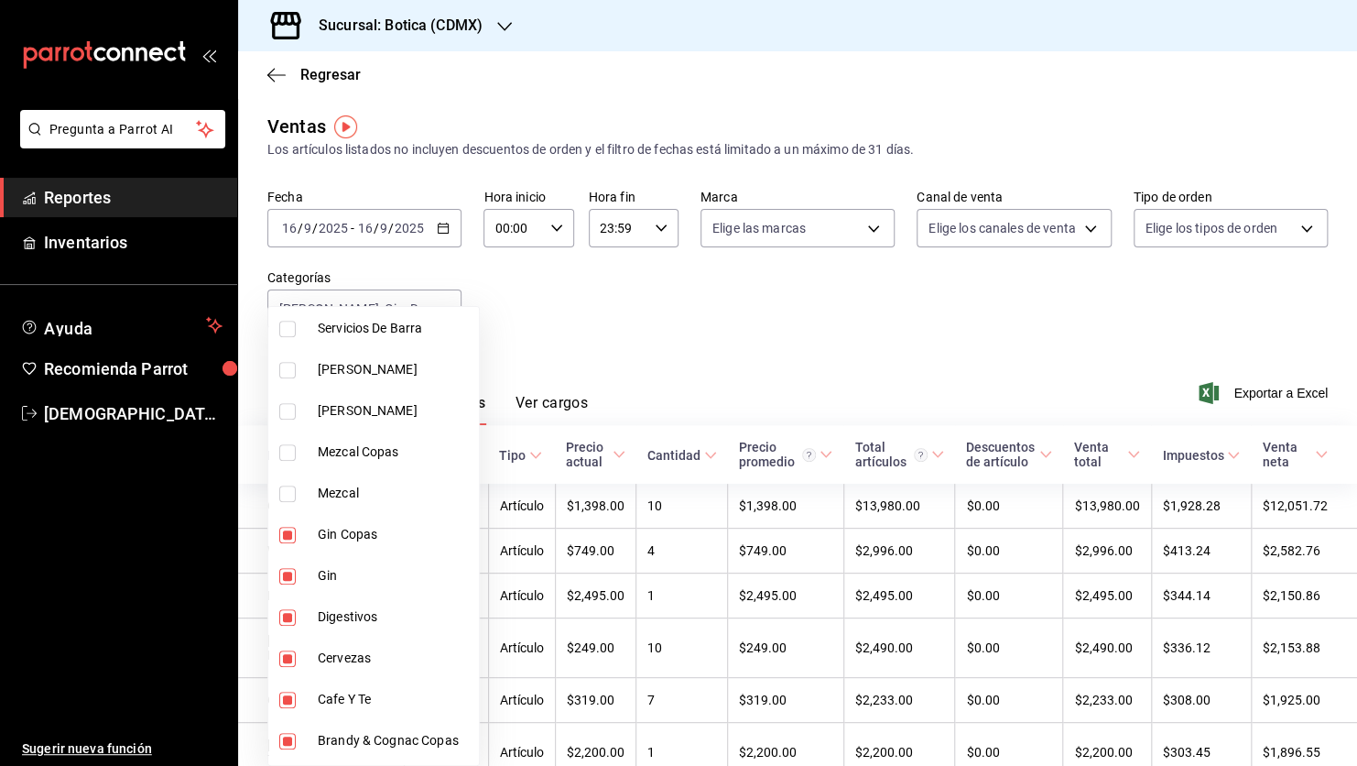
checkbox input "false"
type input "3a5a8ba6-56f2-431f-a5c8-56f5c0364802,e7079833-4b77-43b7-9250-3d69ec97f0b0,cae22…"
click at [287, 576] on input "checkbox" at bounding box center [287, 576] width 16 height 16
checkbox input "false"
type input "e7079833-4b77-43b7-9250-3d69ec97f0b0,cae22799-8352-4f3d-8a91-e92c9f6a932a,b6641…"
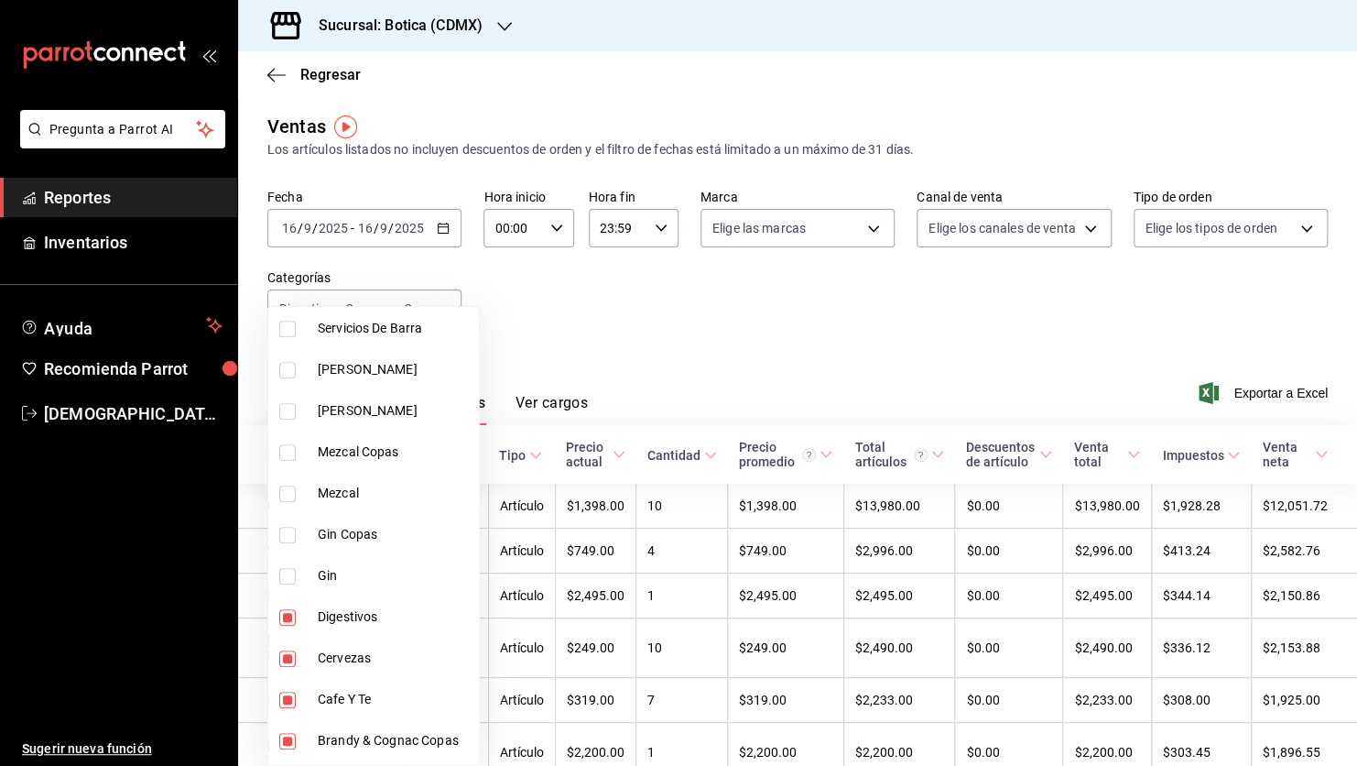
click at [288, 614] on input "checkbox" at bounding box center [287, 617] width 16 height 16
checkbox input "false"
click at [285, 648] on li "Cervezas" at bounding box center [373, 657] width 211 height 41
type input "b6641ee8-c44b-433d-ae28-2bfeb9a710cb,007d47ab-ad8b-435b-8902-5dd691c3141d,d9f01…"
checkbox input "false"
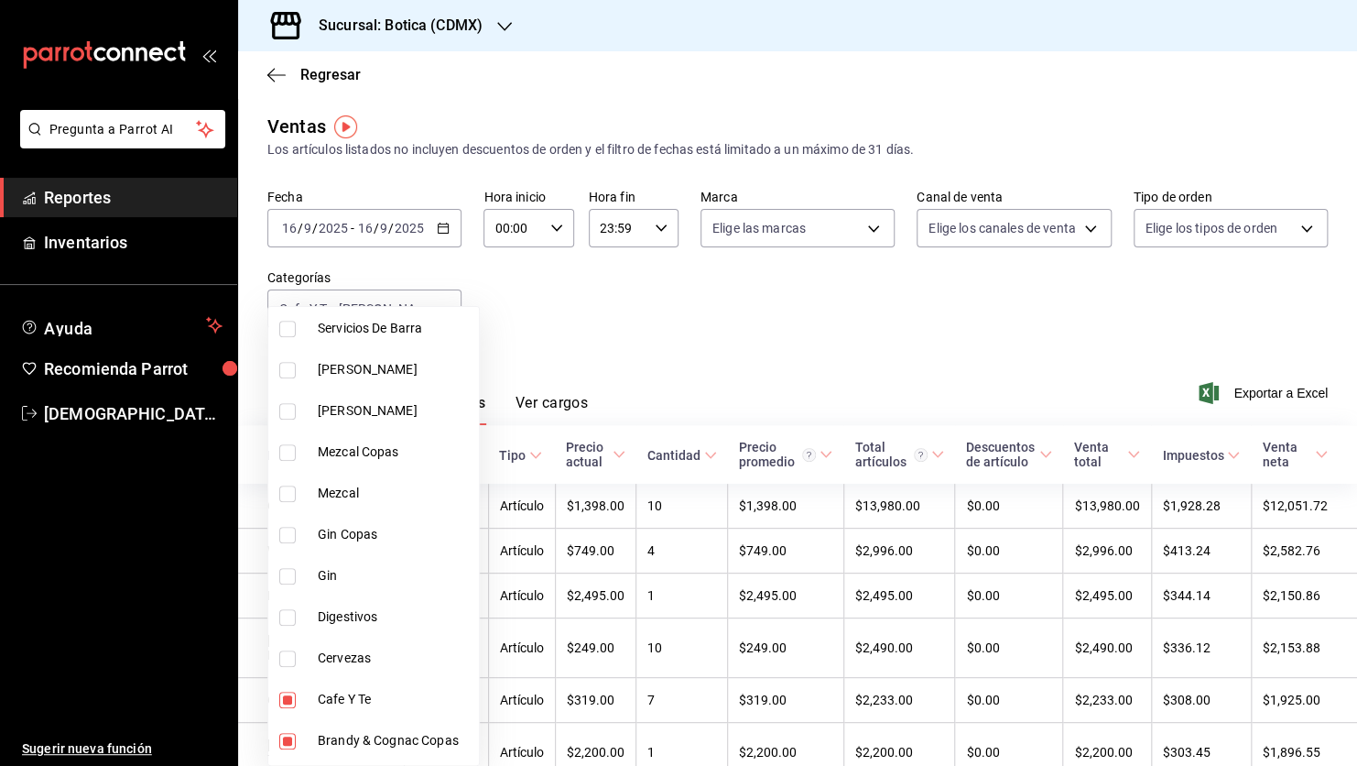
click at [285, 701] on input "checkbox" at bounding box center [287, 699] width 16 height 16
checkbox input "false"
type input "007d47ab-ad8b-435b-8902-5dd691c3141d,d9f01f95-64dd-42ac-9cc8-c0b68fdf2923,82883…"
click at [290, 740] on input "checkbox" at bounding box center [287, 741] width 16 height 16
checkbox input "false"
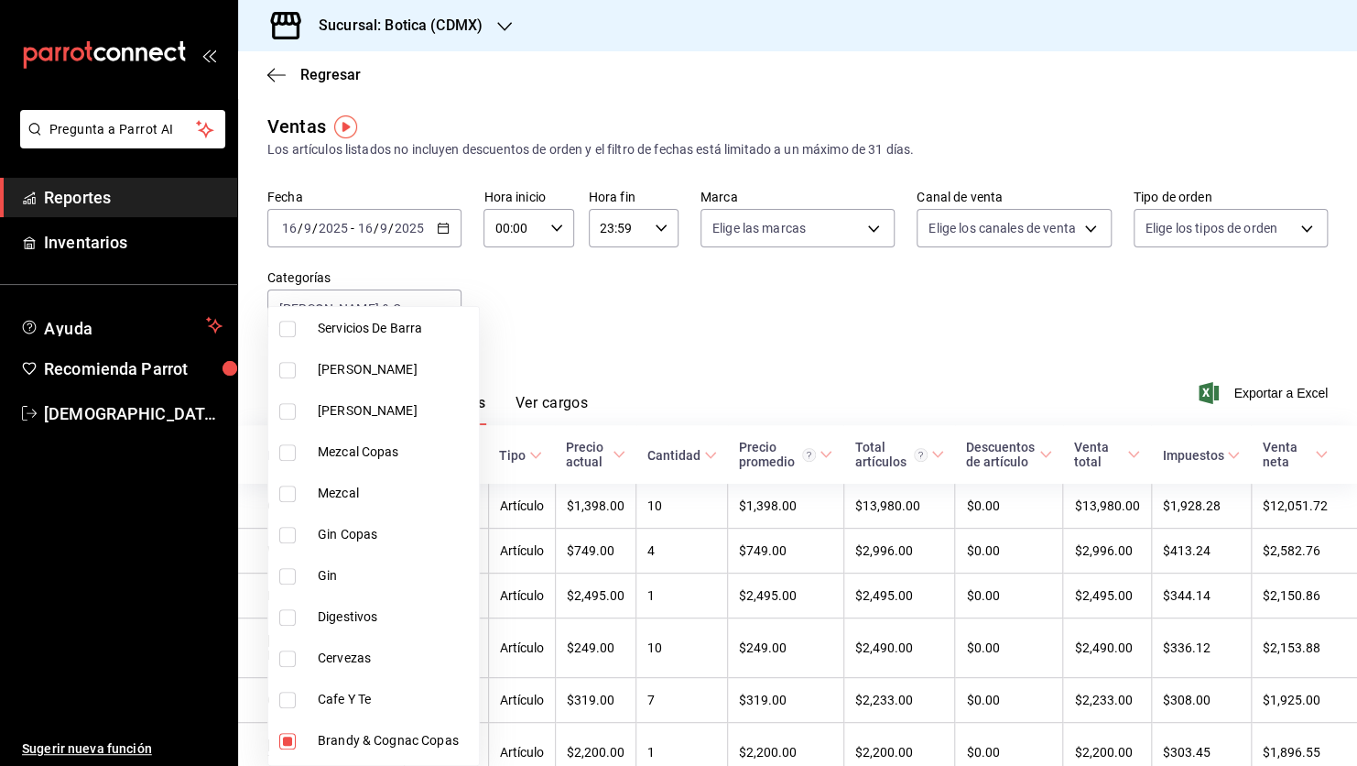
type input "d9f01f95-64dd-42ac-9cc8-c0b68fdf2923,828838a7-cee5-443c-9725-69ebc6d0b9f3,82c1f…"
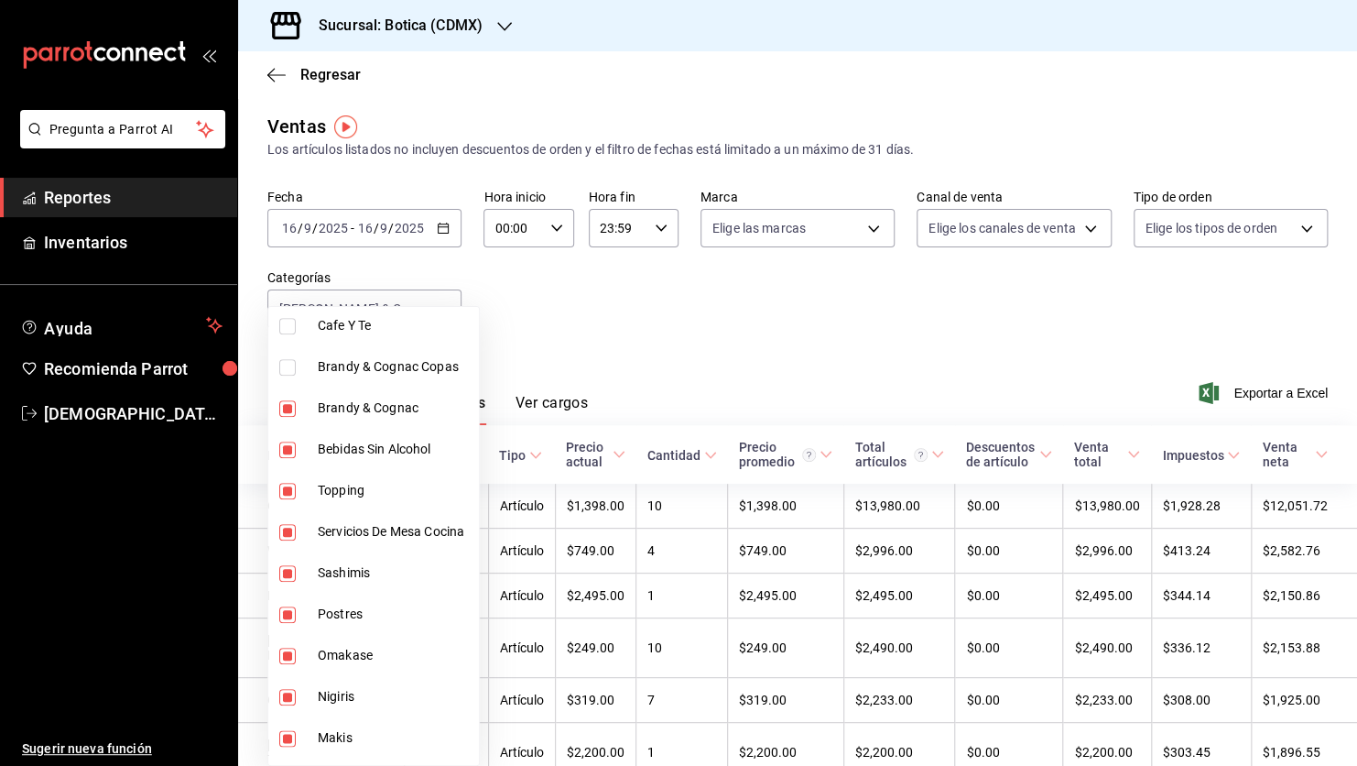
scroll to position [878, 0]
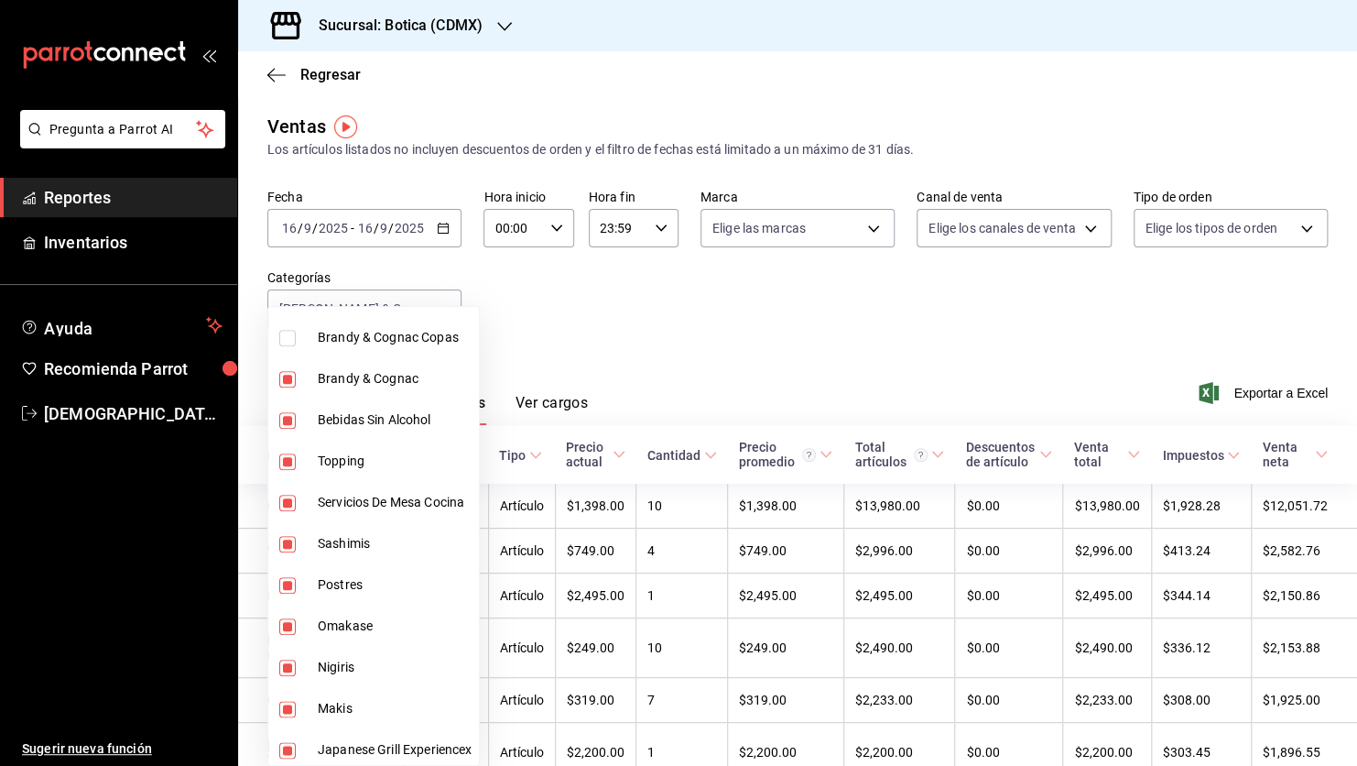
click at [285, 503] on input "checkbox" at bounding box center [287, 502] width 16 height 16
checkbox input "false"
type input "d9f01f95-64dd-42ac-9cc8-c0b68fdf2923,828838a7-cee5-443c-9725-69ebc6d0b9f3,82c1f…"
click at [283, 424] on input "checkbox" at bounding box center [287, 420] width 16 height 16
checkbox input "false"
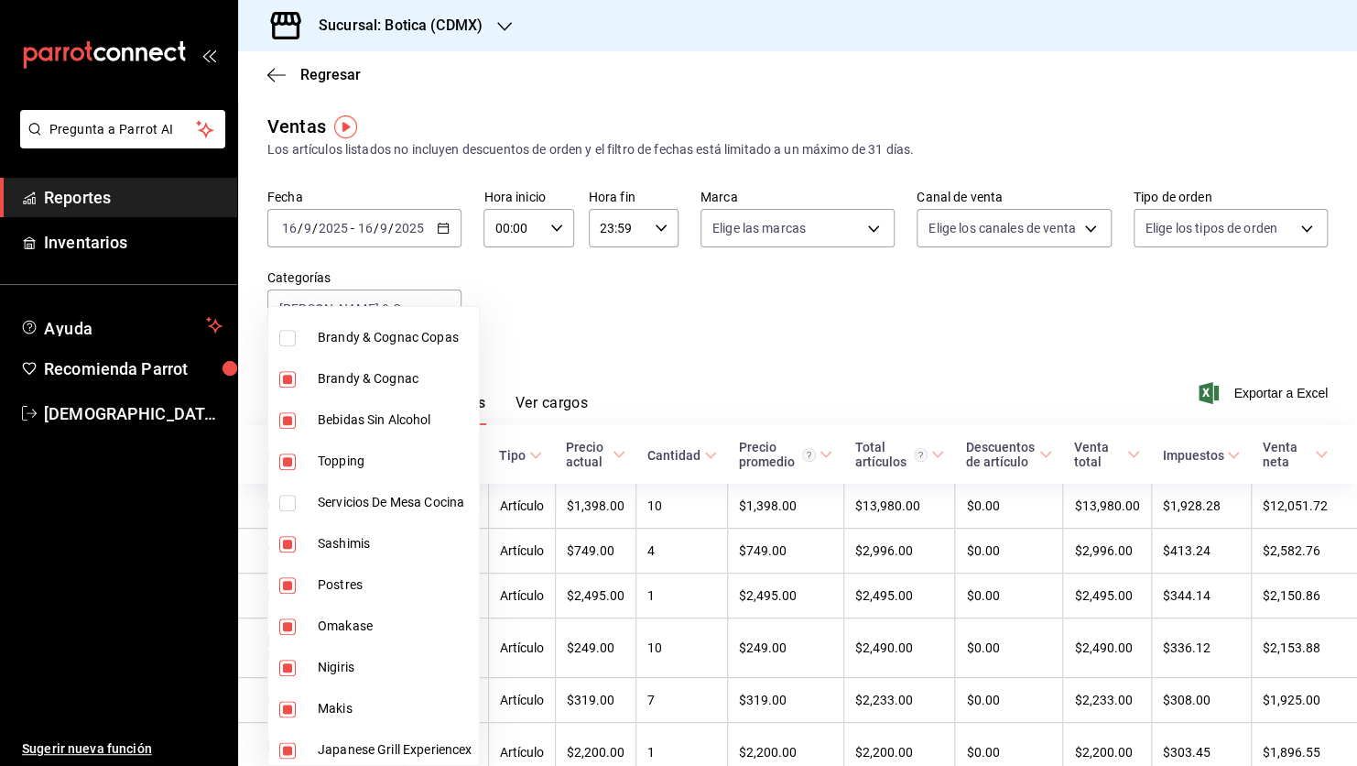
type input "d9f01f95-64dd-42ac-9cc8-c0b68fdf2923,82c1f8f0-d6d3-44c2-8be5-1694965ac6a5,46d7e…"
click at [288, 375] on input "checkbox" at bounding box center [287, 379] width 16 height 16
checkbox input "false"
type input "82c1f8f0-d6d3-44c2-8be5-1694965ac6a5,46d7ef4c-539f-403f-ba9d-5cff7a28c711,25b78…"
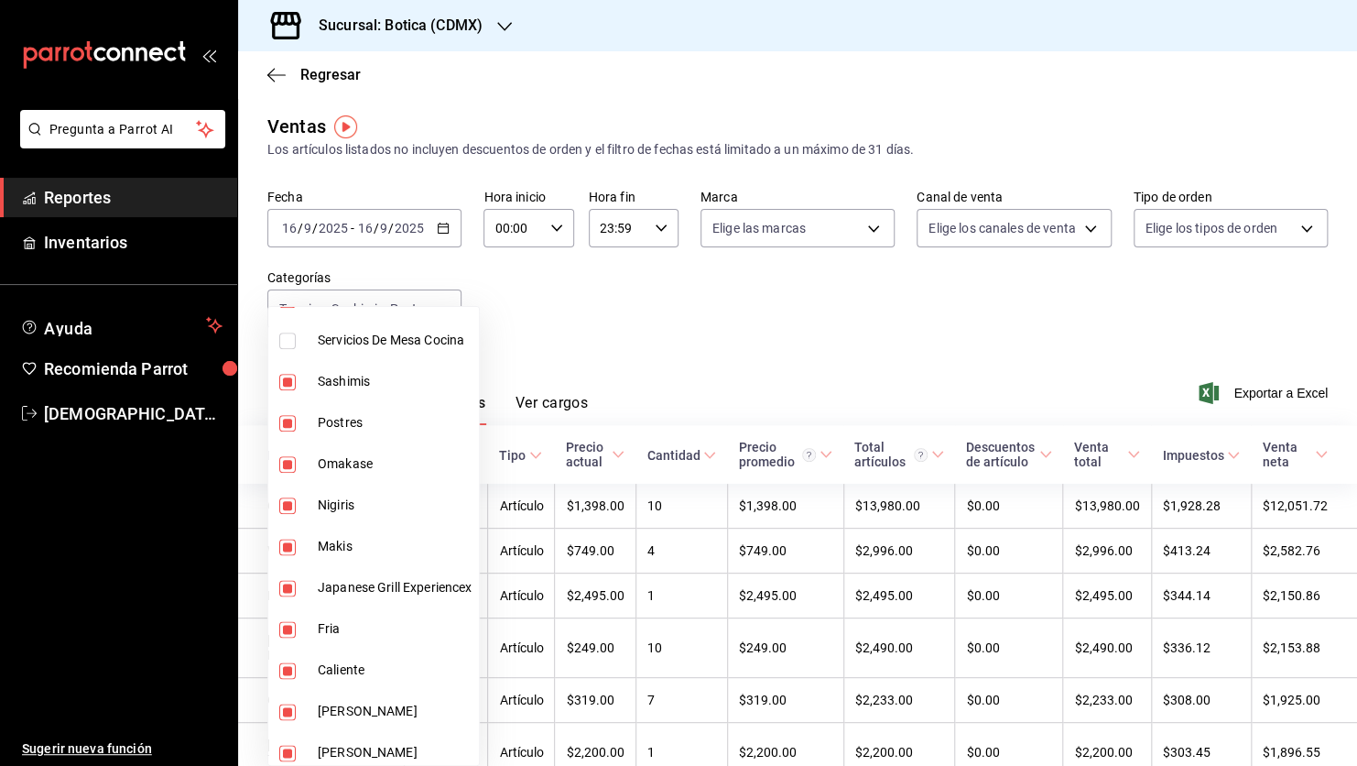
scroll to position [1061, 0]
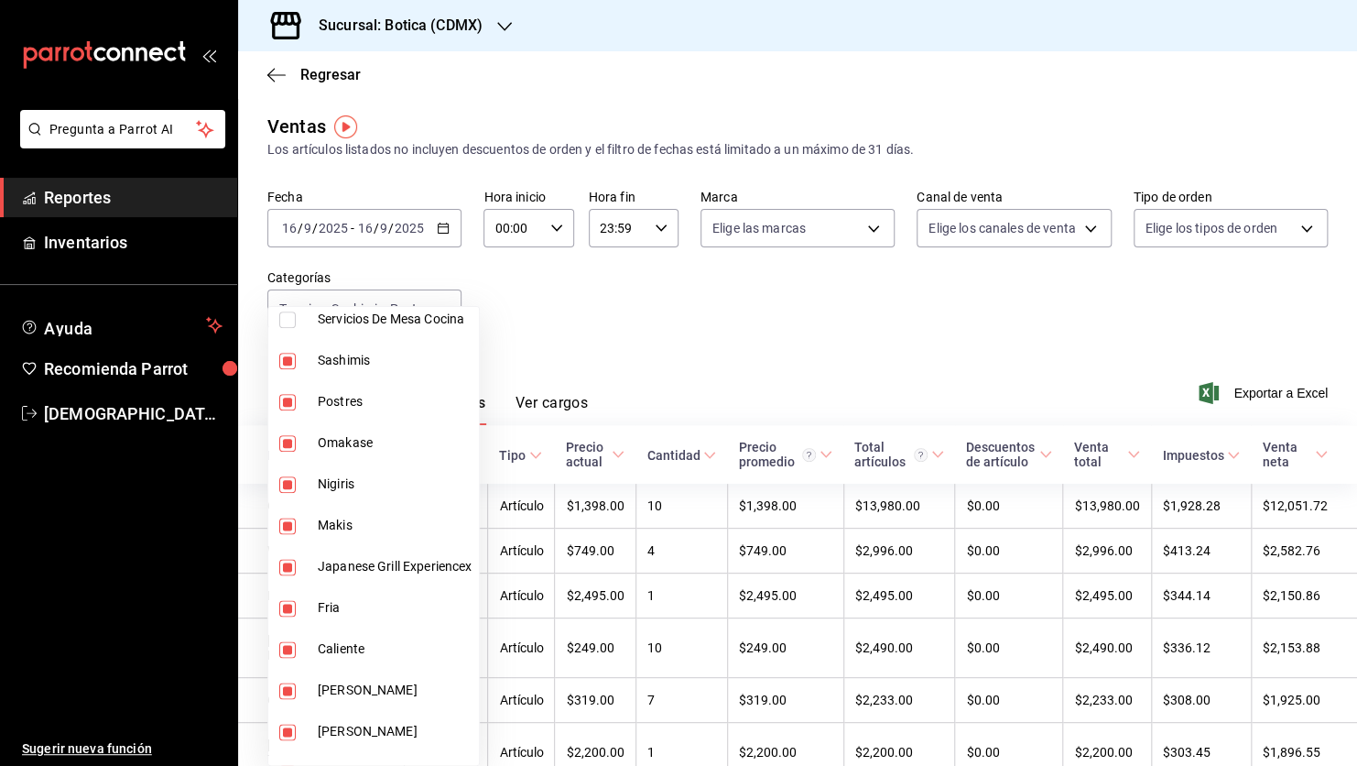
click at [283, 564] on input "checkbox" at bounding box center [287, 567] width 16 height 16
checkbox input "false"
type input "82c1f8f0-d6d3-44c2-8be5-1694965ac6a5,46d7ef4c-539f-403f-ba9d-5cff7a28c711,25b78…"
click at [288, 685] on input "checkbox" at bounding box center [287, 690] width 16 height 16
checkbox input "false"
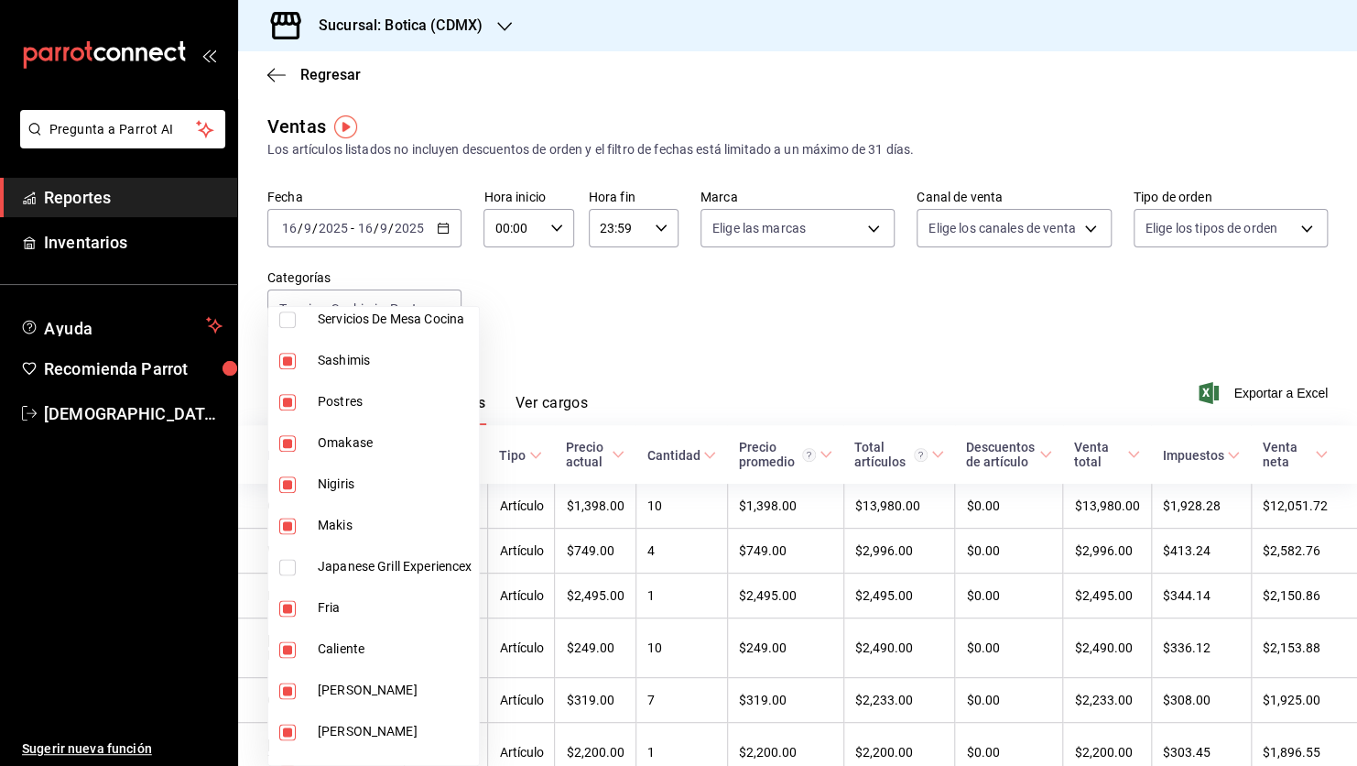
type input "82c1f8f0-d6d3-44c2-8be5-1694965ac6a5,46d7ef4c-539f-403f-ba9d-5cff7a28c711,25b78…"
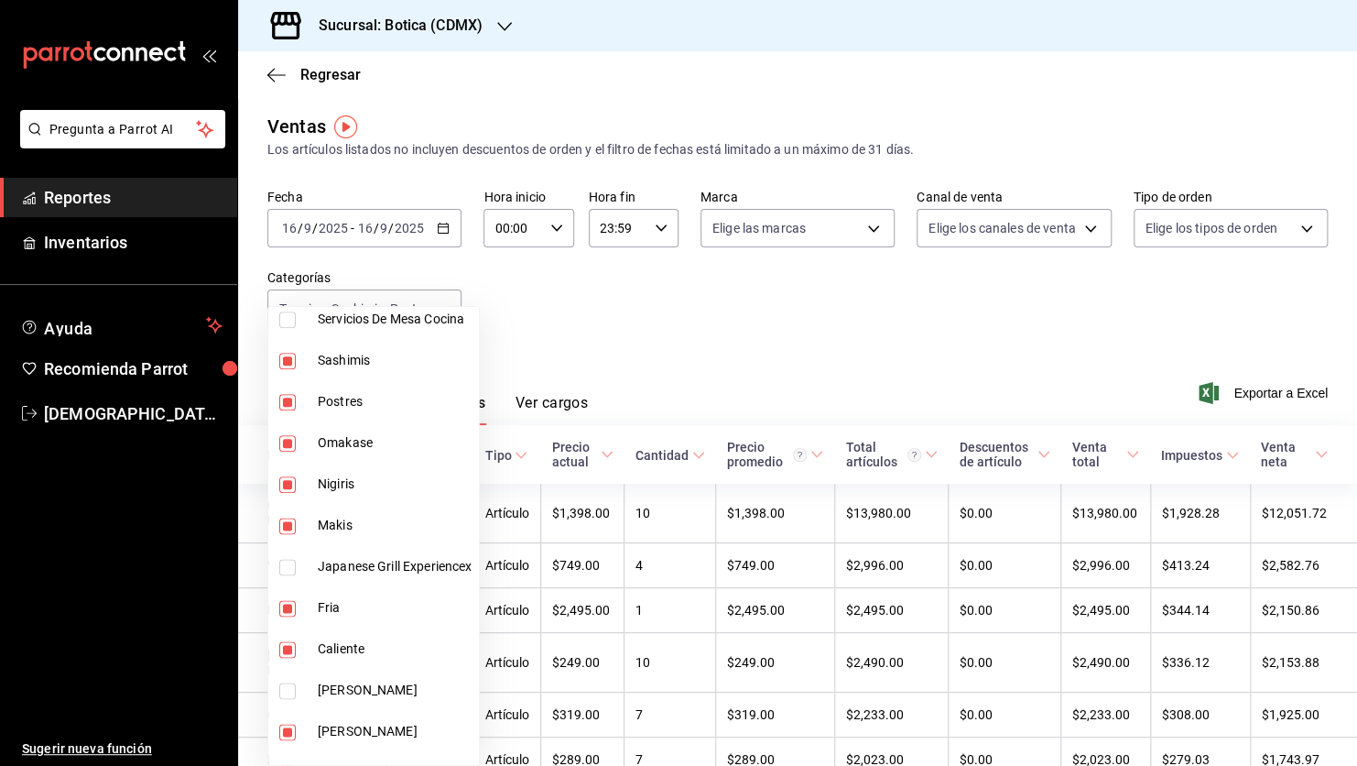
click at [288, 732] on input "checkbox" at bounding box center [287, 731] width 16 height 16
checkbox input "false"
type input "82c1f8f0-d6d3-44c2-8be5-1694965ac6a5,46d7ef4c-539f-403f-ba9d-5cff7a28c711,25b78…"
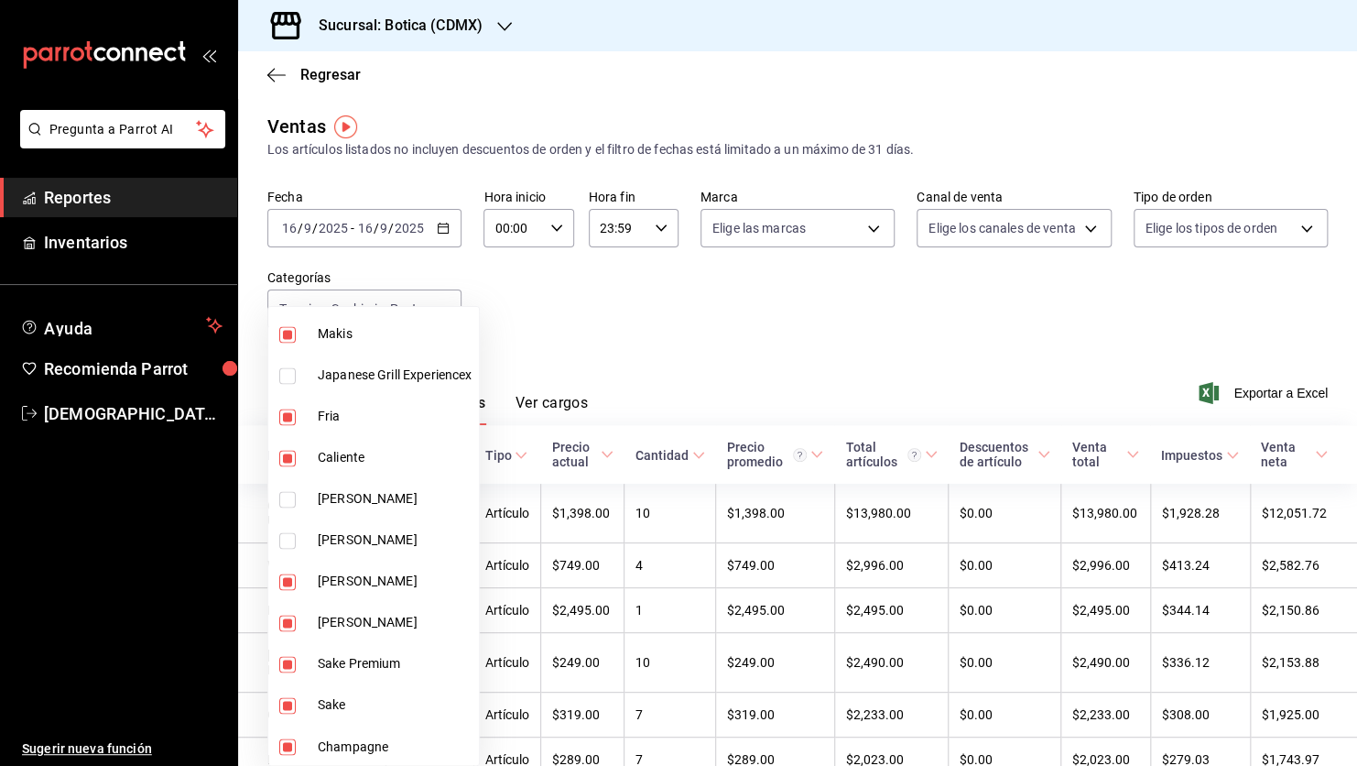
scroll to position [1254, 0]
click at [280, 620] on input "checkbox" at bounding box center [287, 622] width 16 height 16
checkbox input "false"
type input "82c1f8f0-d6d3-44c2-8be5-1694965ac6a5,46d7ef4c-539f-403f-ba9d-5cff7a28c711,25b78…"
click at [287, 577] on input "checkbox" at bounding box center [287, 580] width 16 height 16
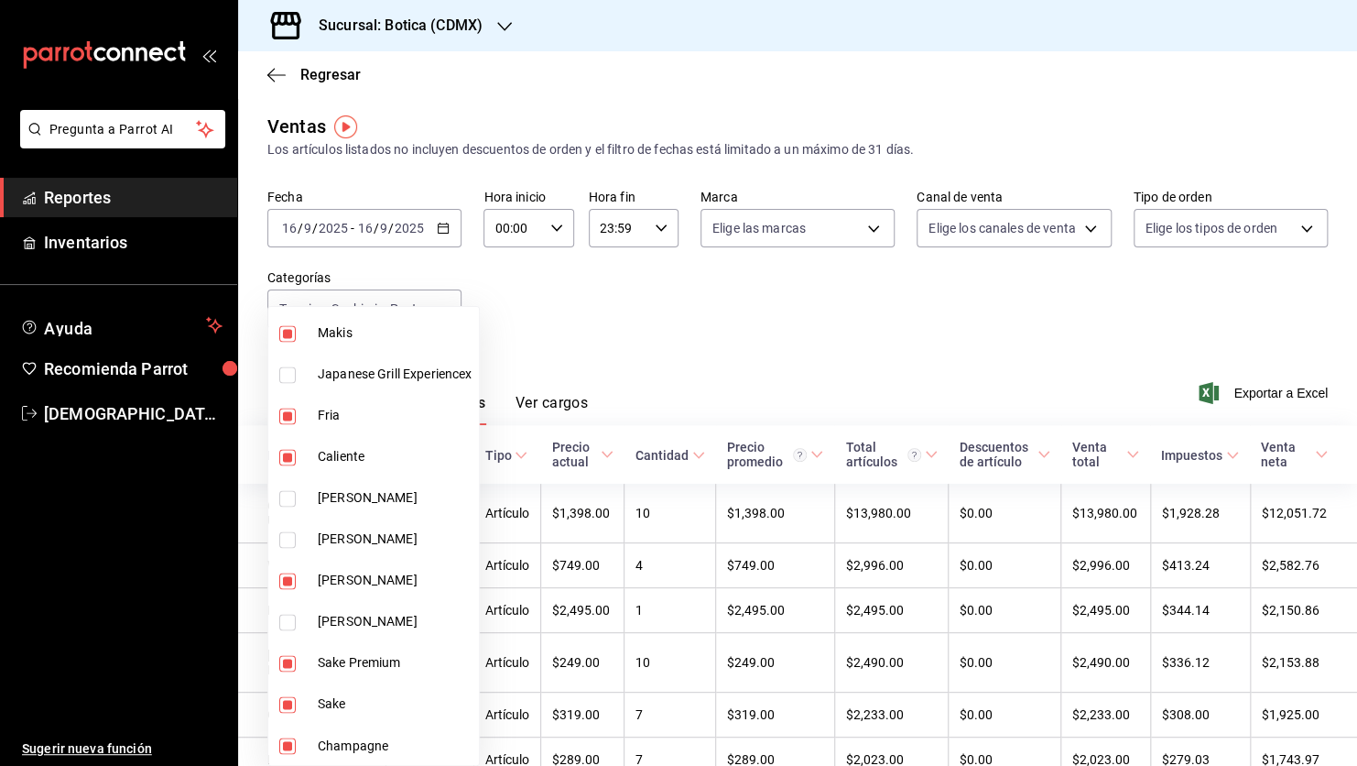
checkbox input "false"
type input "82c1f8f0-d6d3-44c2-8be5-1694965ac6a5,46d7ef4c-539f-403f-ba9d-5cff7a28c711,25b78…"
click at [288, 659] on input "checkbox" at bounding box center [287, 663] width 16 height 16
checkbox input "false"
type input "82c1f8f0-d6d3-44c2-8be5-1694965ac6a5,46d7ef4c-539f-403f-ba9d-5cff7a28c711,25b78…"
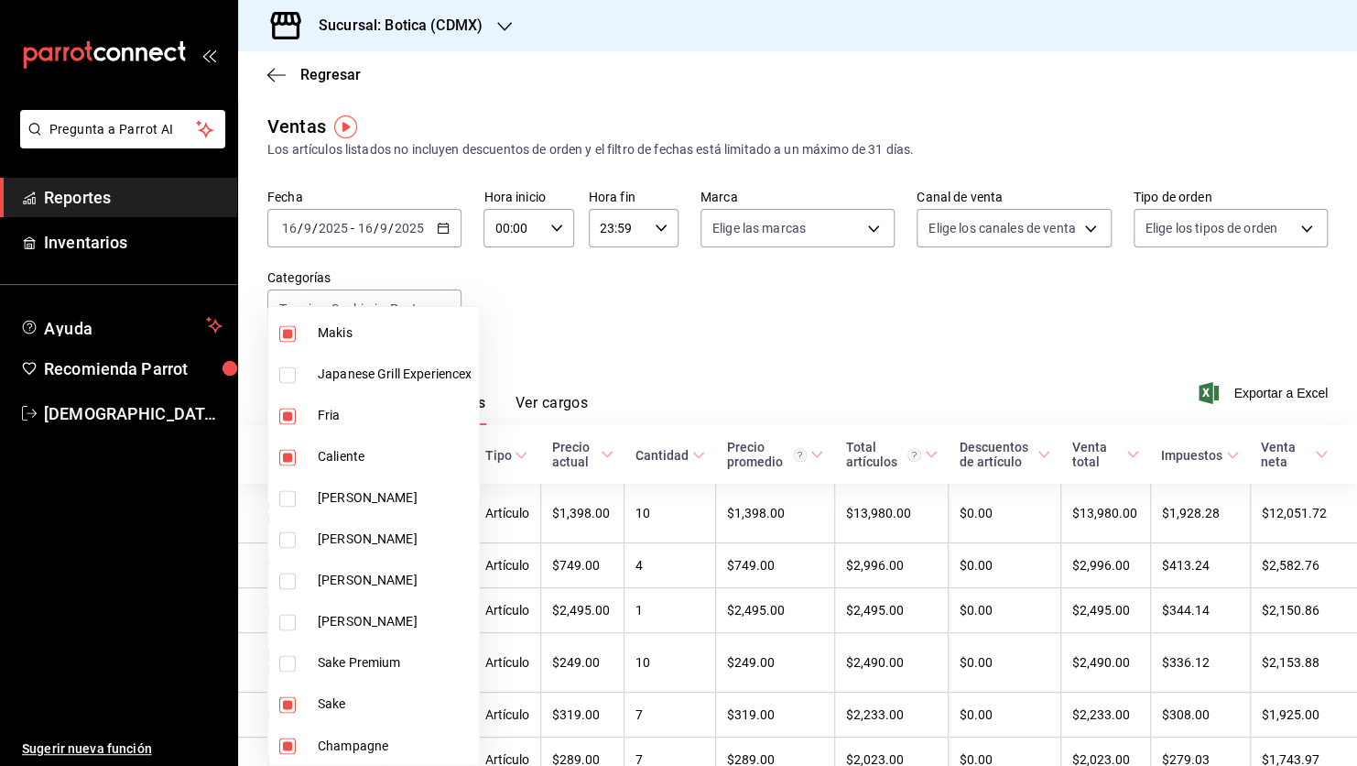
click at [292, 707] on input "checkbox" at bounding box center [287, 704] width 16 height 16
checkbox input "false"
type input "82c1f8f0-d6d3-44c2-8be5-1694965ac6a5,46d7ef4c-539f-403f-ba9d-5cff7a28c711,25b78…"
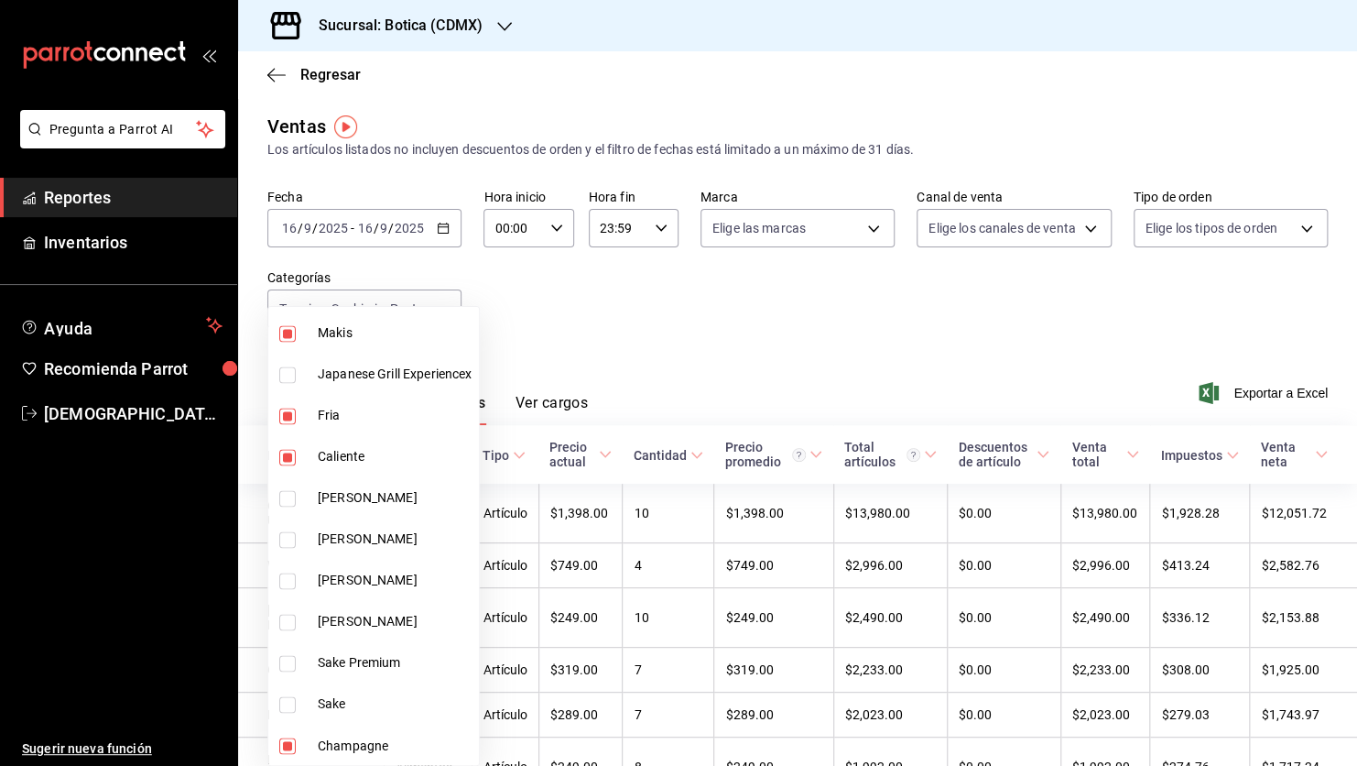
click at [290, 743] on input "checkbox" at bounding box center [287, 745] width 16 height 16
checkbox input "false"
type input "82c1f8f0-d6d3-44c2-8be5-1694965ac6a5,46d7ef4c-539f-403f-ba9d-5cff7a28c711,25b78…"
click at [287, 375] on input "checkbox" at bounding box center [287, 374] width 16 height 16
checkbox input "true"
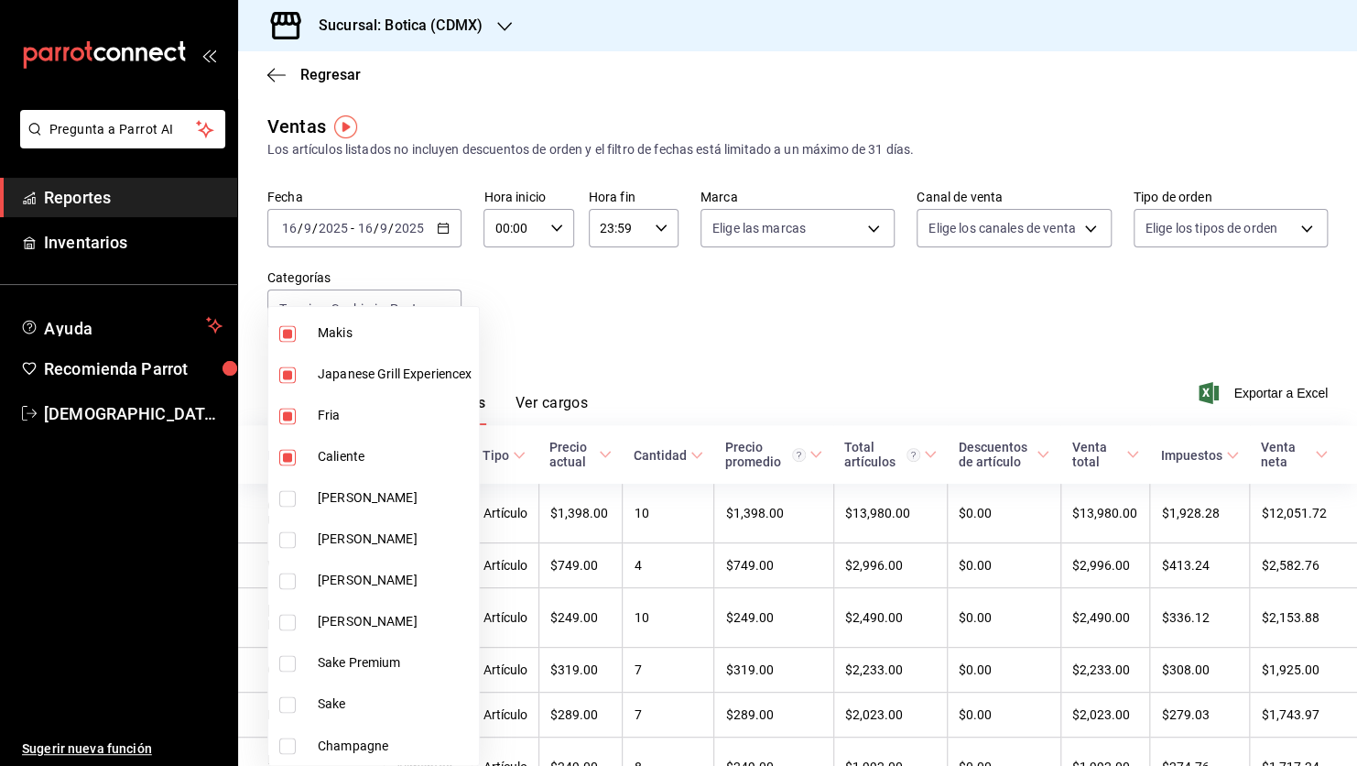
click at [582, 337] on div at bounding box center [678, 383] width 1357 height 766
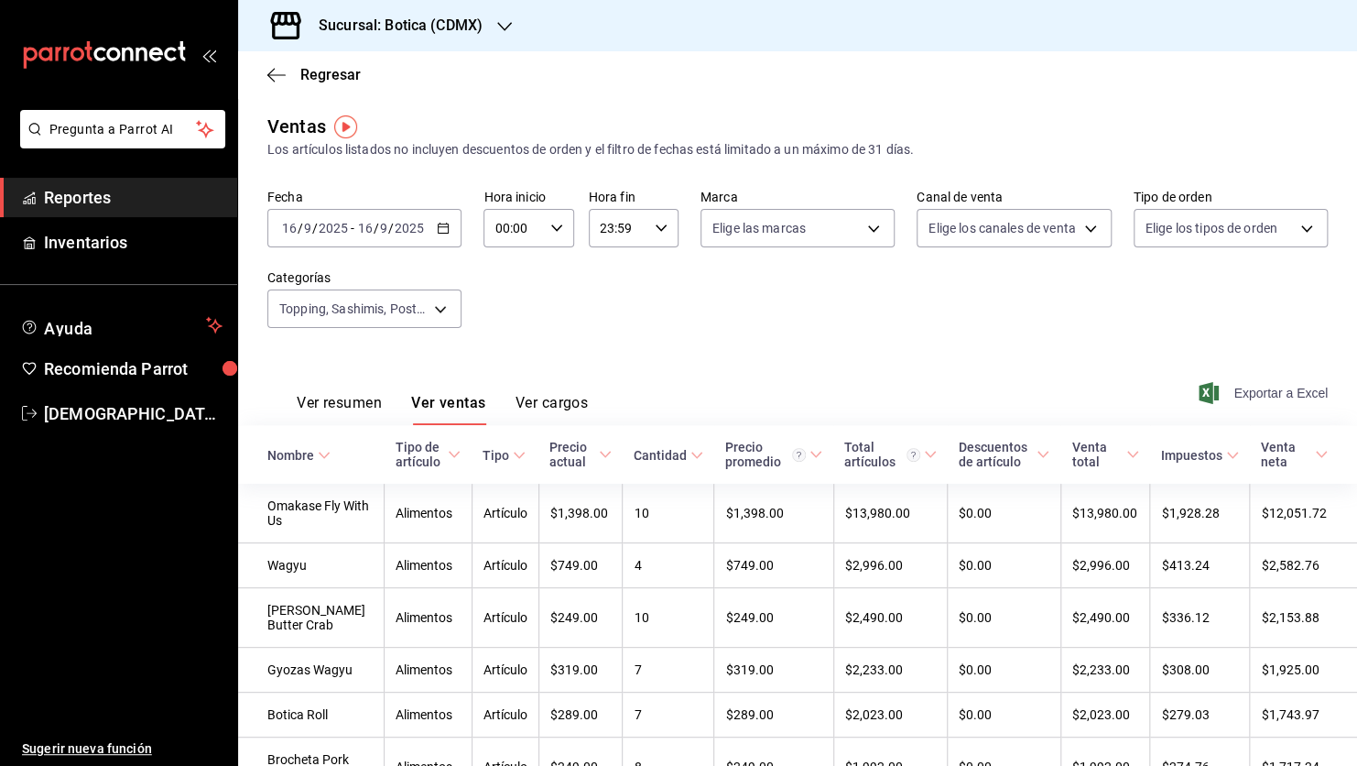
click at [1228, 390] on span "Exportar a Excel" at bounding box center [1264, 393] width 125 height 22
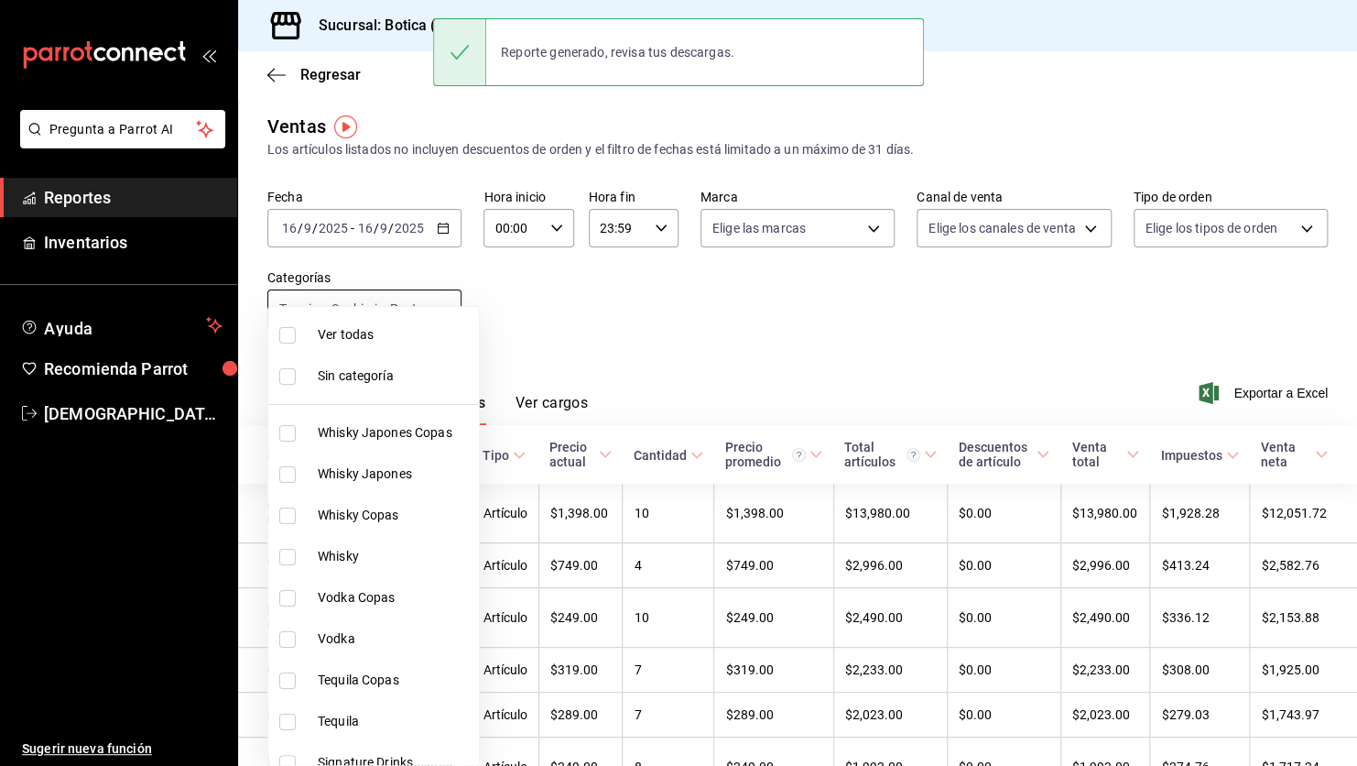
click at [439, 304] on body "Pregunta a Parrot AI Reportes Inventarios Ayuda Recomienda Parrot [PERSON_NAME]…" at bounding box center [678, 383] width 1357 height 766
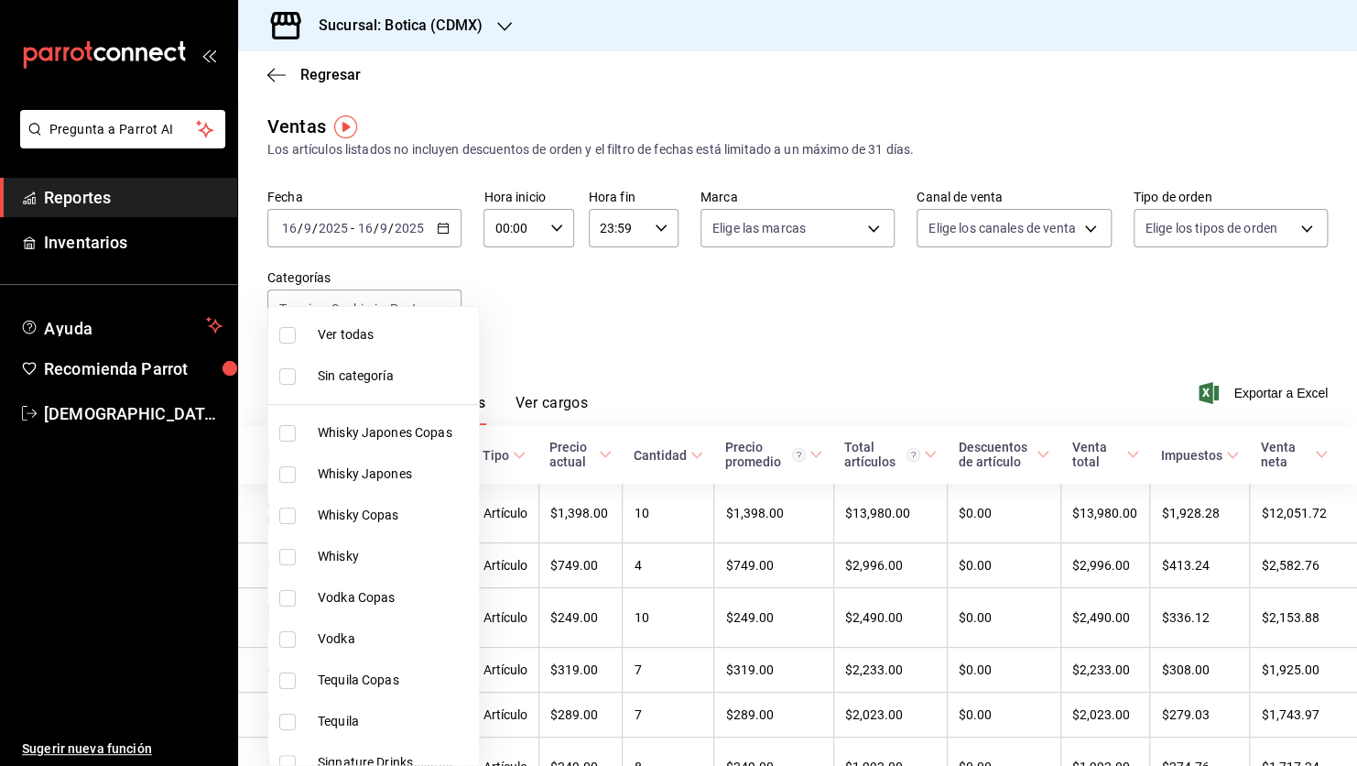
click at [365, 333] on span "Ver todas" at bounding box center [395, 334] width 154 height 19
type input "52039608-d3af-43d8-978b-7351115fcd58,48c160c6-e58b-40fc-ab83-08e030ab785e,3b989…"
checkbox input "true"
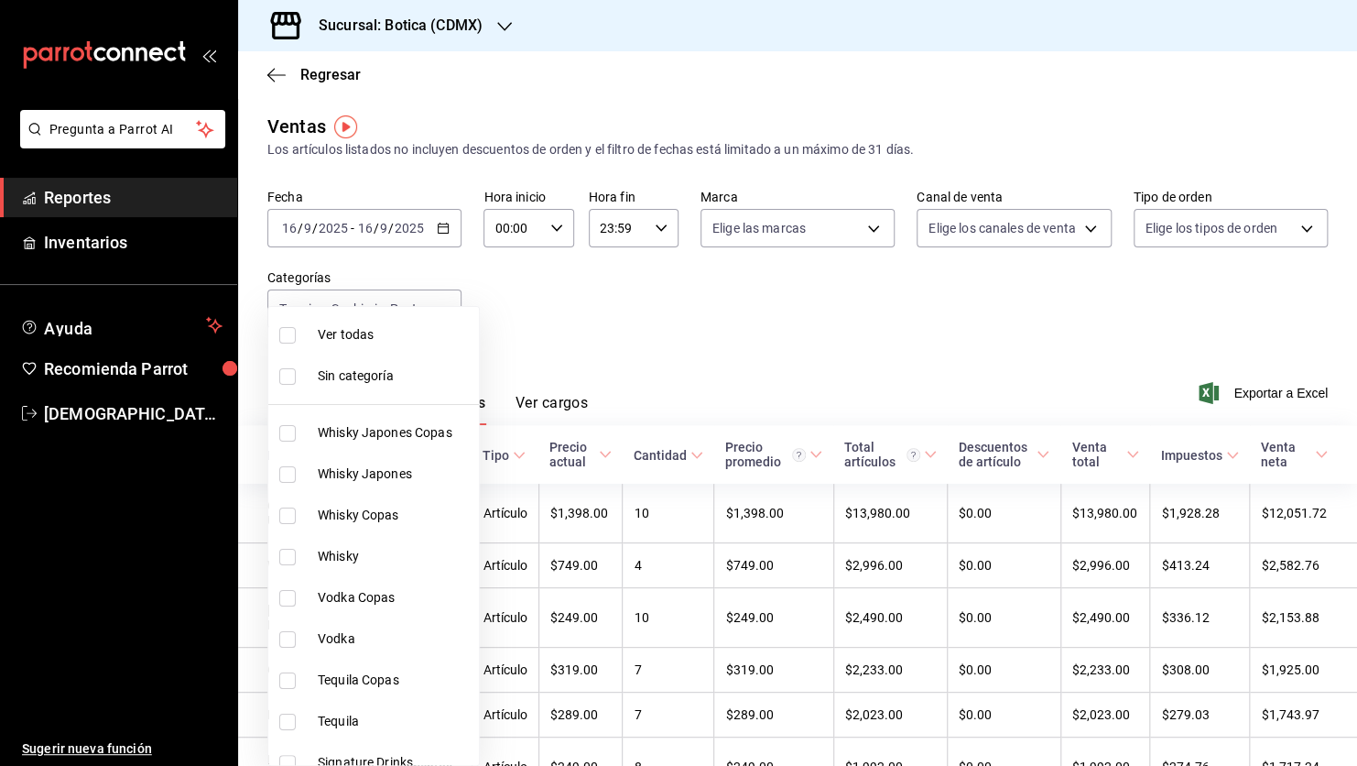
checkbox input "true"
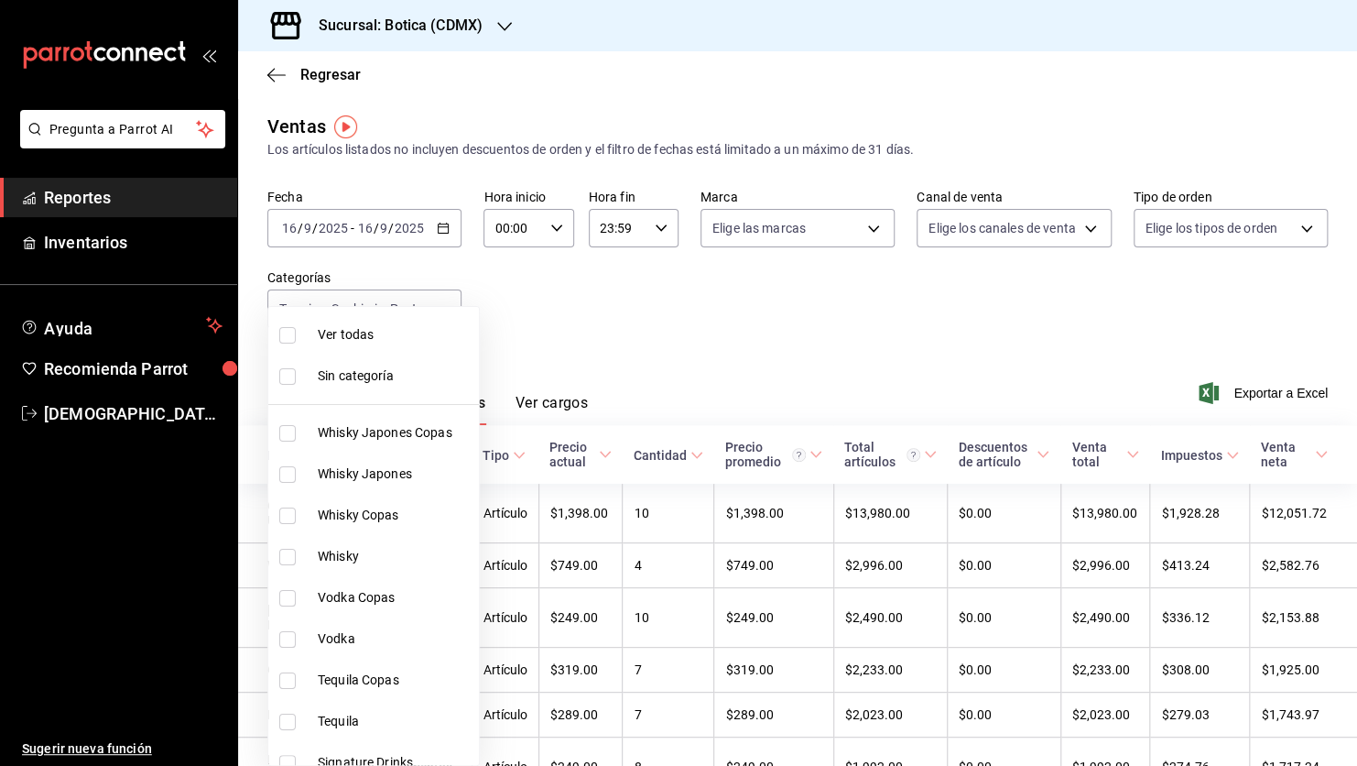
checkbox input "true"
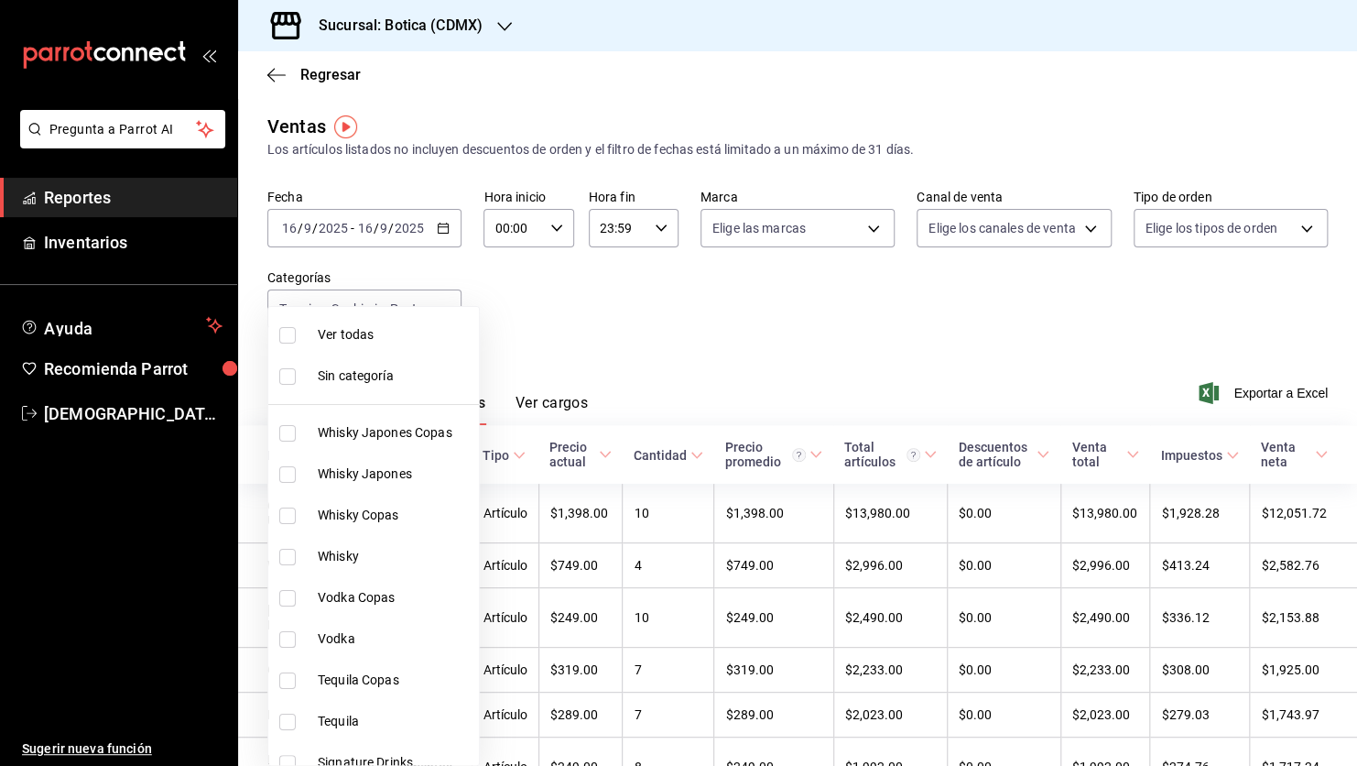
checkbox input "true"
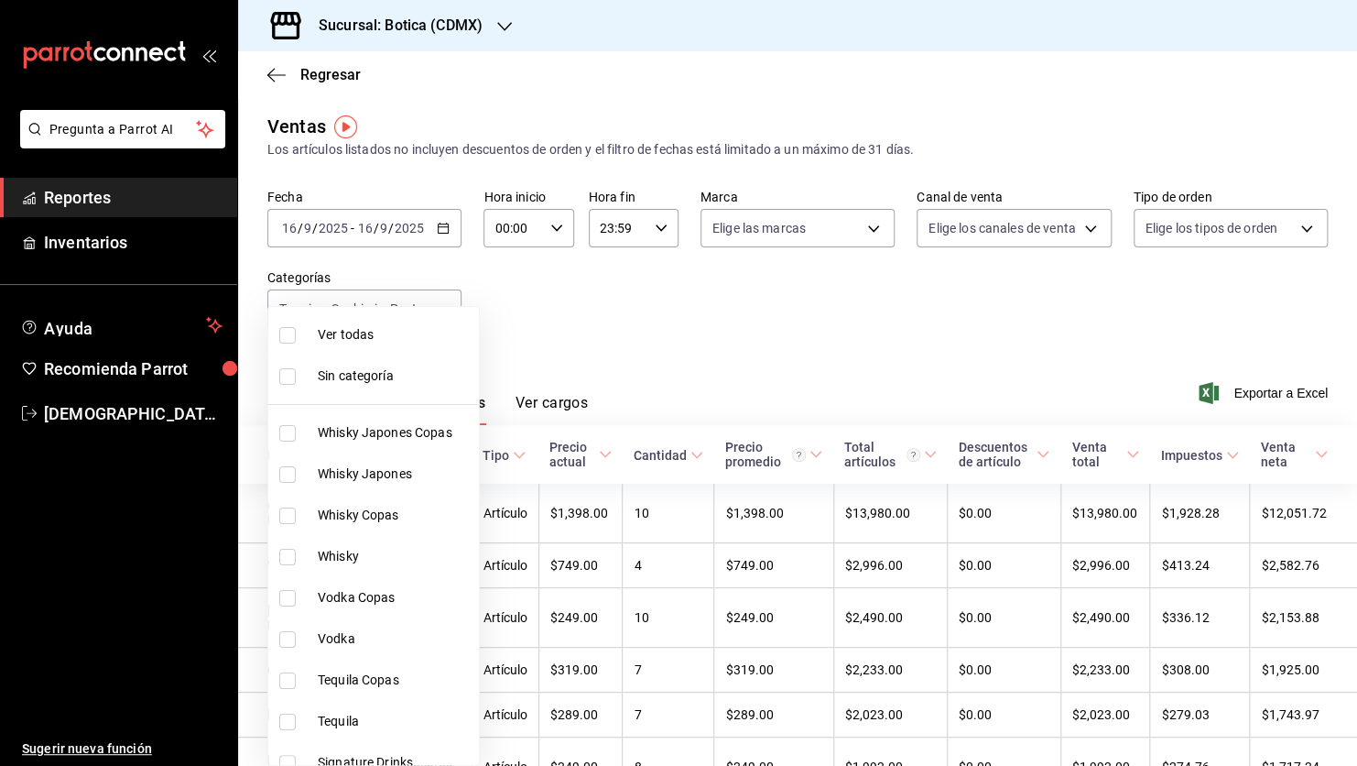
checkbox input "true"
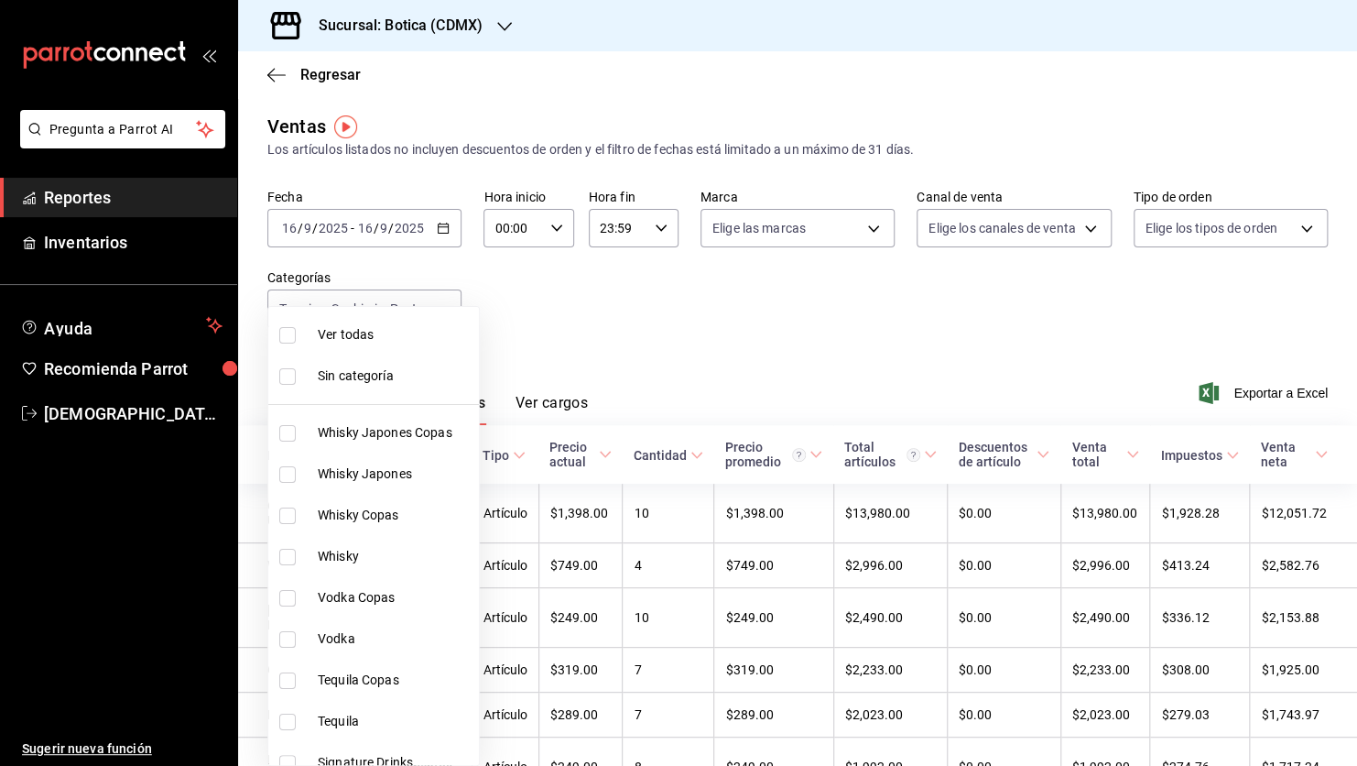
checkbox input "true"
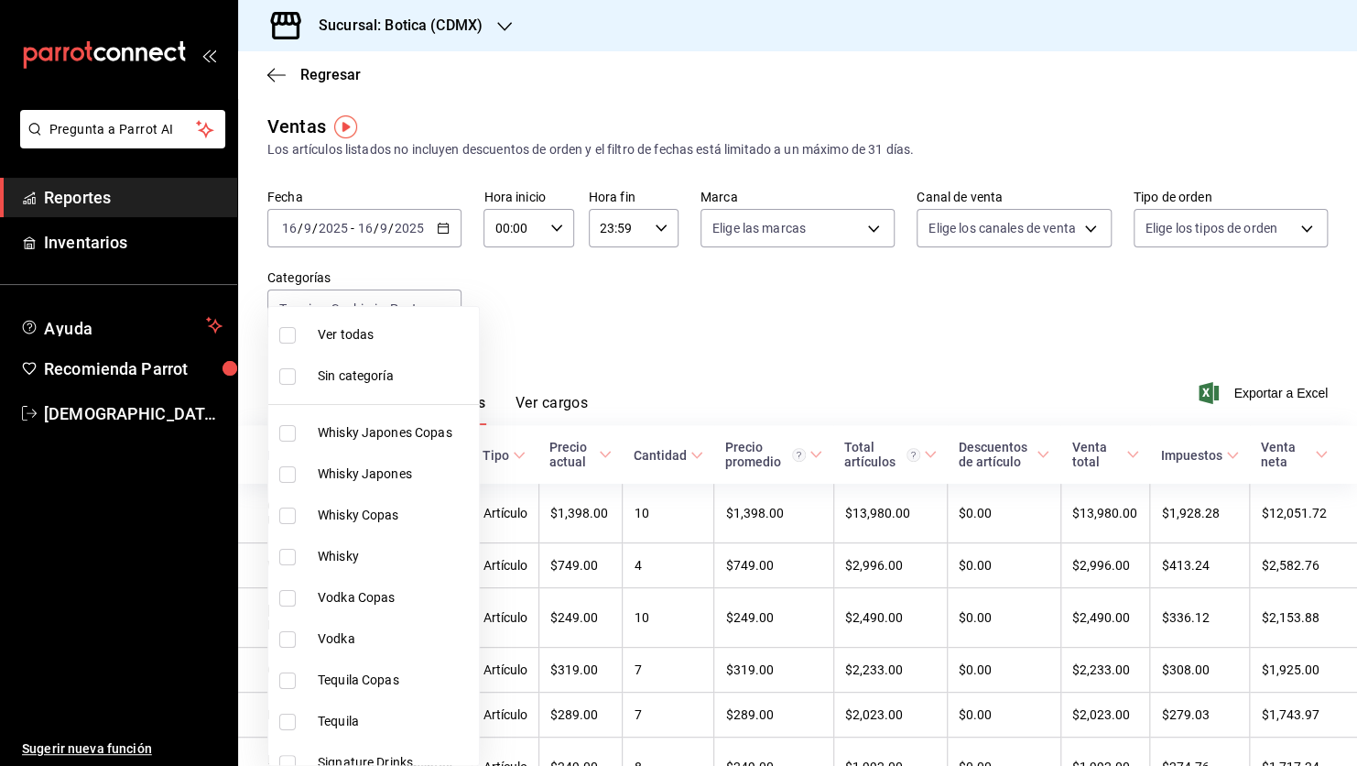
checkbox input "true"
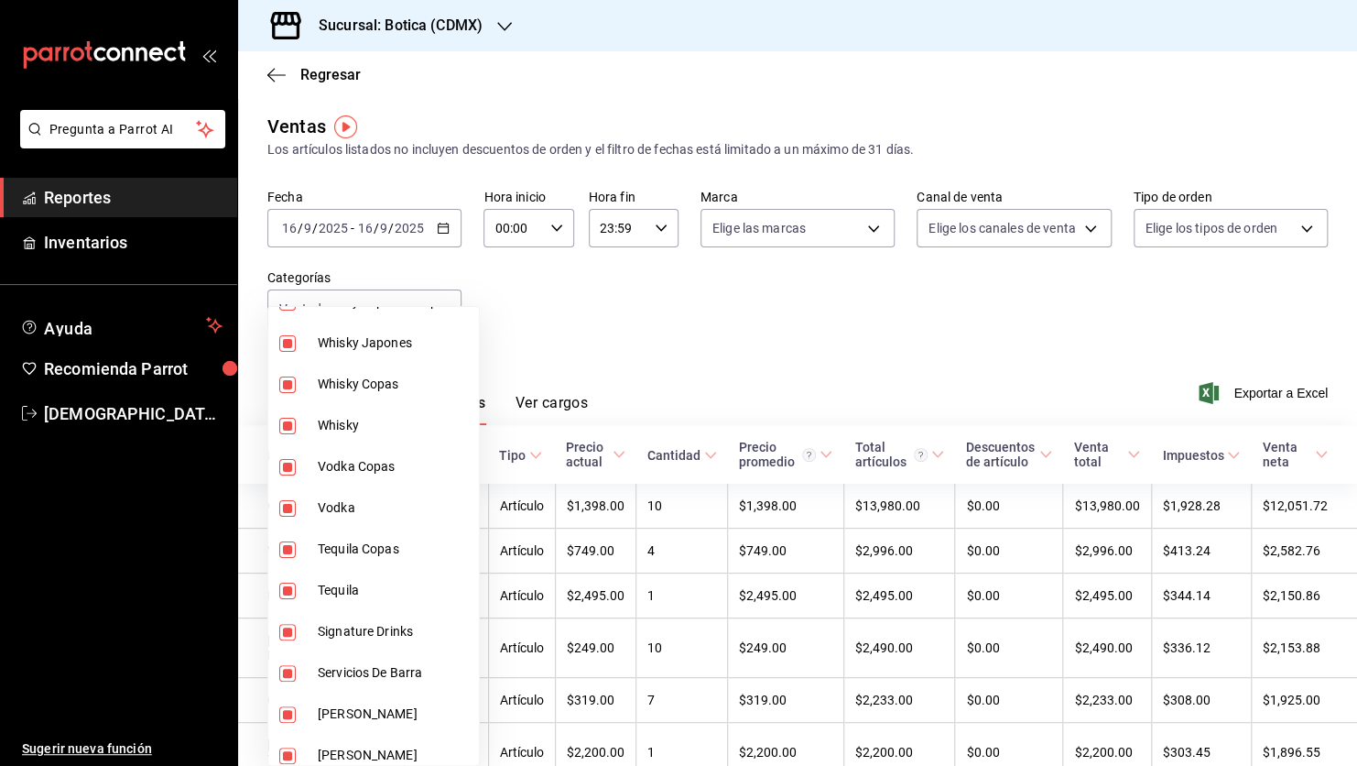
scroll to position [135, 0]
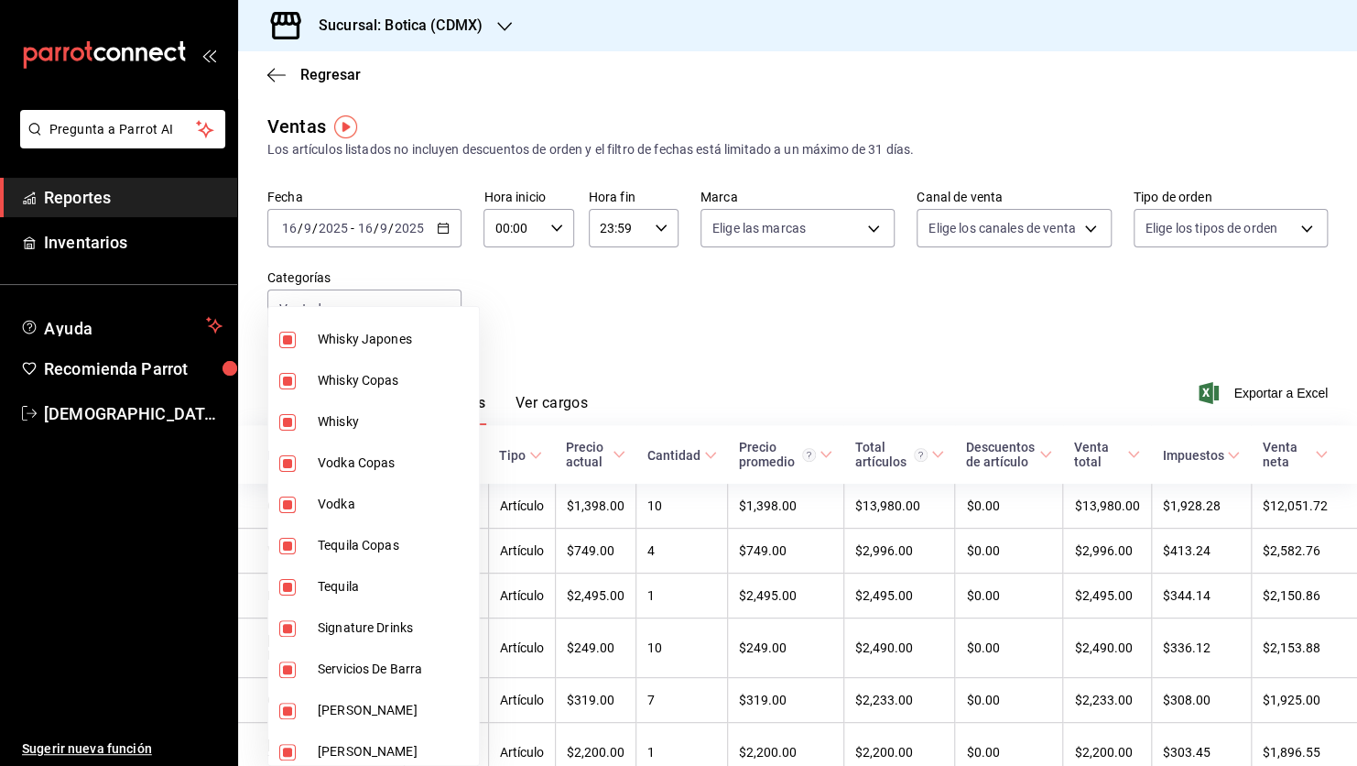
click at [279, 674] on input "checkbox" at bounding box center [287, 669] width 16 height 16
checkbox input "false"
type input "52039608-d3af-43d8-978b-7351115fcd58,48c160c6-e58b-40fc-ab83-08e030ab785e,3b989…"
checkbox input "false"
click at [285, 758] on input "checkbox" at bounding box center [287, 752] width 16 height 16
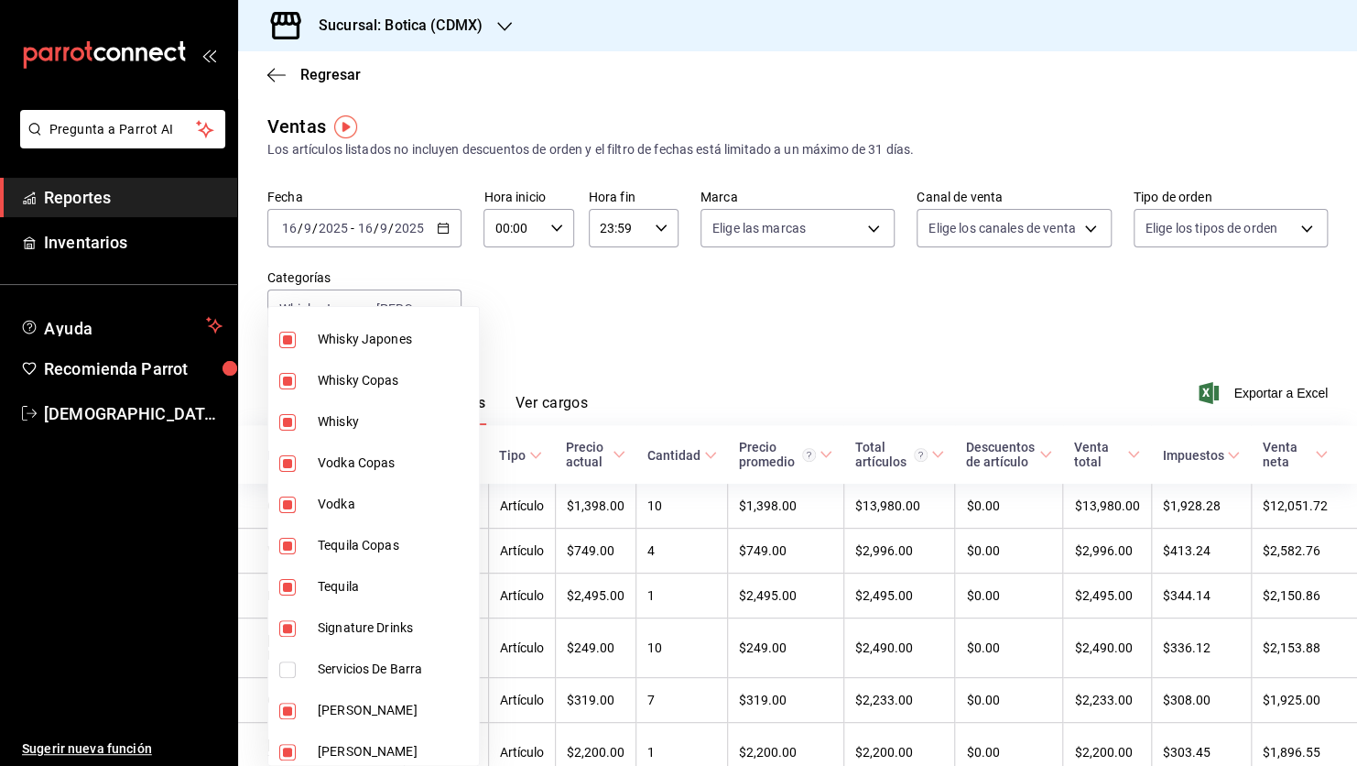
checkbox input "false"
click at [347, 754] on span "[PERSON_NAME]" at bounding box center [395, 751] width 154 height 19
type input "52039608-d3af-43d8-978b-7351115fcd58,48c160c6-e58b-40fc-ab83-08e030ab785e,3b989…"
checkbox input "true"
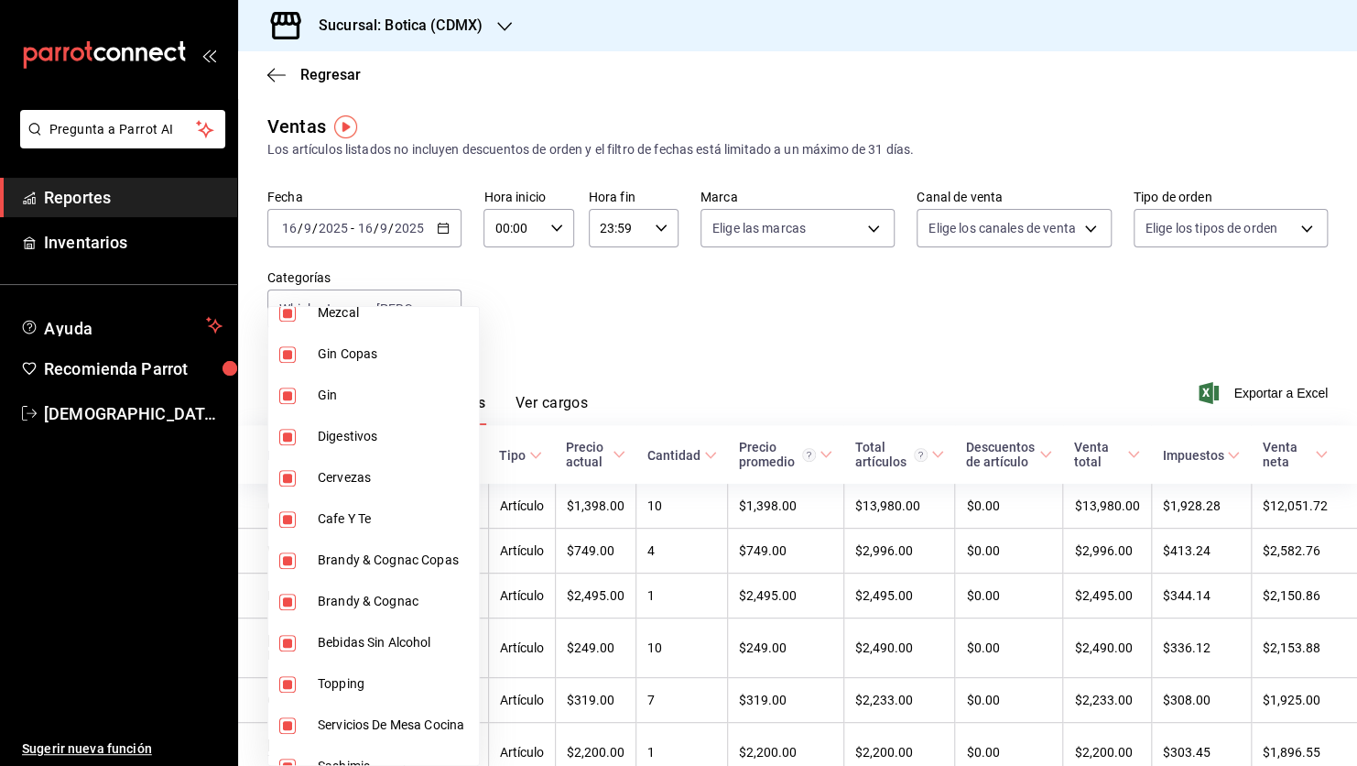
scroll to position [684, 0]
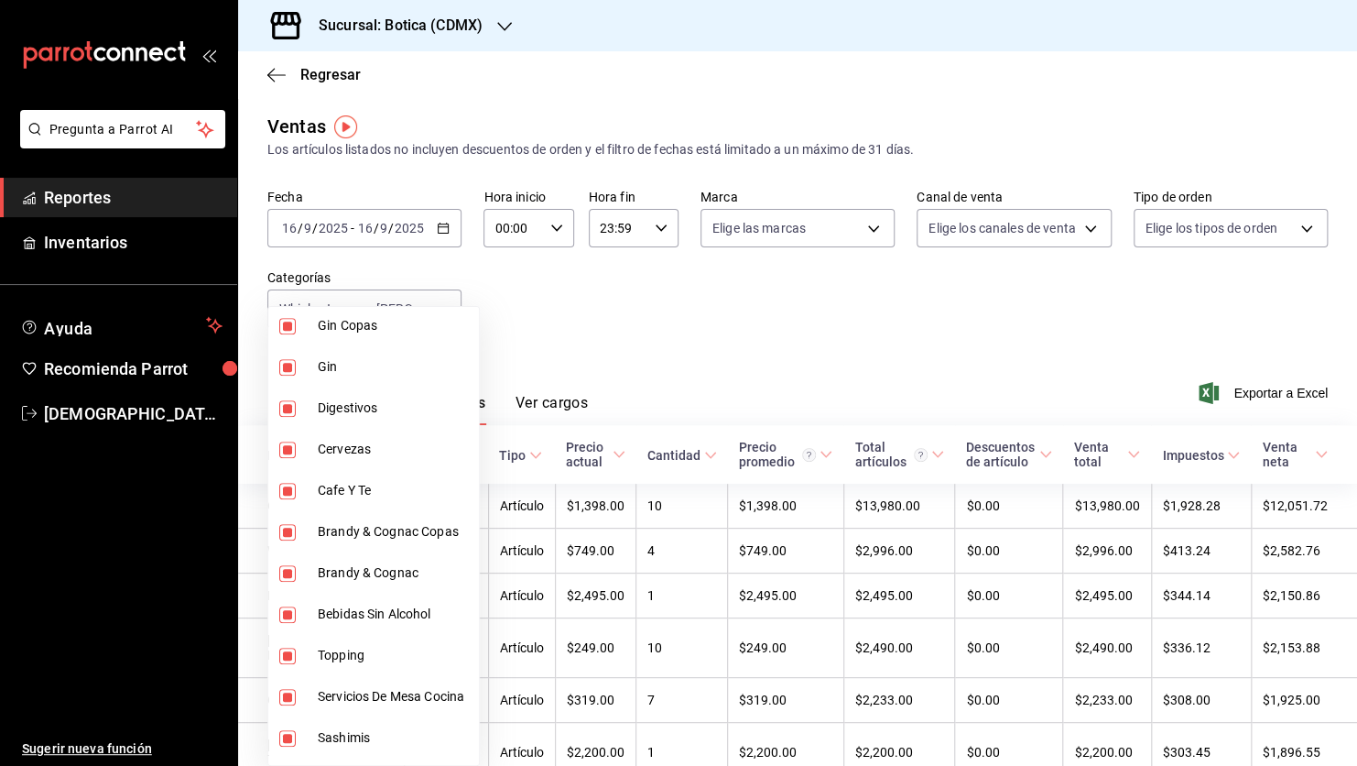
click at [294, 654] on input "checkbox" at bounding box center [287, 655] width 16 height 16
checkbox input "false"
type input "52039608-d3af-43d8-978b-7351115fcd58,48c160c6-e58b-40fc-ab83-08e030ab785e,3b989…"
click at [292, 696] on input "checkbox" at bounding box center [287, 697] width 16 height 16
checkbox input "false"
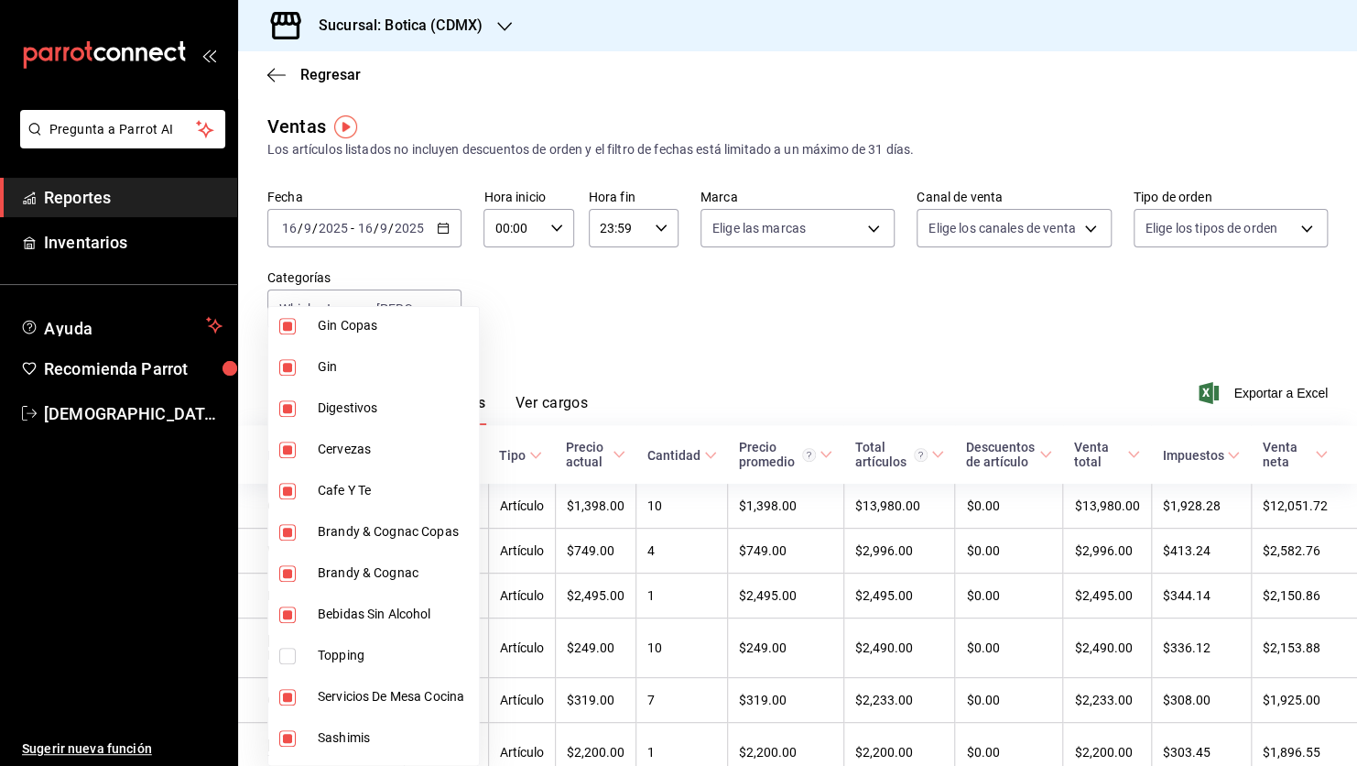
type input "52039608-d3af-43d8-978b-7351115fcd58,48c160c6-e58b-40fc-ab83-08e030ab785e,3b989…"
click at [290, 736] on input "checkbox" at bounding box center [287, 738] width 16 height 16
checkbox input "false"
type input "52039608-d3af-43d8-978b-7351115fcd58,48c160c6-e58b-40fc-ab83-08e030ab785e,3b989…"
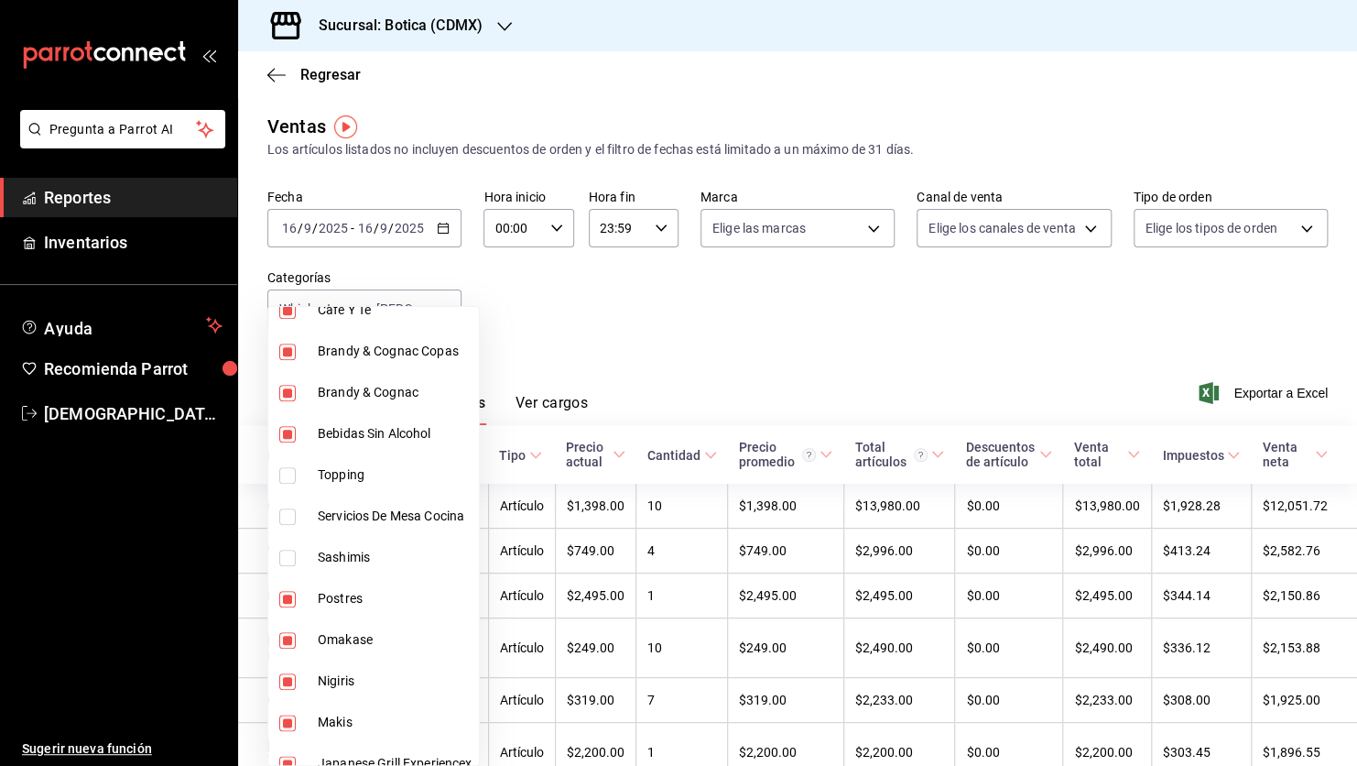
scroll to position [904, 0]
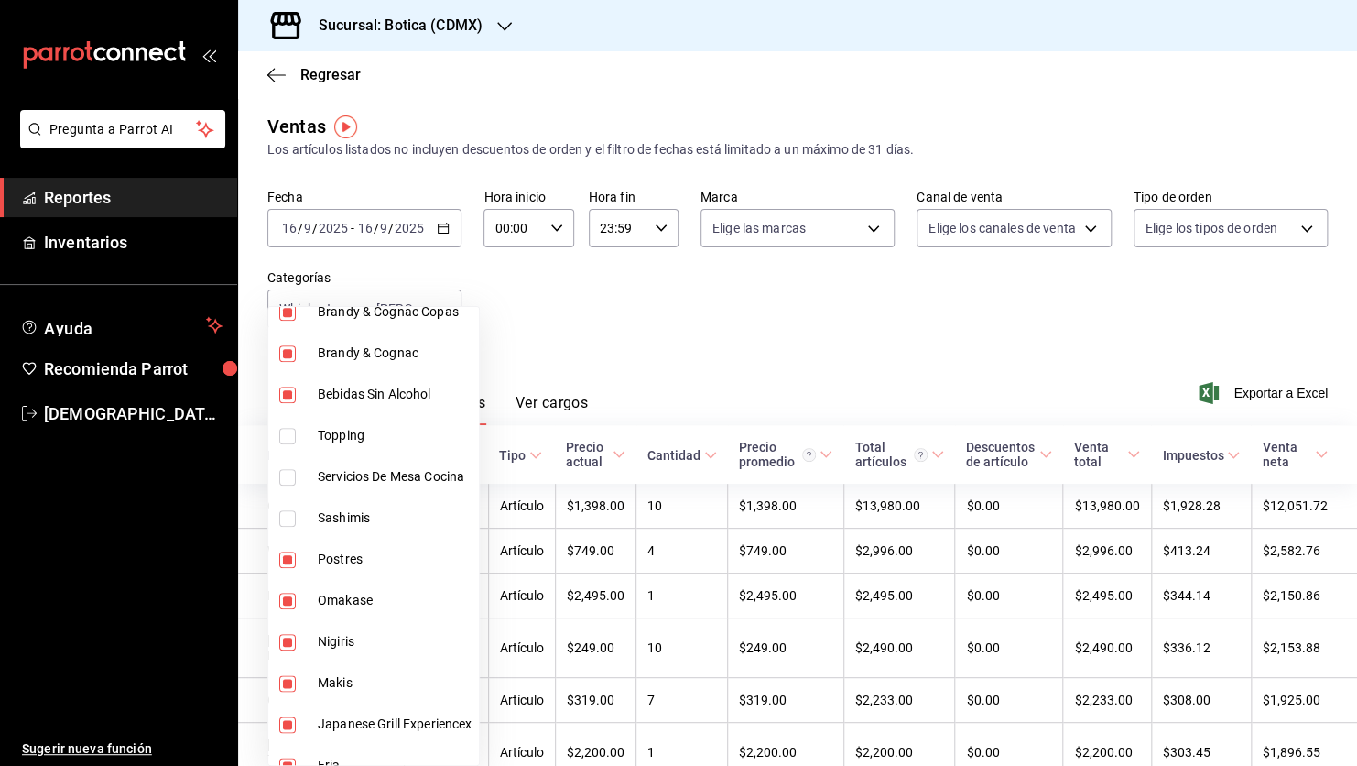
click at [284, 556] on input "checkbox" at bounding box center [287, 559] width 16 height 16
checkbox input "false"
type input "52039608-d3af-43d8-978b-7351115fcd58,48c160c6-e58b-40fc-ab83-08e030ab785e,3b989…"
click at [288, 598] on input "checkbox" at bounding box center [287, 600] width 16 height 16
checkbox input "false"
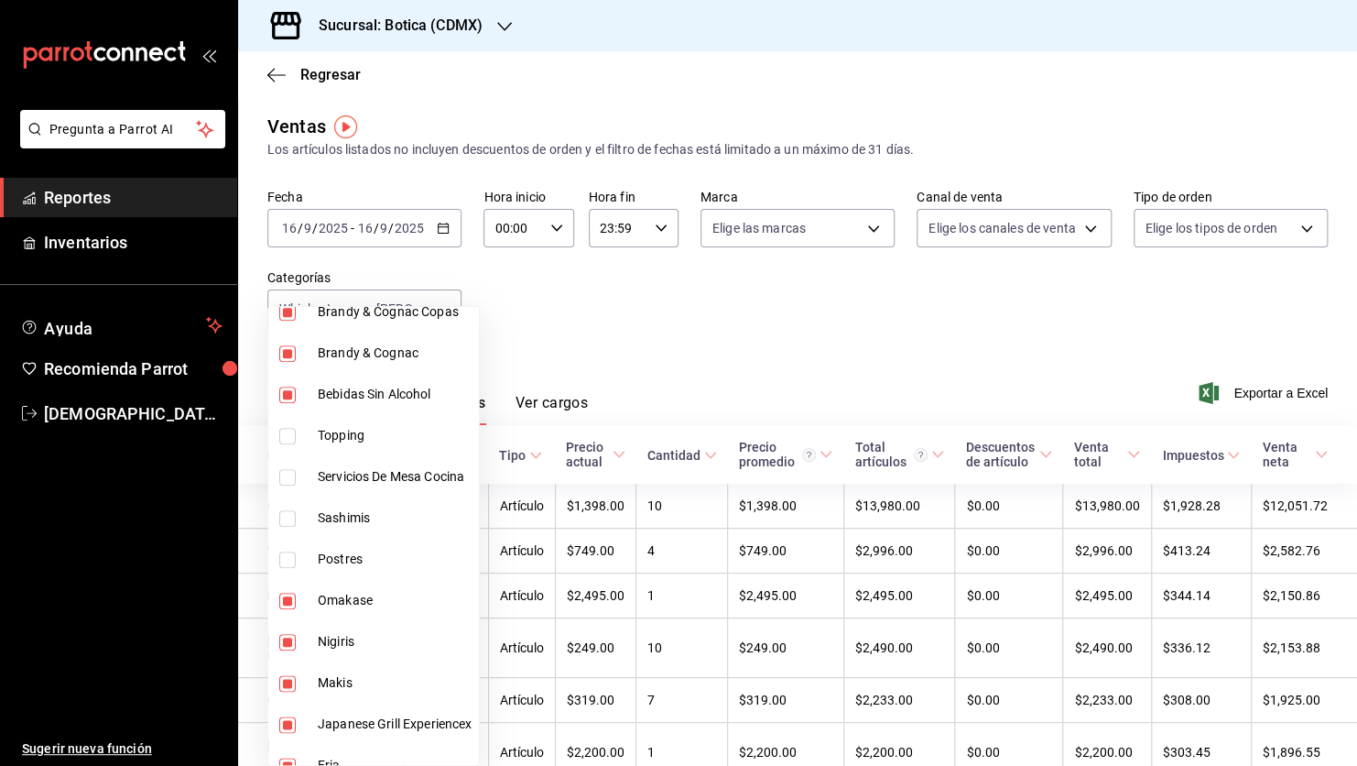
type input "52039608-d3af-43d8-978b-7351115fcd58,48c160c6-e58b-40fc-ab83-08e030ab785e,3b989…"
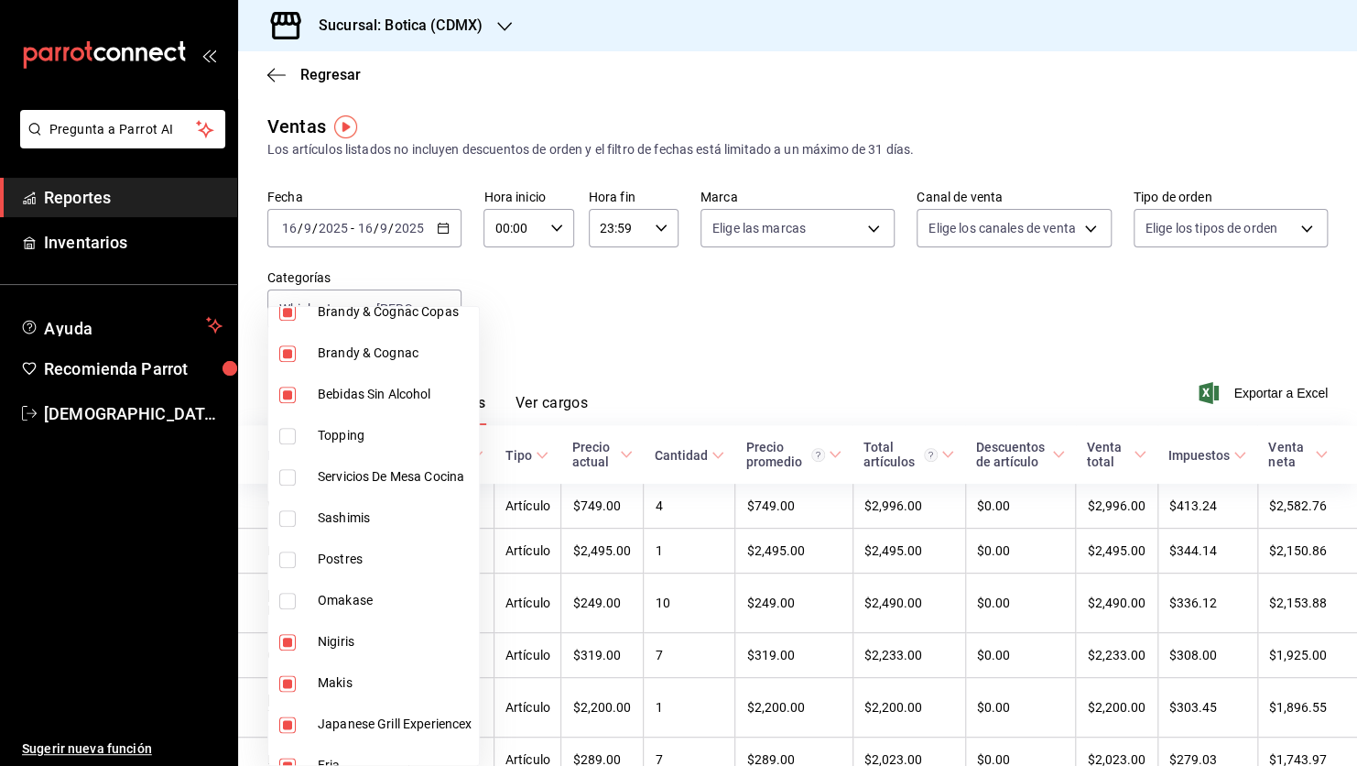
click at [288, 637] on input "checkbox" at bounding box center [287, 642] width 16 height 16
checkbox input "false"
type input "52039608-d3af-43d8-978b-7351115fcd58,48c160c6-e58b-40fc-ab83-08e030ab785e,3b989…"
click at [288, 679] on input "checkbox" at bounding box center [287, 683] width 16 height 16
checkbox input "false"
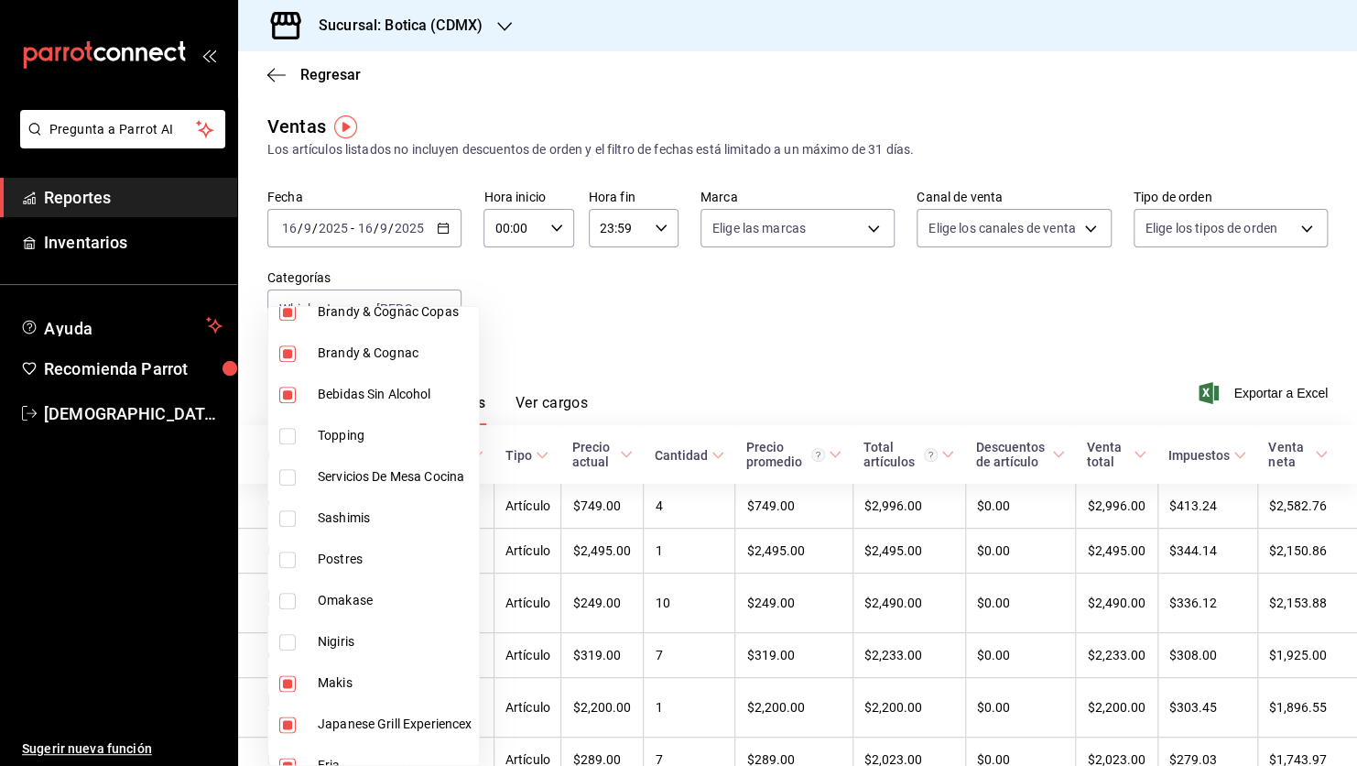
type input "52039608-d3af-43d8-978b-7351115fcd58,48c160c6-e58b-40fc-ab83-08e030ab785e,3b989…"
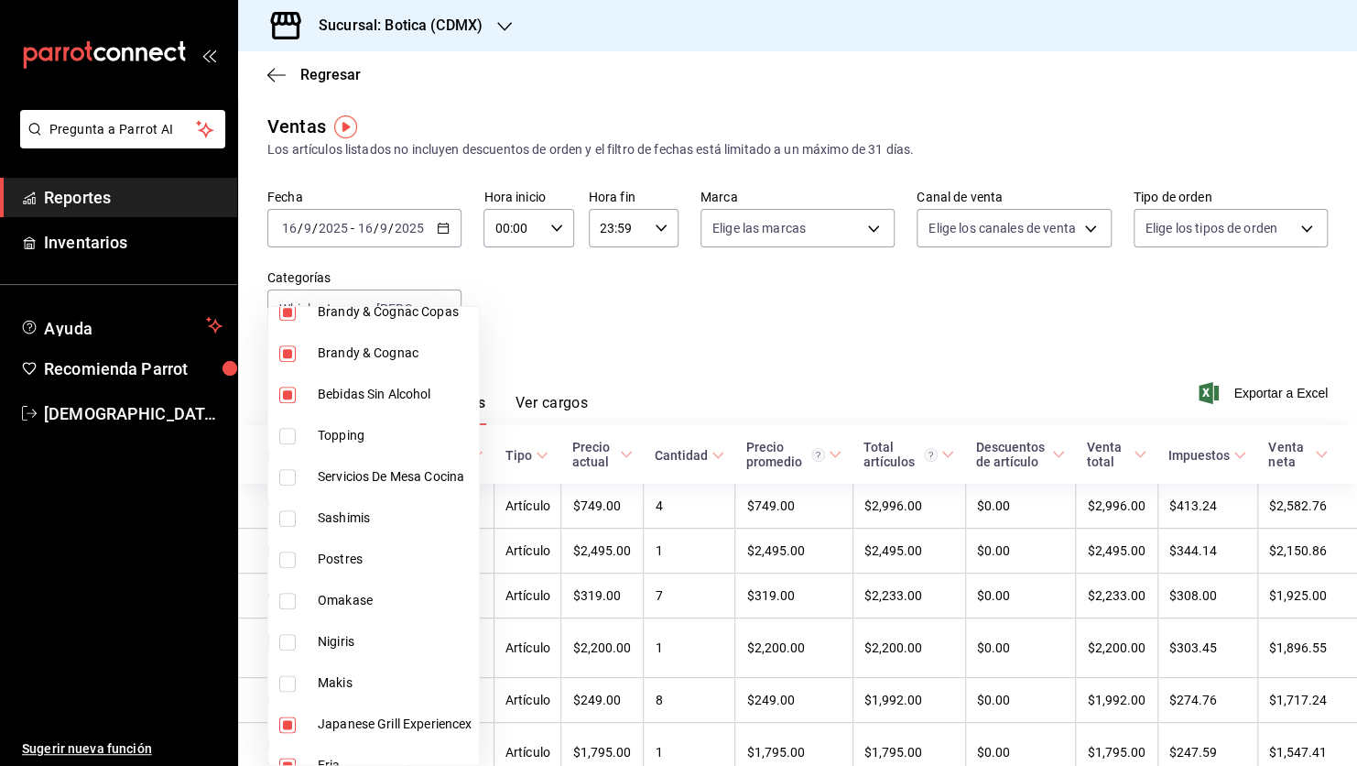
click at [288, 726] on input "checkbox" at bounding box center [287, 724] width 16 height 16
checkbox input "false"
type input "52039608-d3af-43d8-978b-7351115fcd58,48c160c6-e58b-40fc-ab83-08e030ab785e,3b989…"
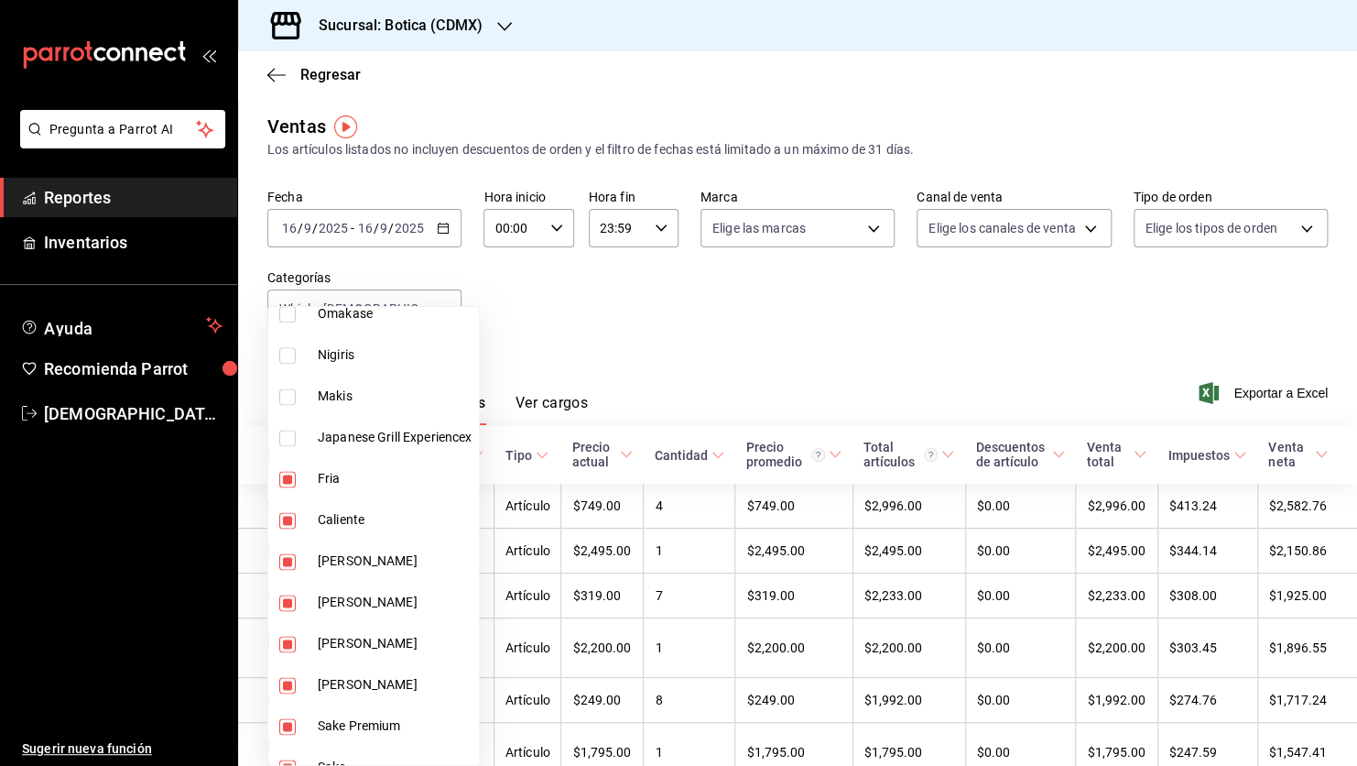
scroll to position [1197, 0]
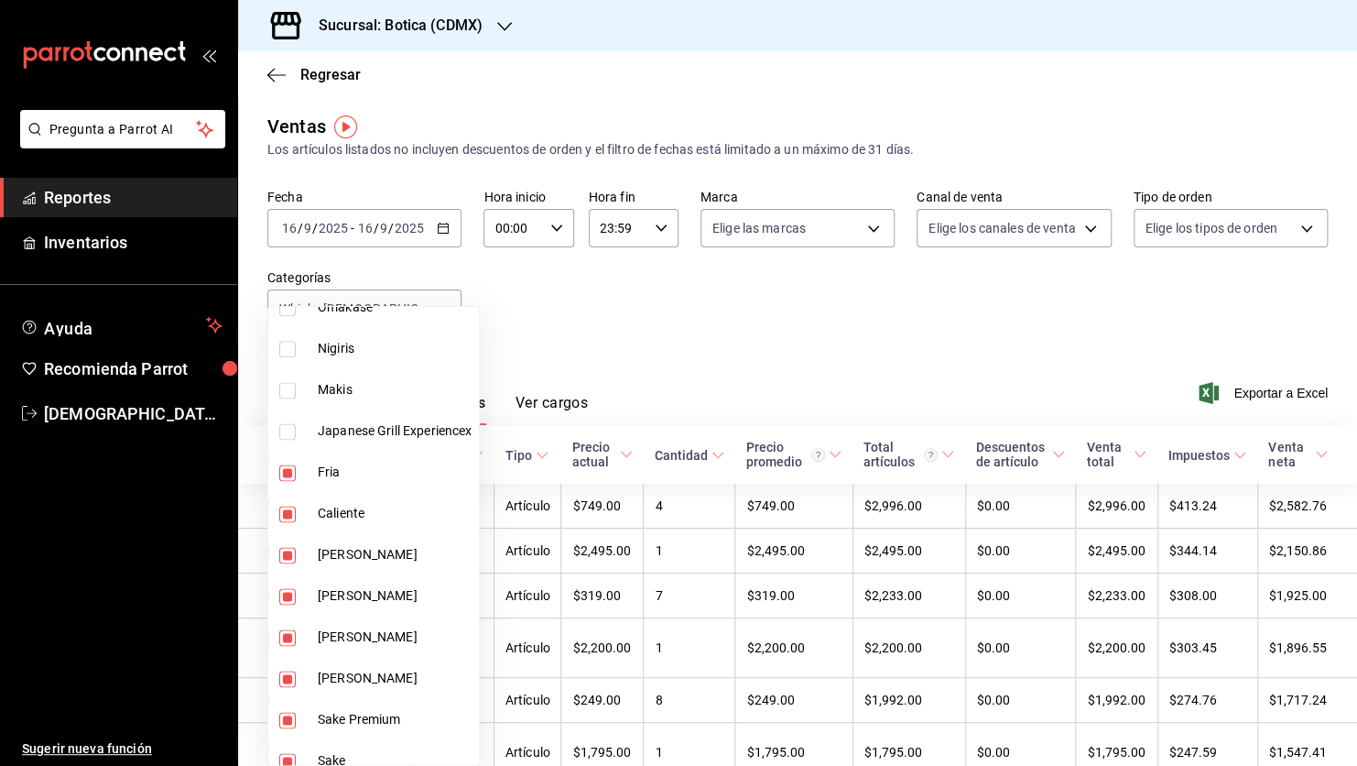
click at [301, 469] on label at bounding box center [291, 472] width 24 height 16
click at [296, 469] on input "checkbox" at bounding box center [287, 472] width 16 height 16
checkbox input "true"
type input "52039608-d3af-43d8-978b-7351115fcd58,48c160c6-e58b-40fc-ab83-08e030ab785e,3b989…"
click at [288, 512] on input "checkbox" at bounding box center [287, 513] width 16 height 16
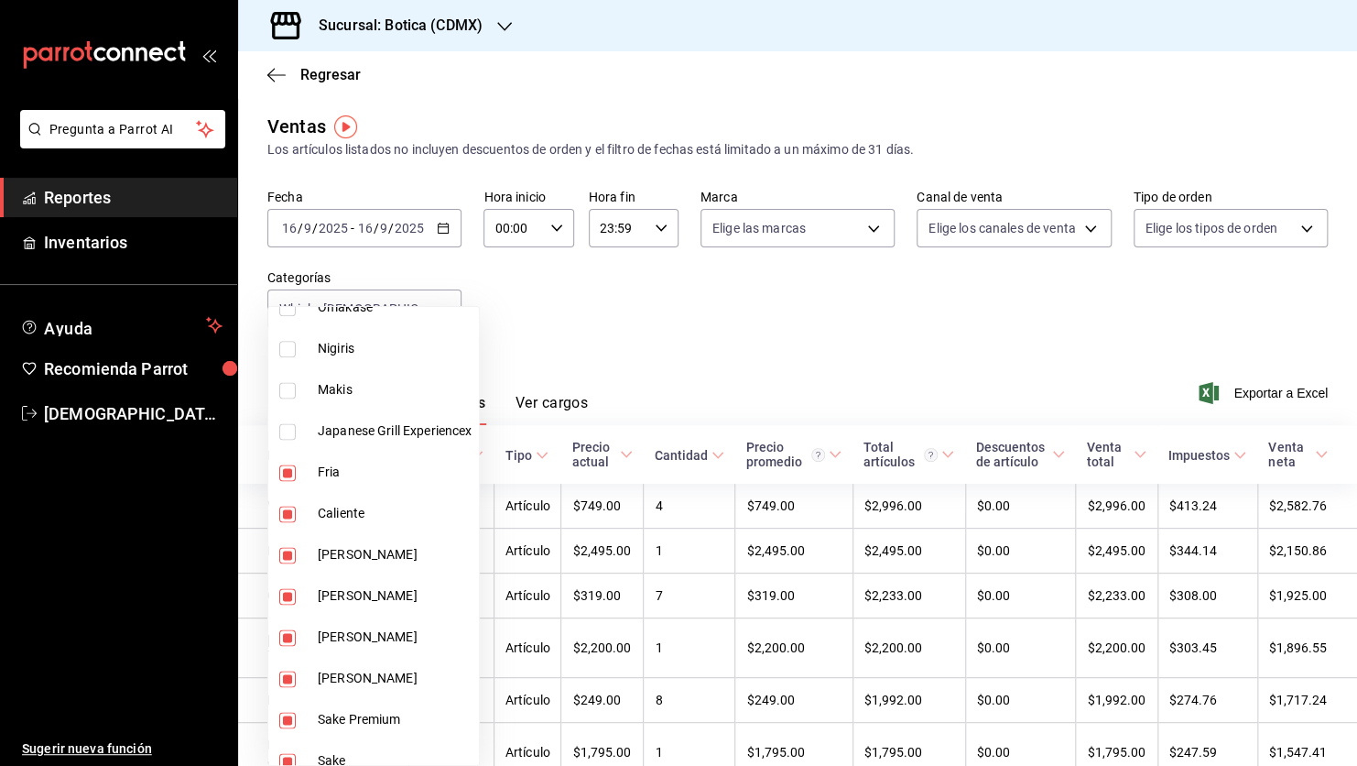
checkbox input "false"
type input "52039608-d3af-43d8-978b-7351115fcd58,48c160c6-e58b-40fc-ab83-08e030ab785e,3b989…"
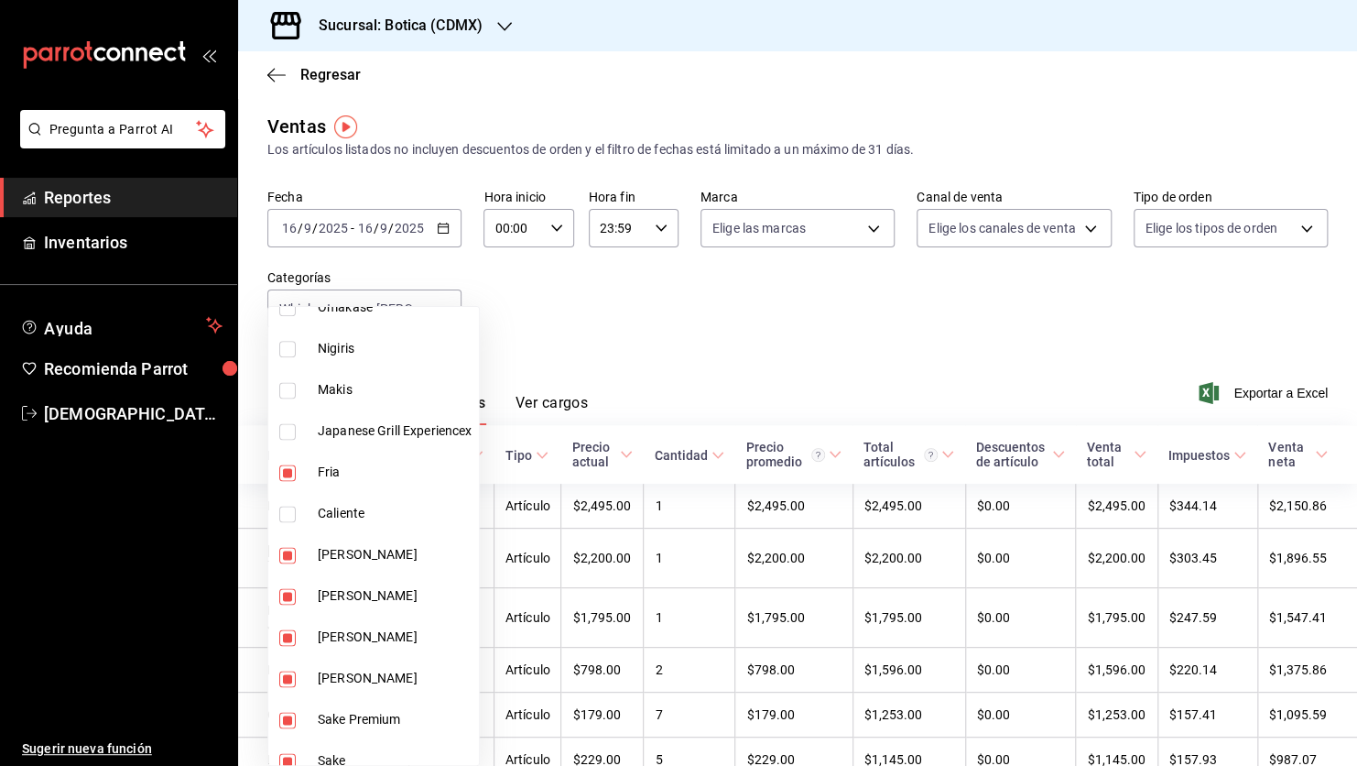
click at [288, 472] on input "checkbox" at bounding box center [287, 472] width 16 height 16
checkbox input "false"
type input "52039608-d3af-43d8-978b-7351115fcd58,48c160c6-e58b-40fc-ab83-08e030ab785e,3b989…"
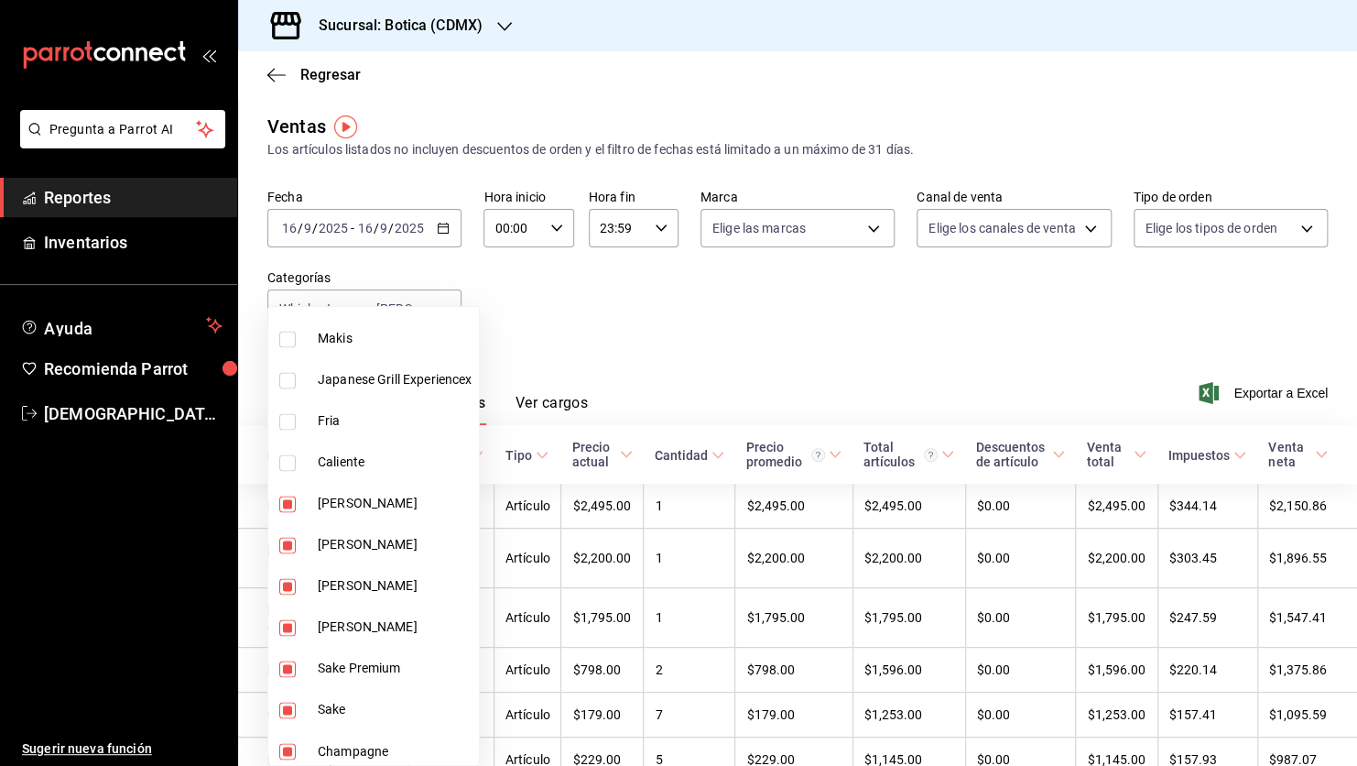
scroll to position [1254, 0]
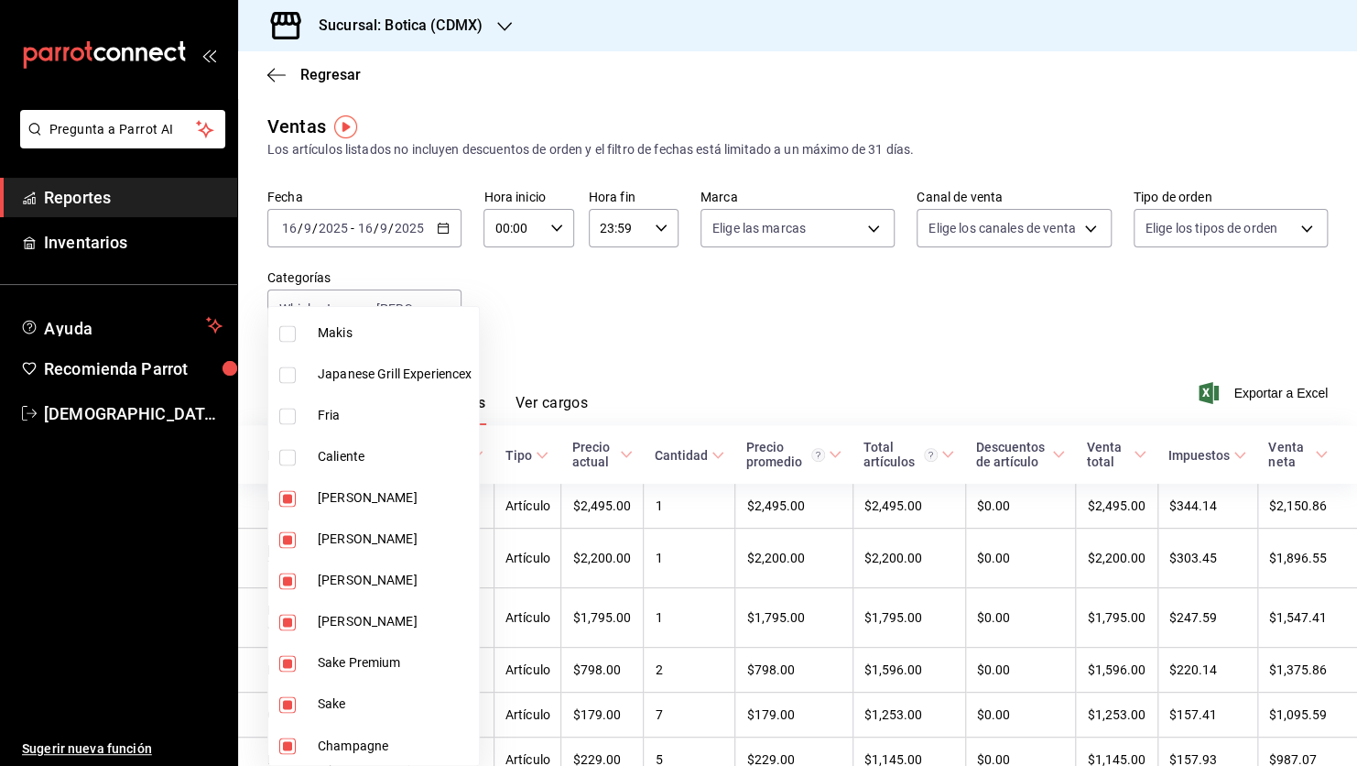
click at [639, 327] on div at bounding box center [678, 383] width 1357 height 766
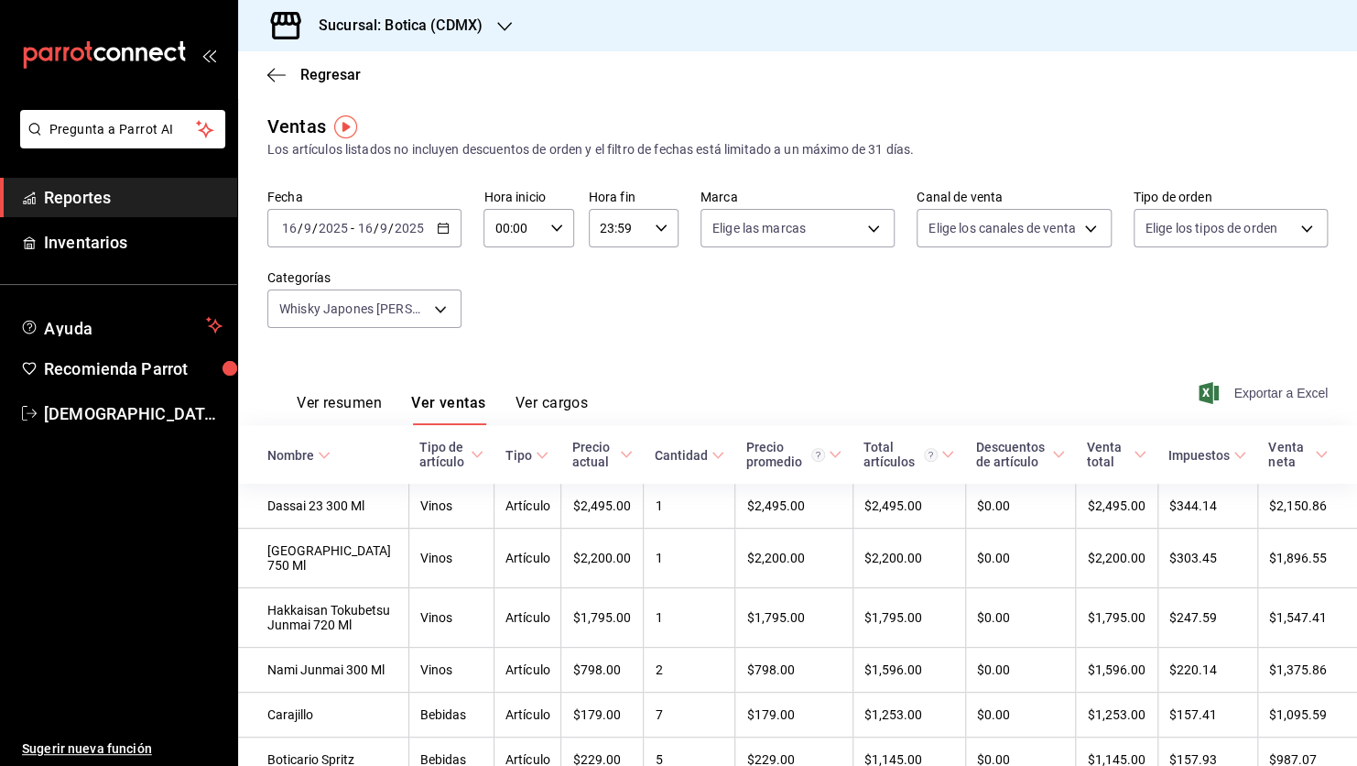
click at [1235, 396] on span "Exportar a Excel" at bounding box center [1264, 393] width 125 height 22
